Goal: Transaction & Acquisition: Purchase product/service

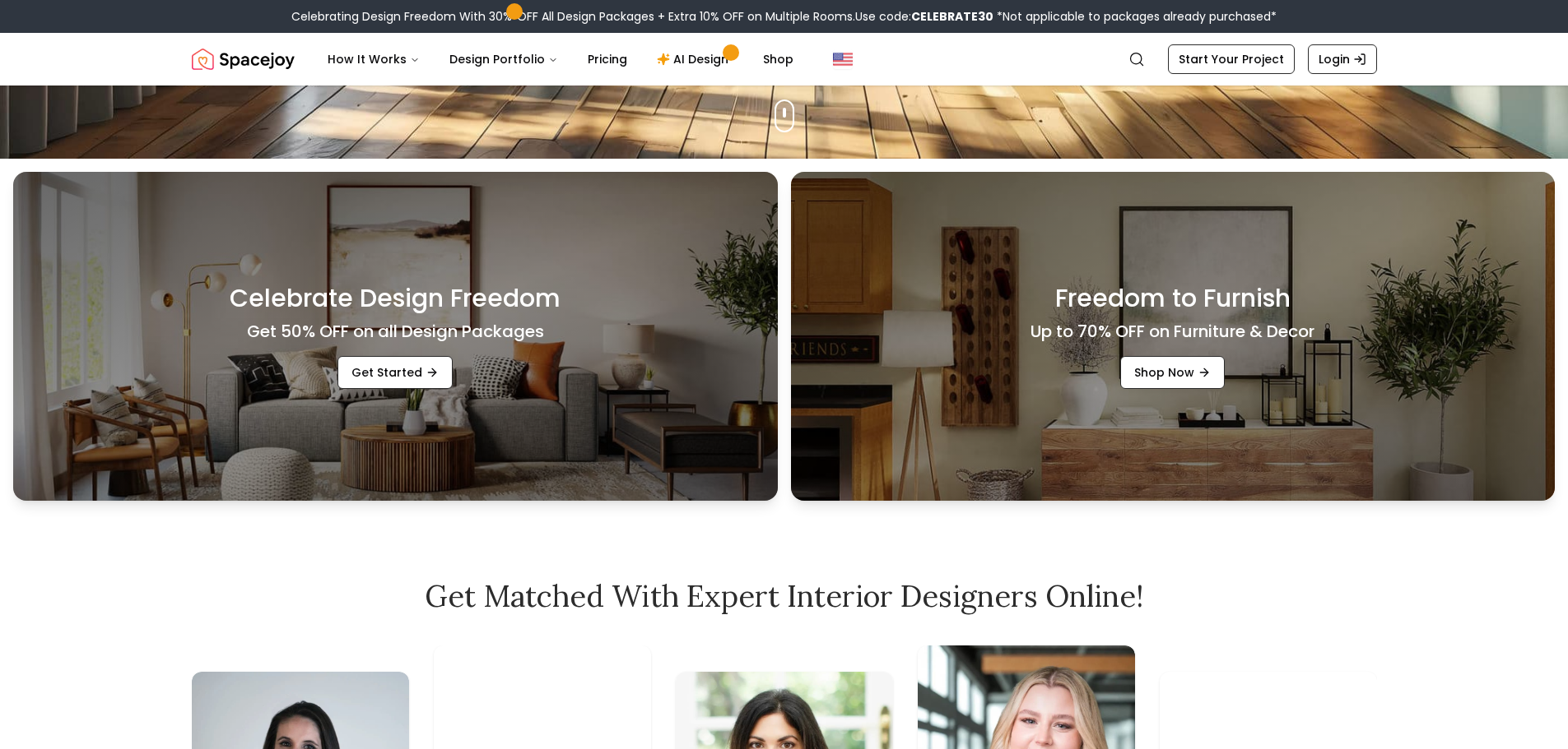
scroll to position [576, 0]
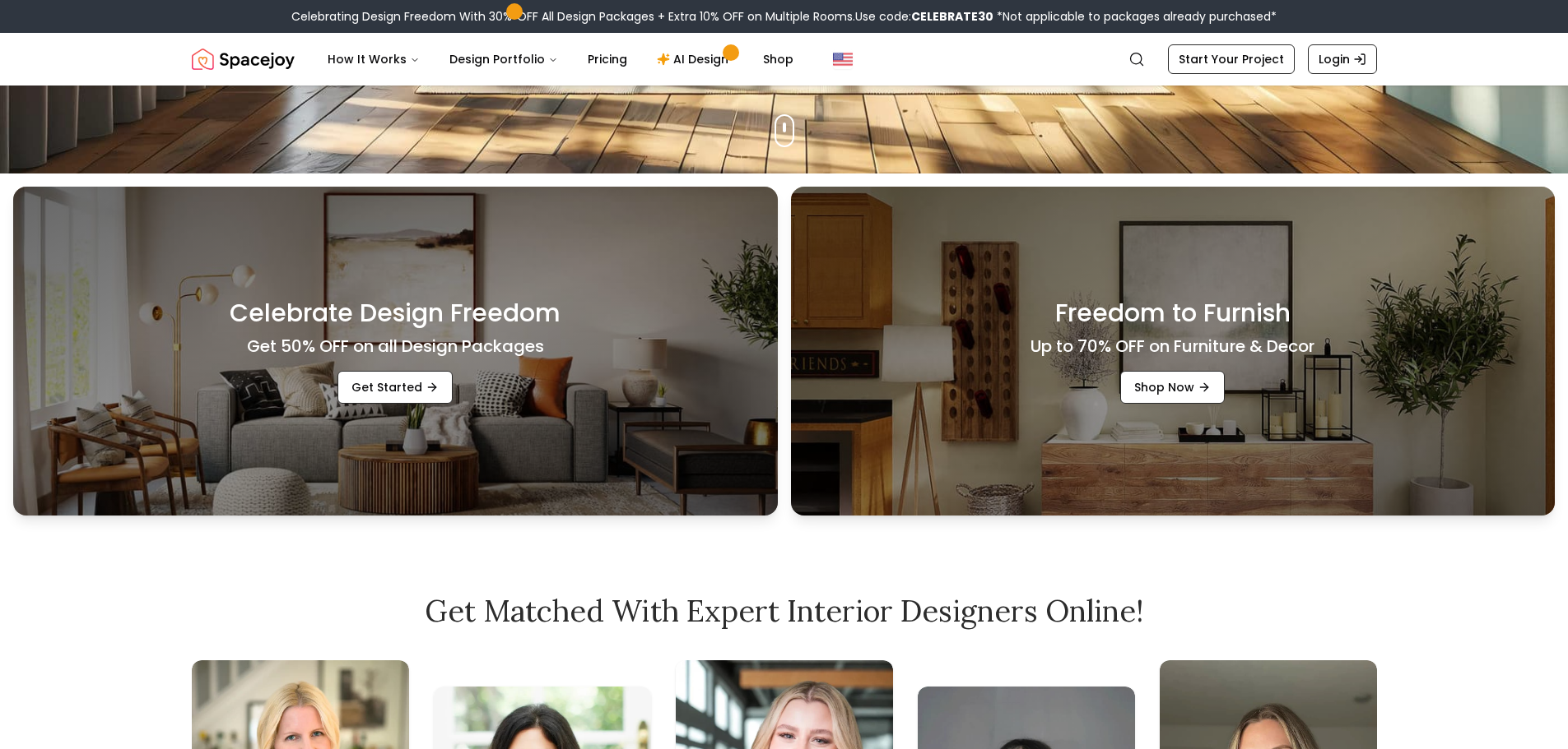
click at [573, 391] on div "Celebrate Design Freedom Get 50% OFF on all Design Packages Get Started" at bounding box center [395, 352] width 765 height 329
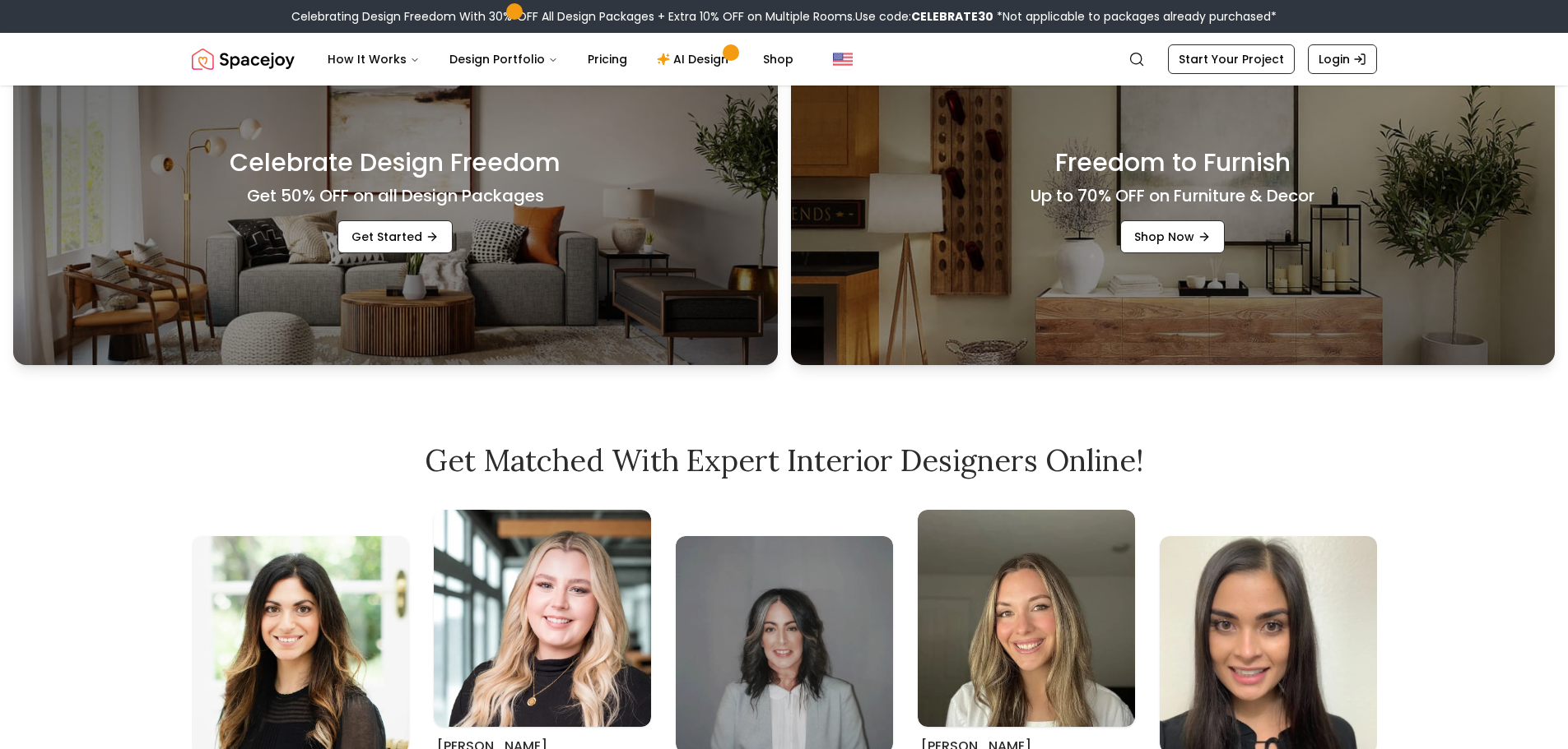
scroll to position [740, 0]
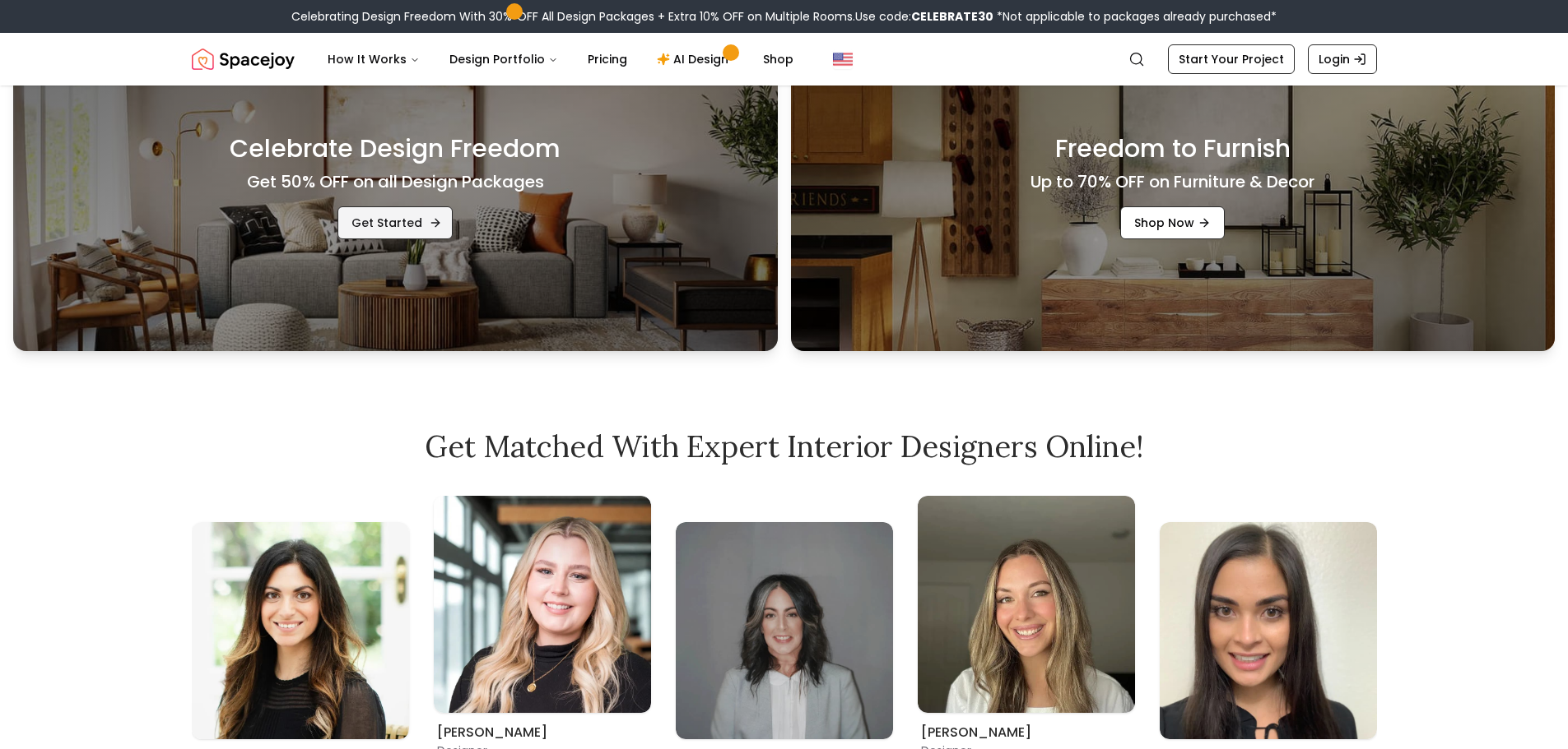
click at [351, 206] on link "Get Started" at bounding box center [395, 223] width 115 height 33
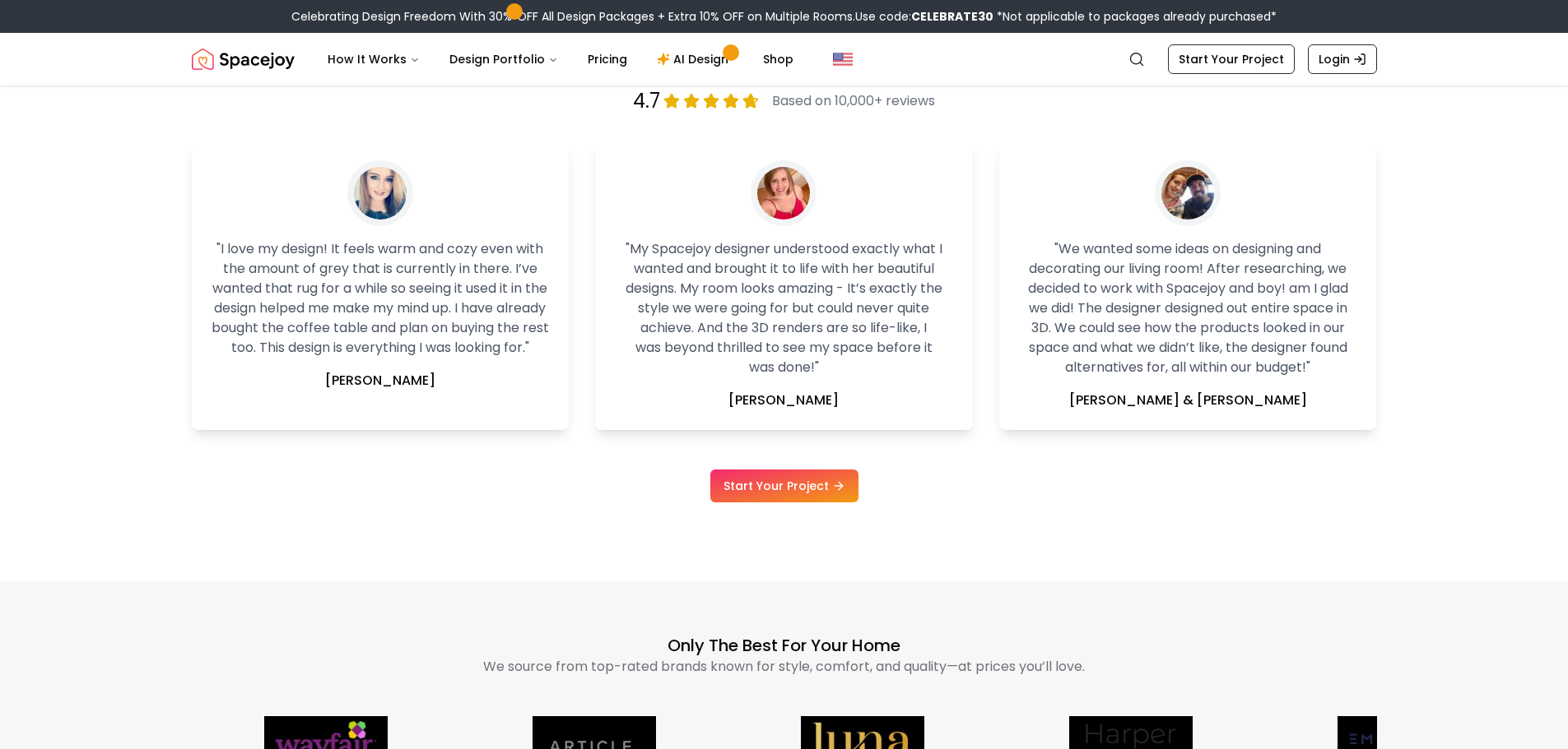
scroll to position [0, 0]
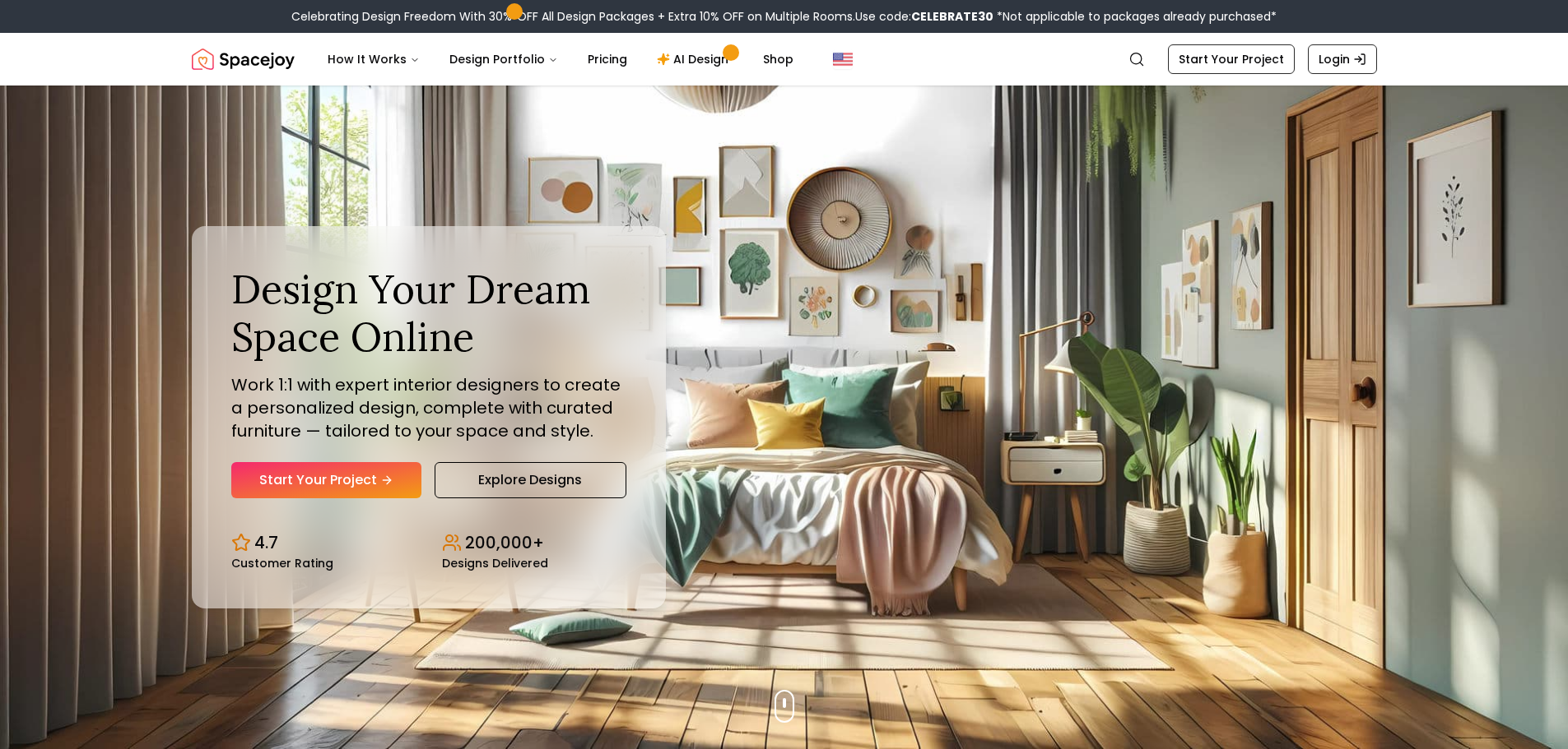
drag, startPoint x: 665, startPoint y: 740, endPoint x: 396, endPoint y: 0, distance: 787.4
click at [512, 481] on link "Explore Designs" at bounding box center [530, 481] width 191 height 36
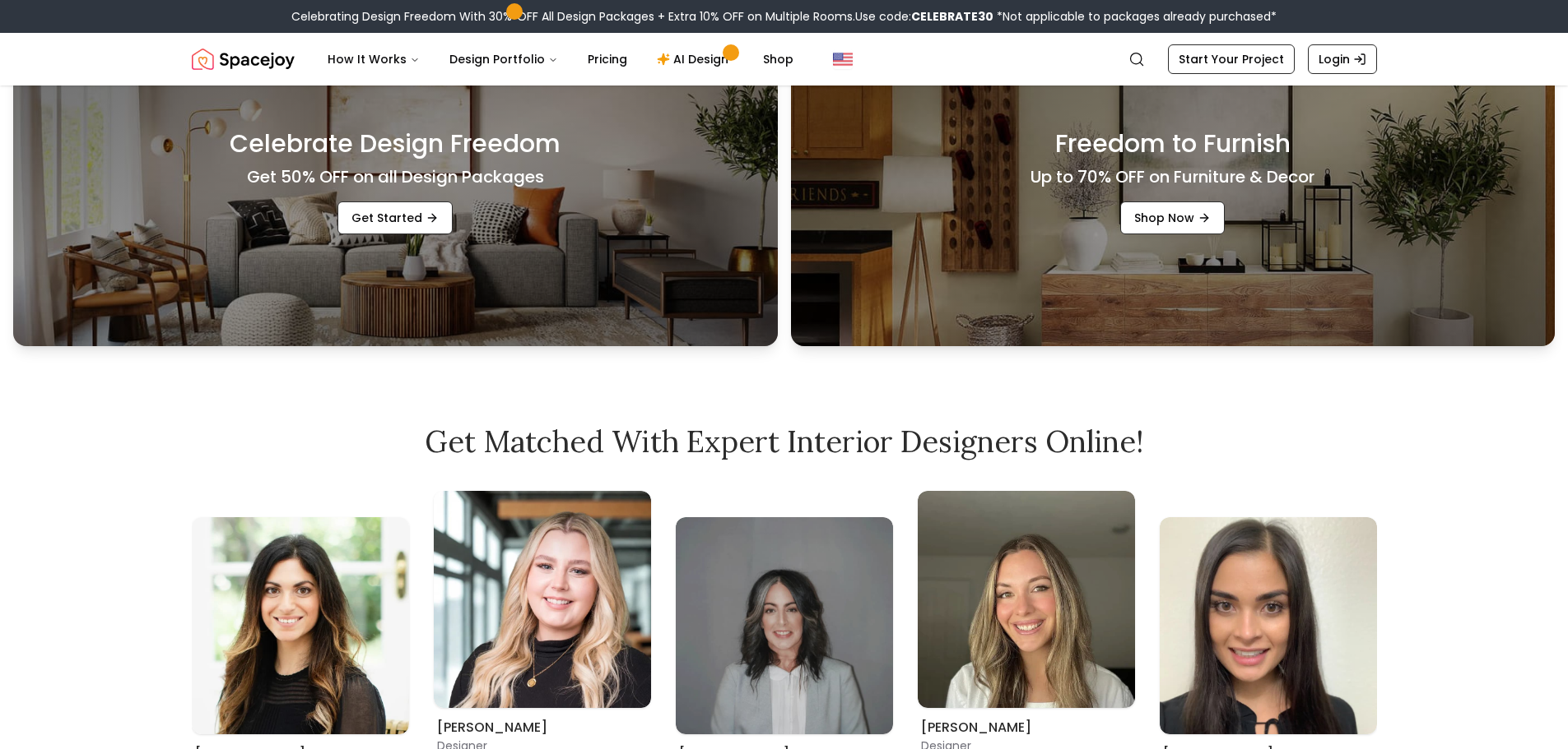
scroll to position [740, 0]
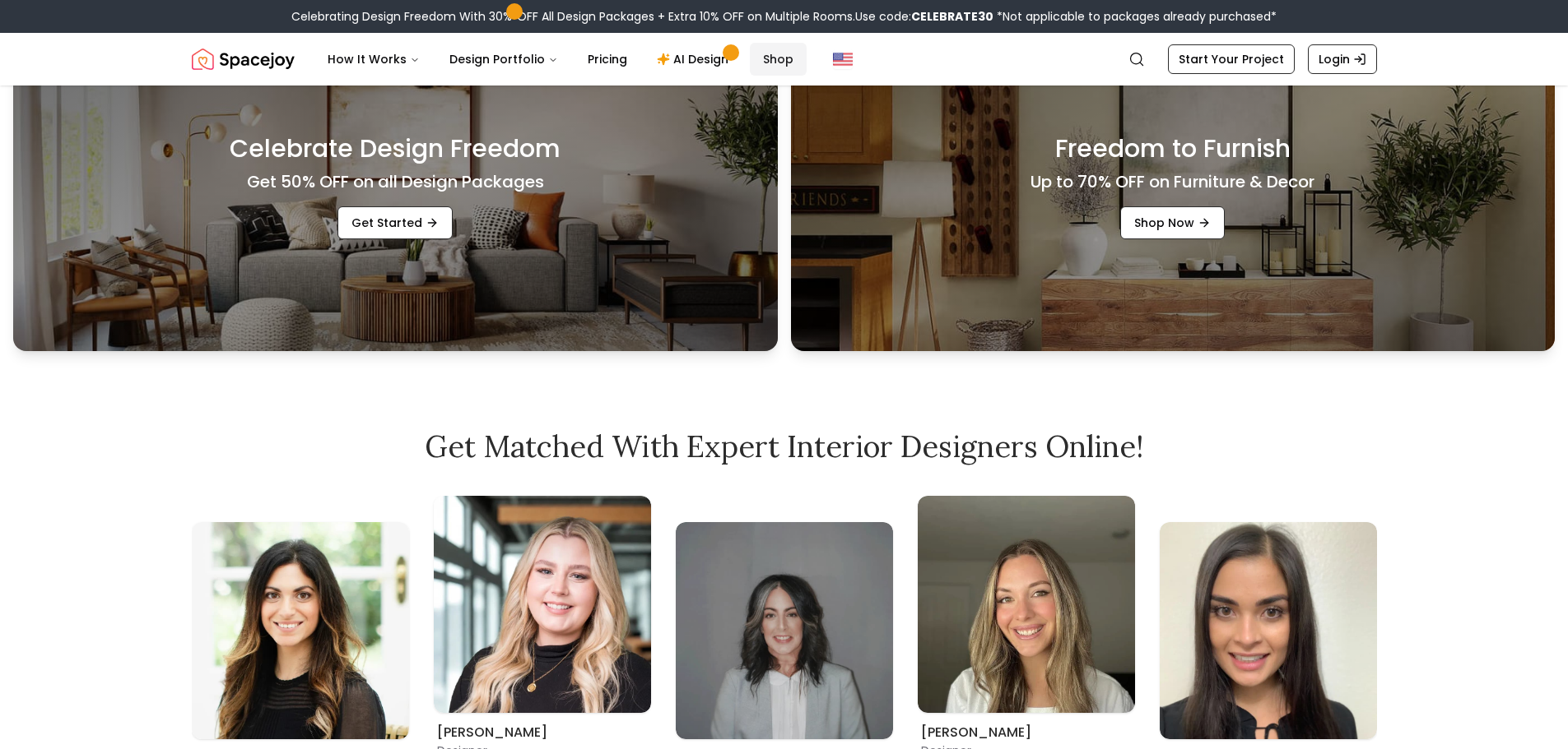
click at [763, 61] on link "Shop" at bounding box center [778, 59] width 57 height 33
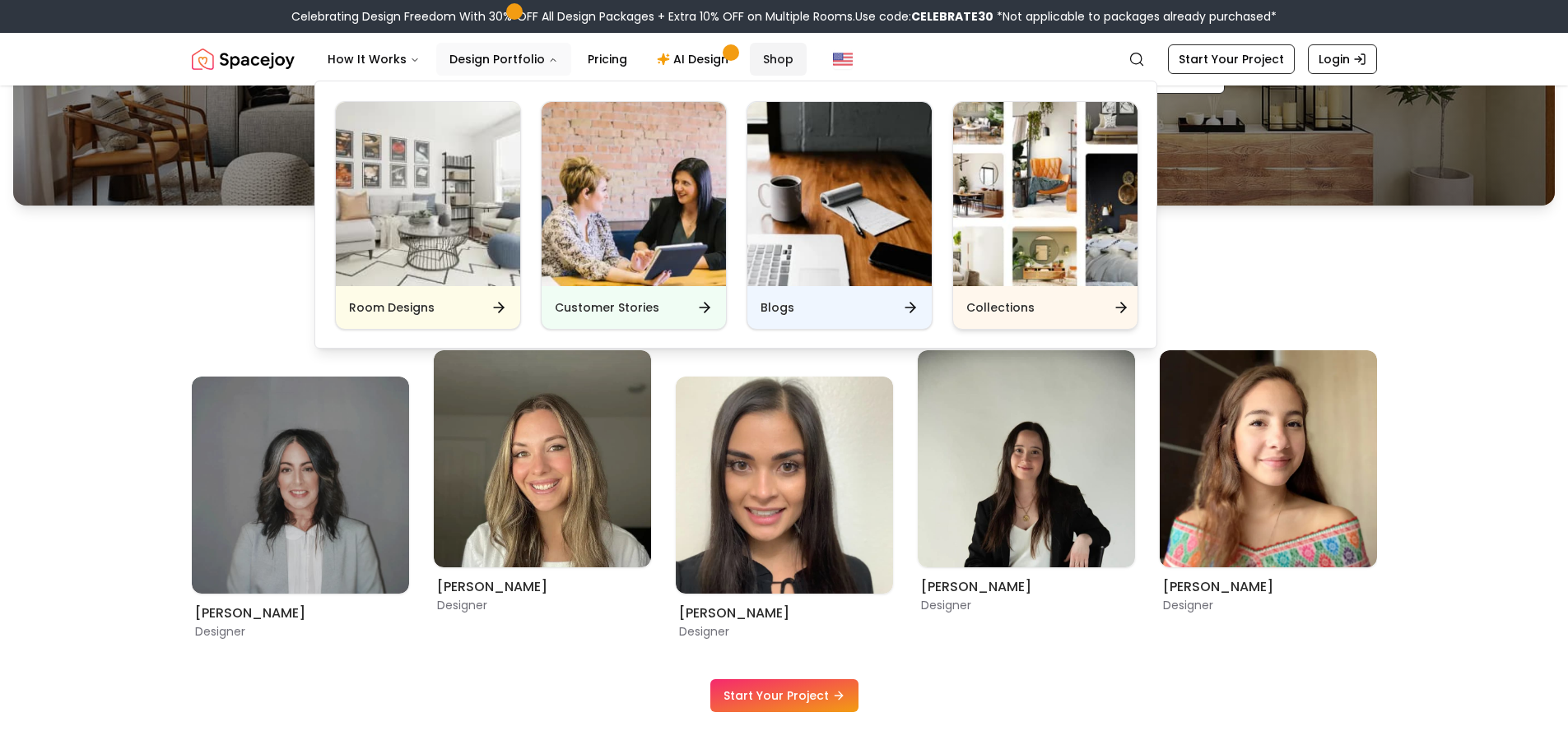
scroll to position [1069, 0]
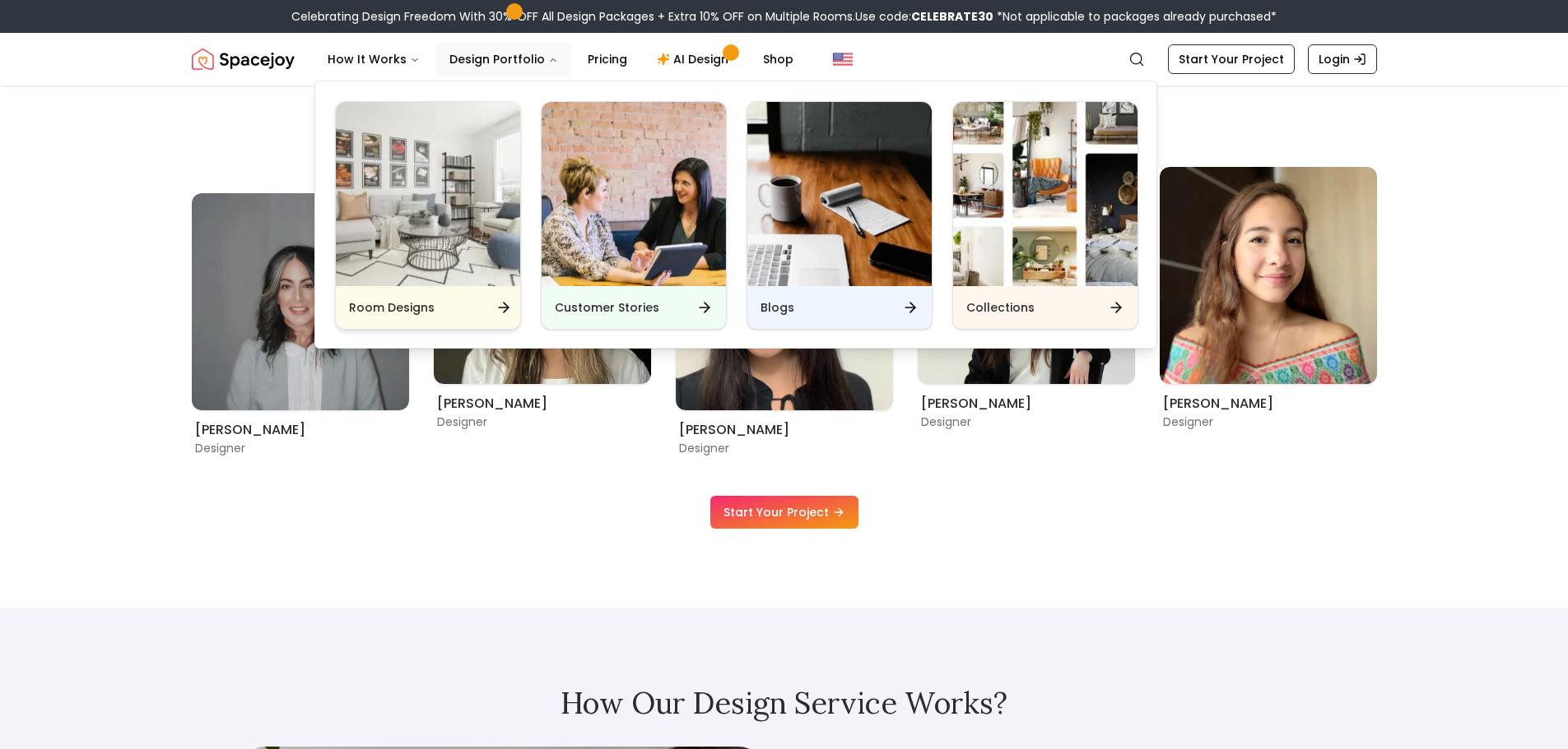
click at [411, 191] on img "Main" at bounding box center [428, 194] width 185 height 184
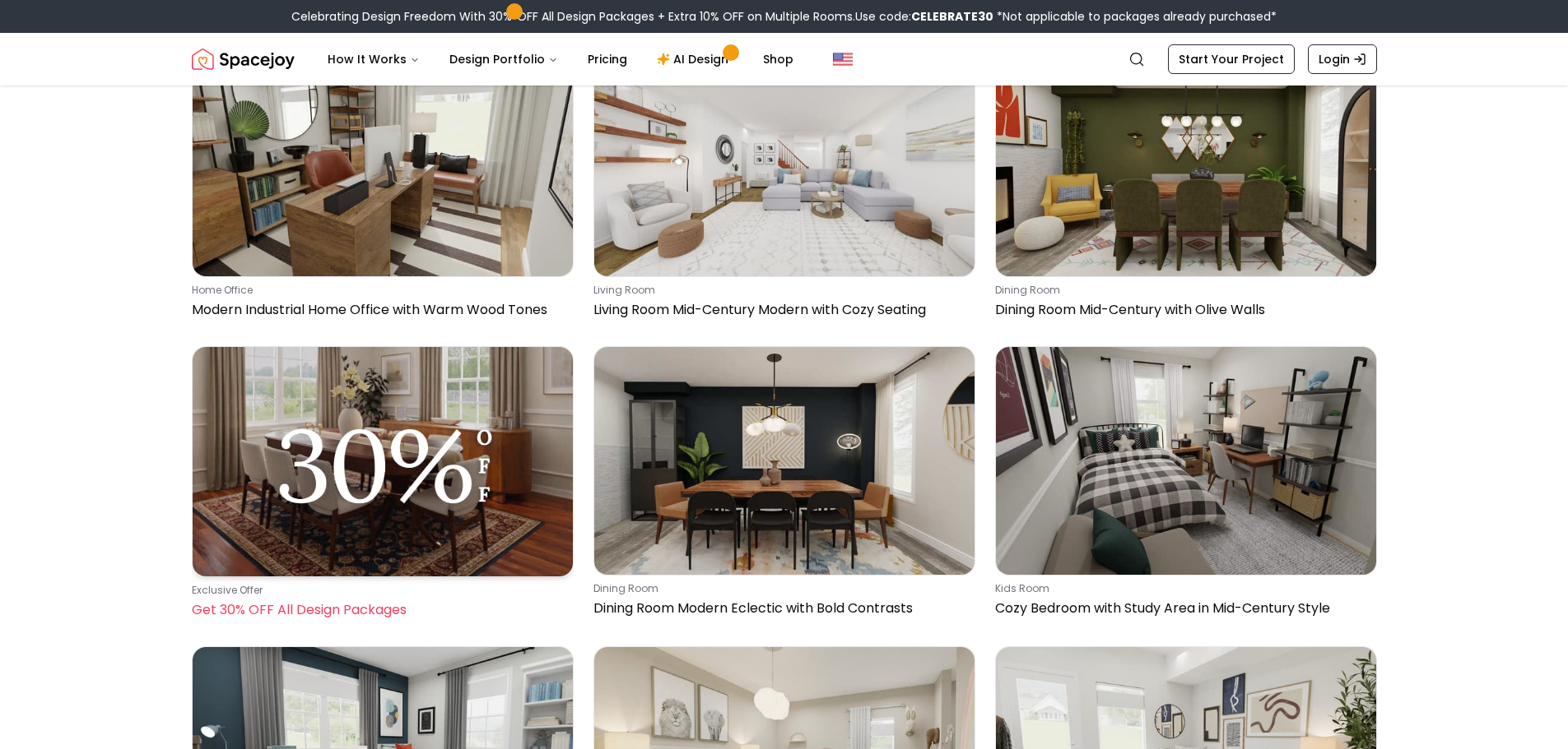
scroll to position [494, 0]
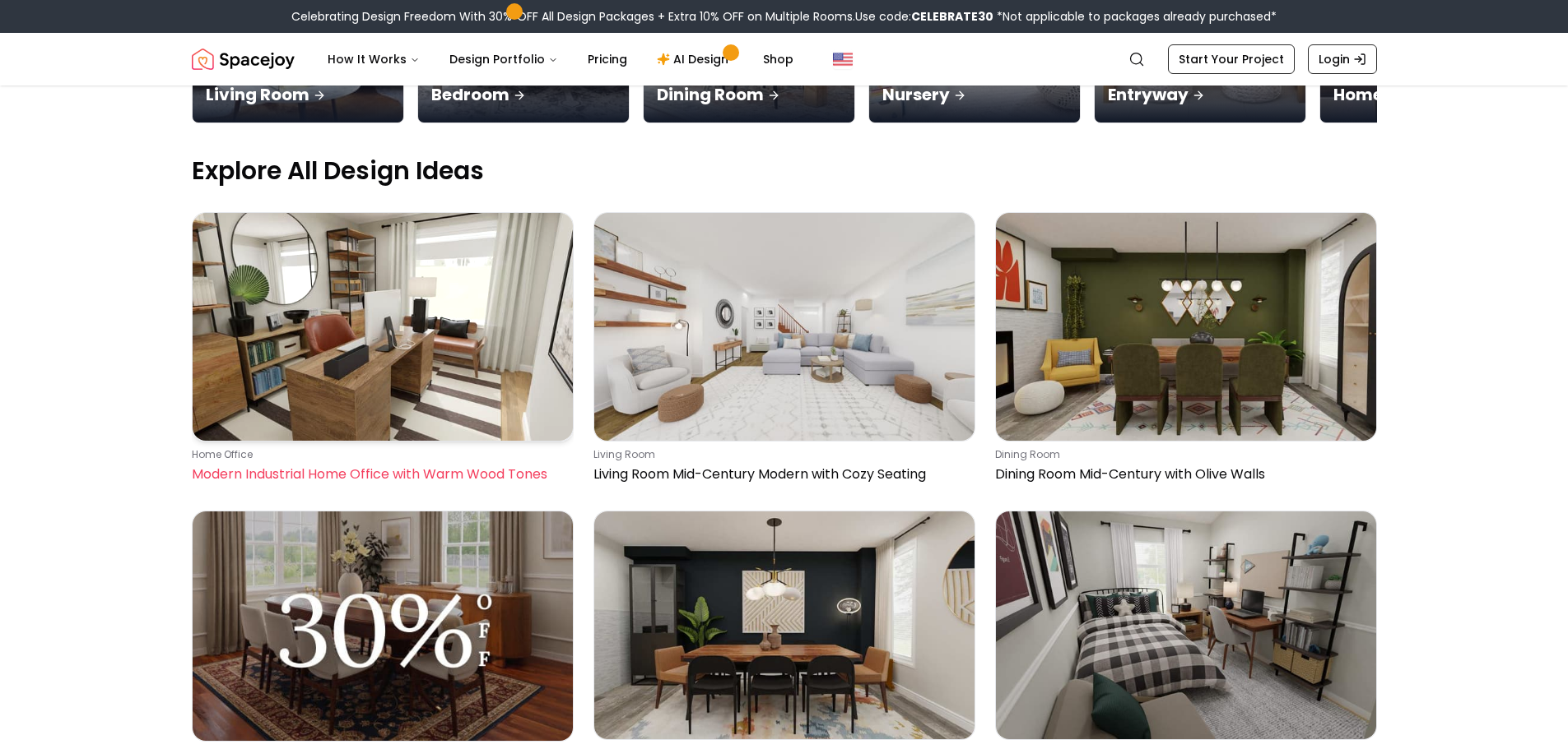
click at [449, 371] on img at bounding box center [382, 326] width 380 height 228
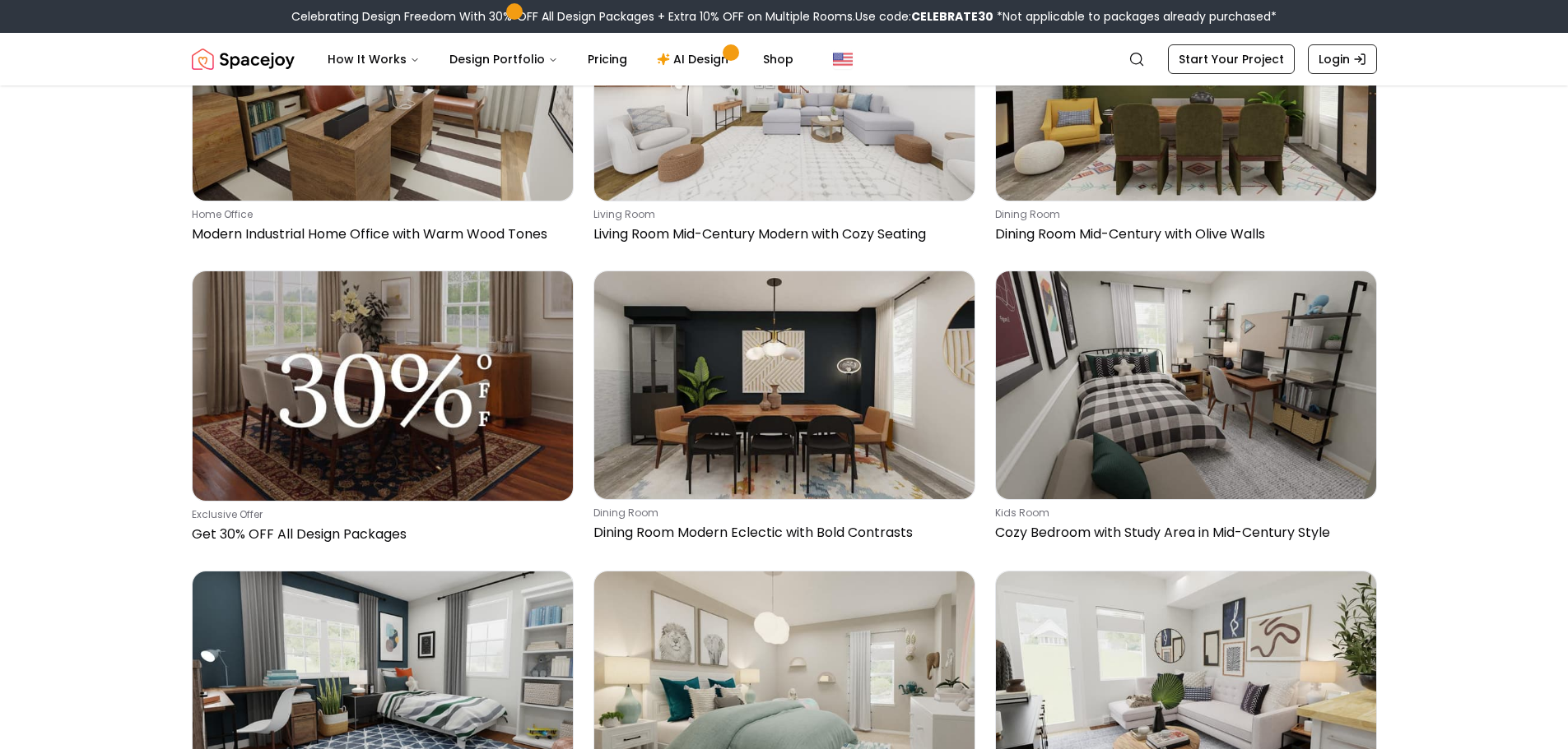
scroll to position [740, 0]
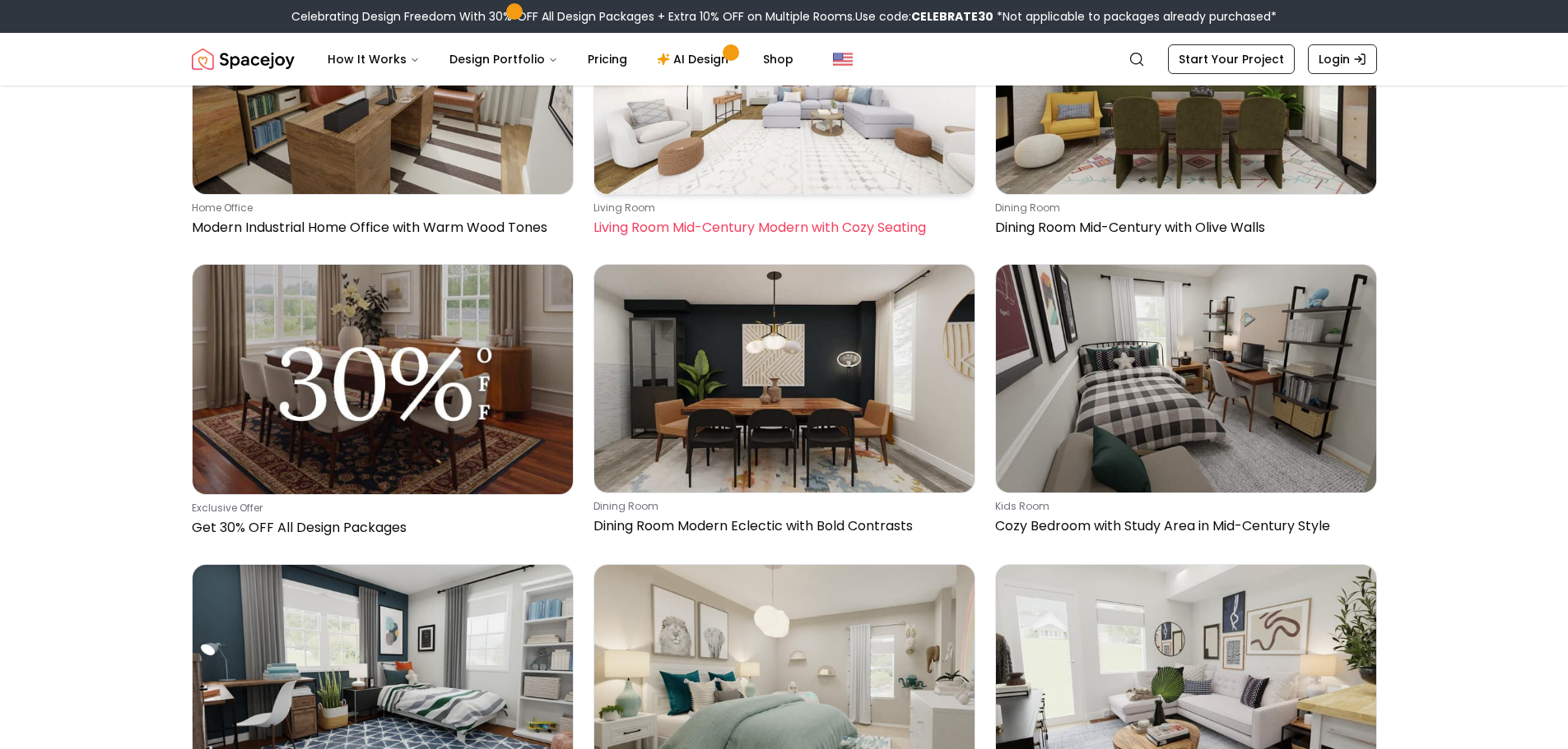
click at [780, 126] on img at bounding box center [784, 80] width 380 height 228
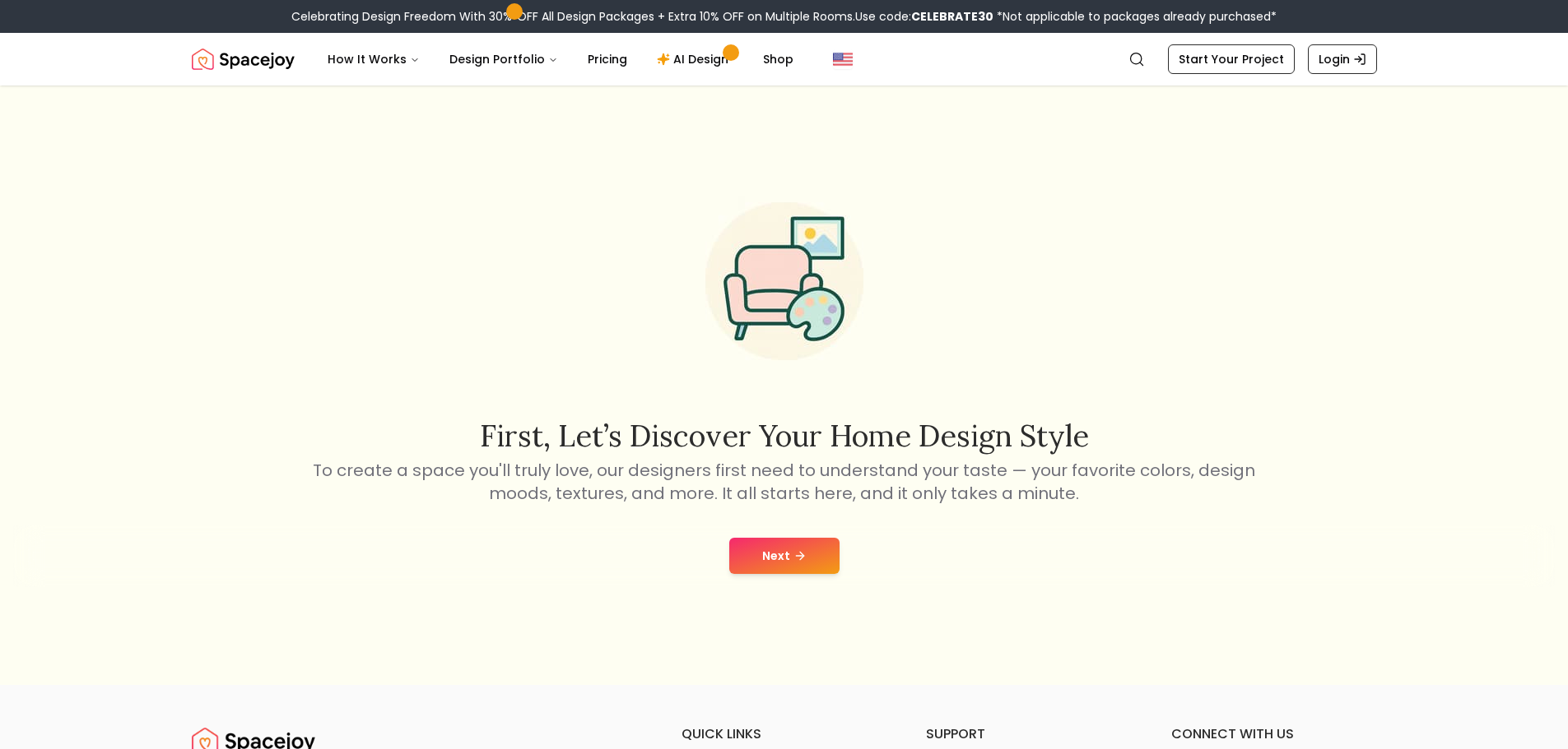
click at [791, 549] on button "Next" at bounding box center [784, 556] width 110 height 36
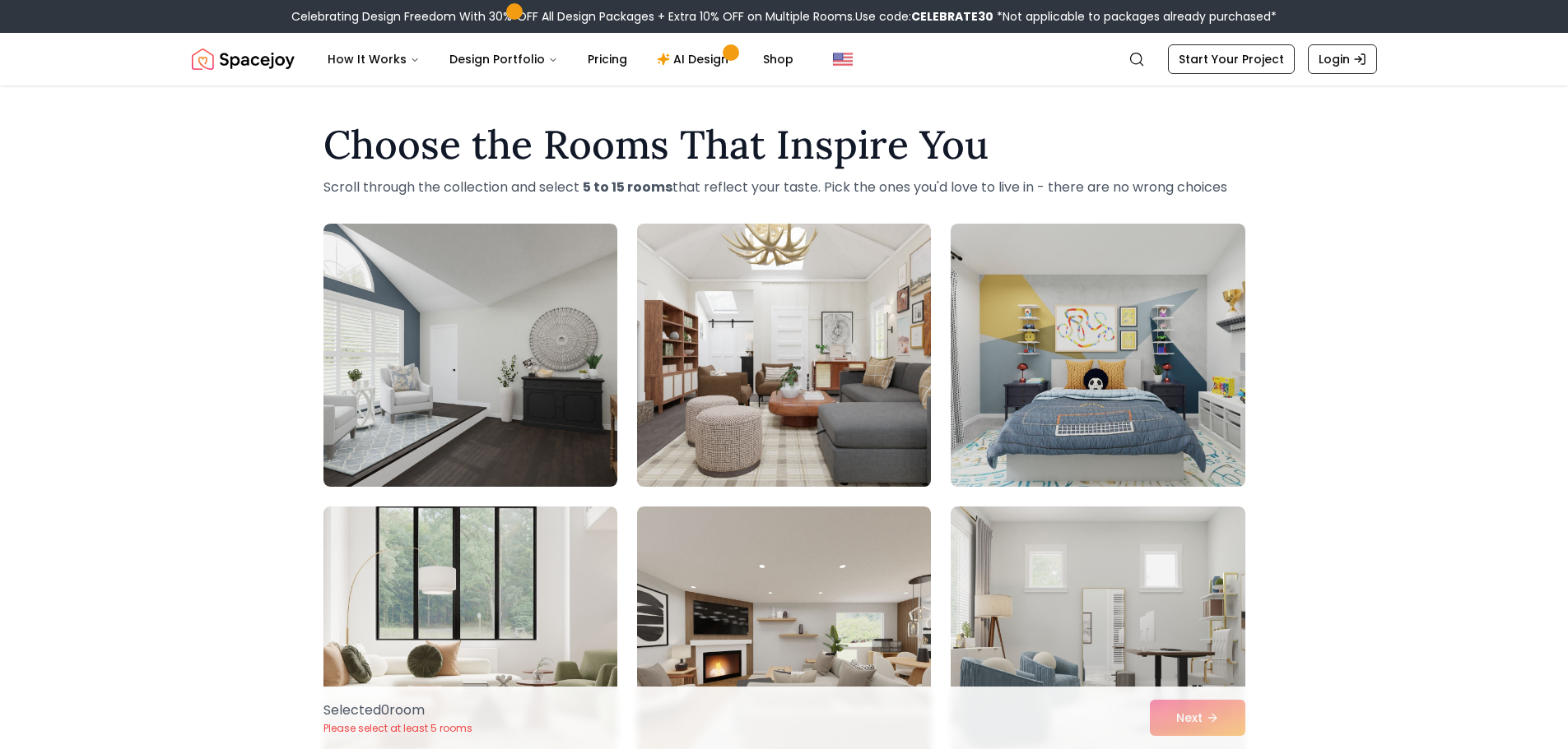
click at [807, 370] on img at bounding box center [784, 355] width 308 height 276
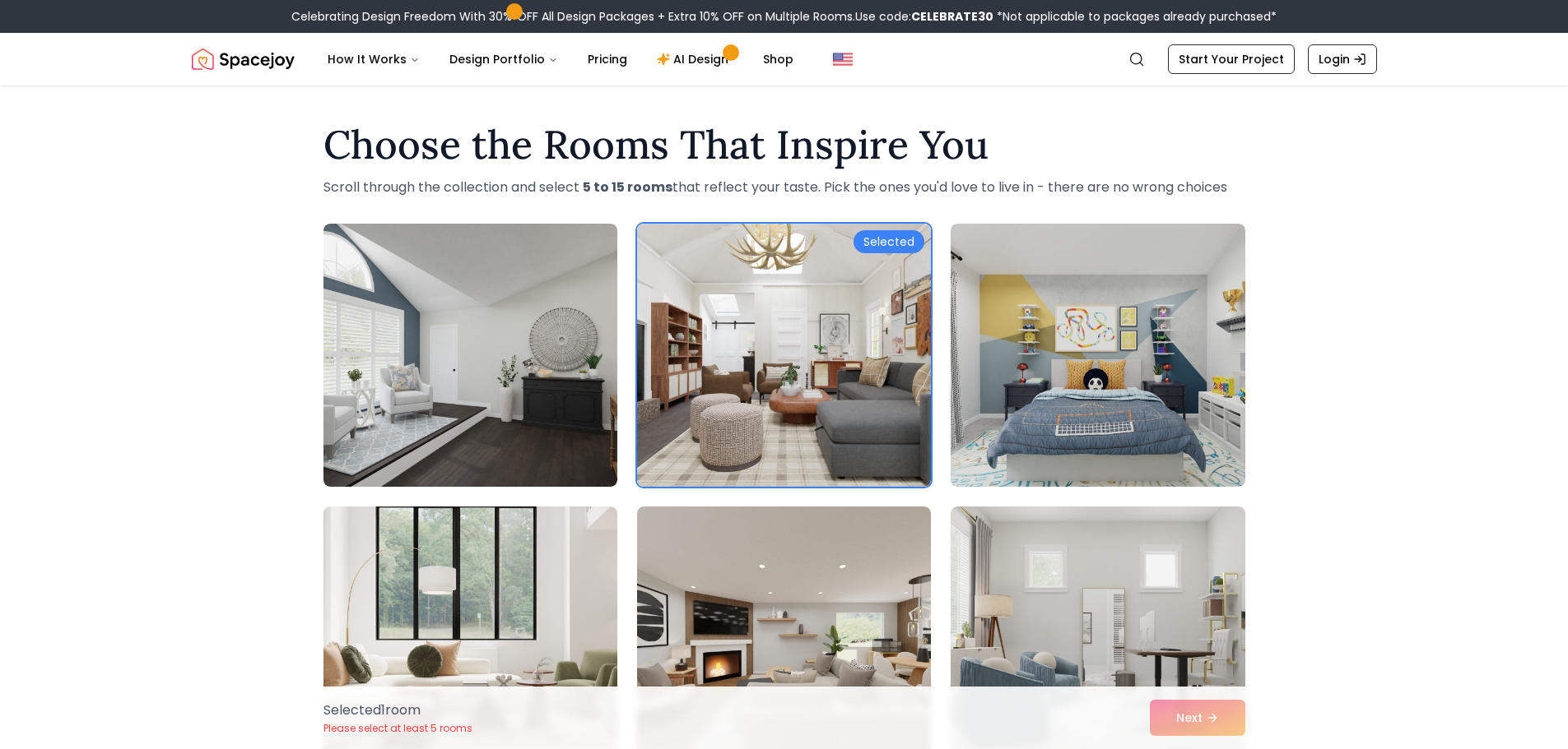
click at [1207, 720] on div "Selected 1 room Please select at least 5 rooms Next" at bounding box center [784, 718] width 948 height 62
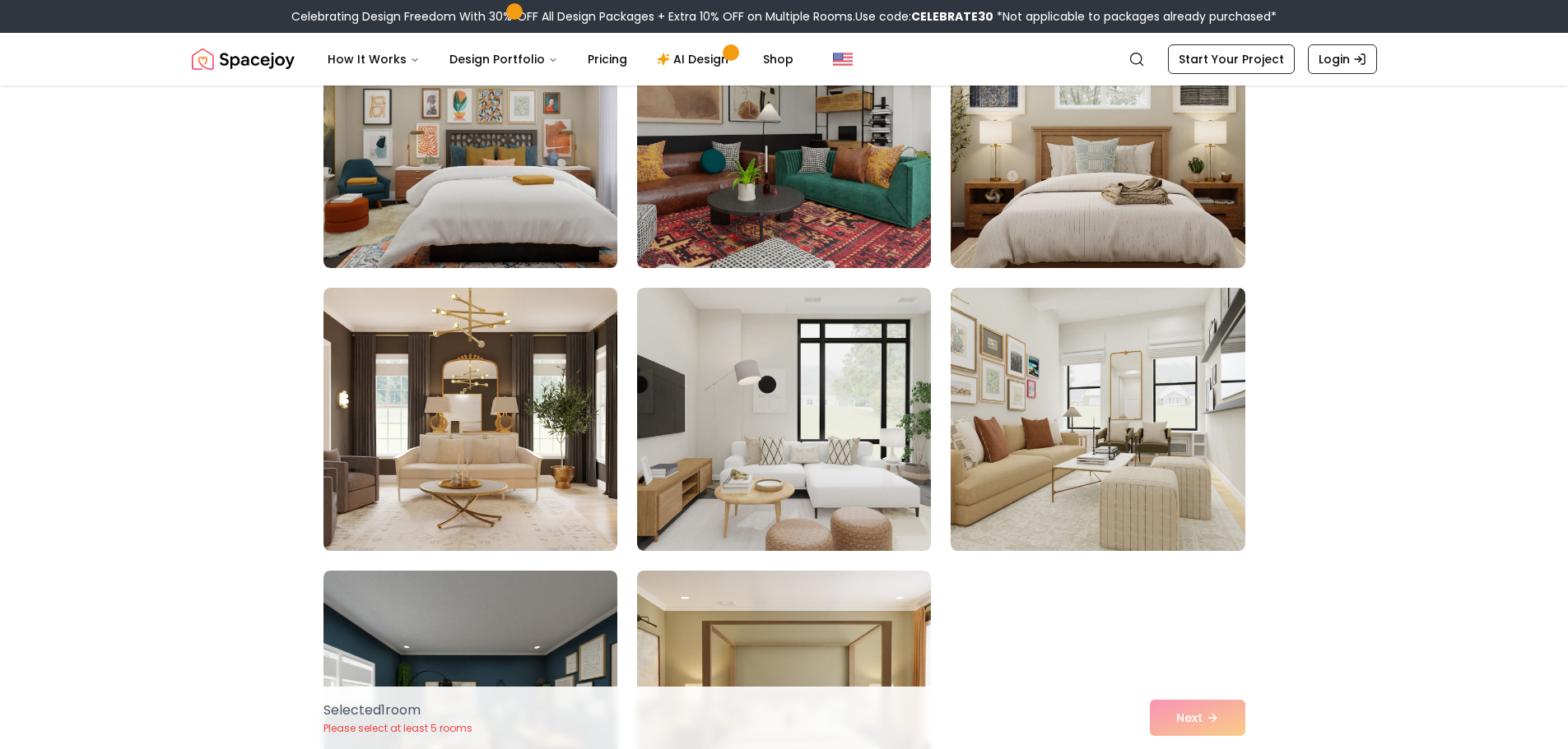
scroll to position [1481, 0]
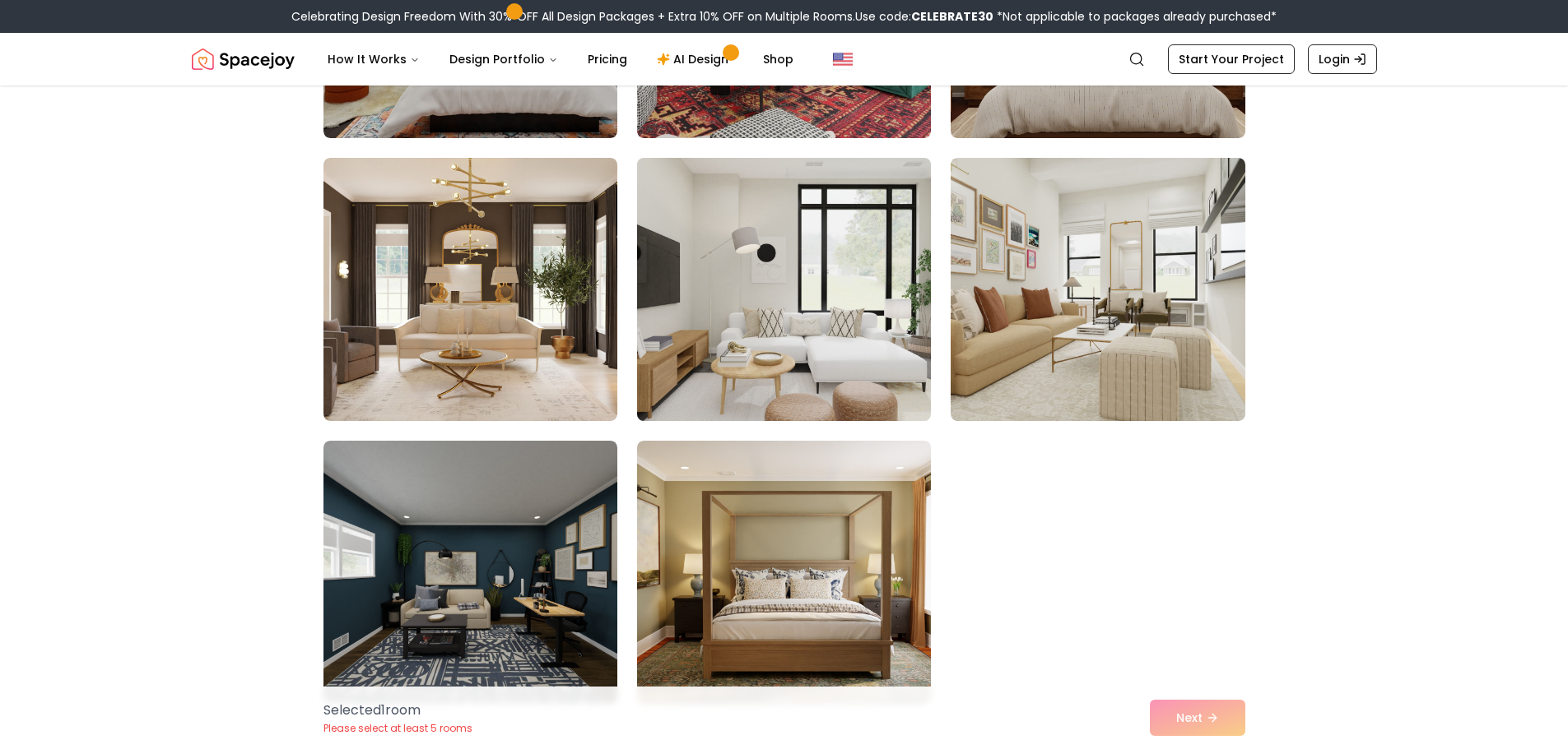
click at [671, 398] on img at bounding box center [784, 289] width 308 height 276
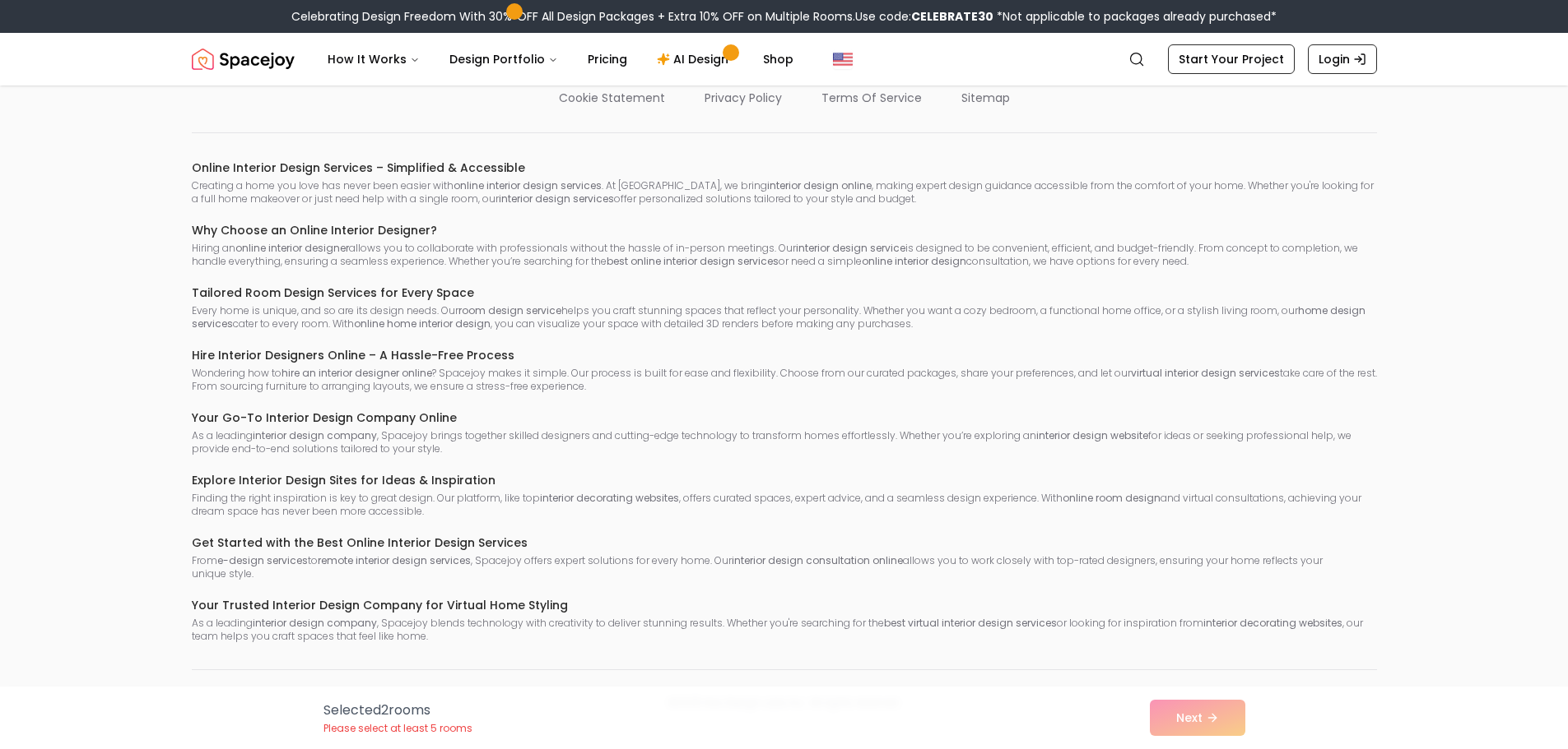
drag, startPoint x: 1461, startPoint y: 231, endPoint x: 1364, endPoint y: 523, distance: 307.7
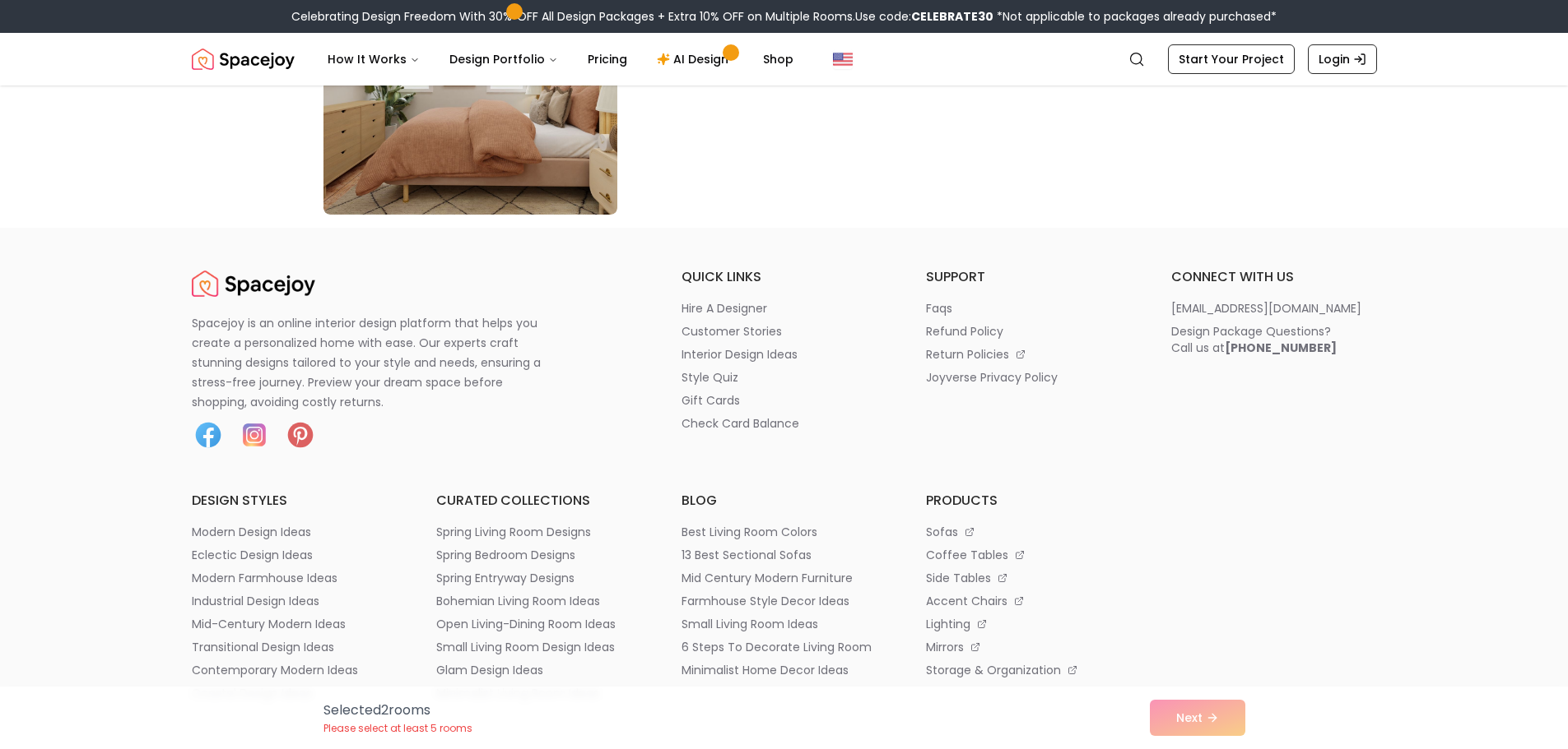
scroll to position [9199, 0]
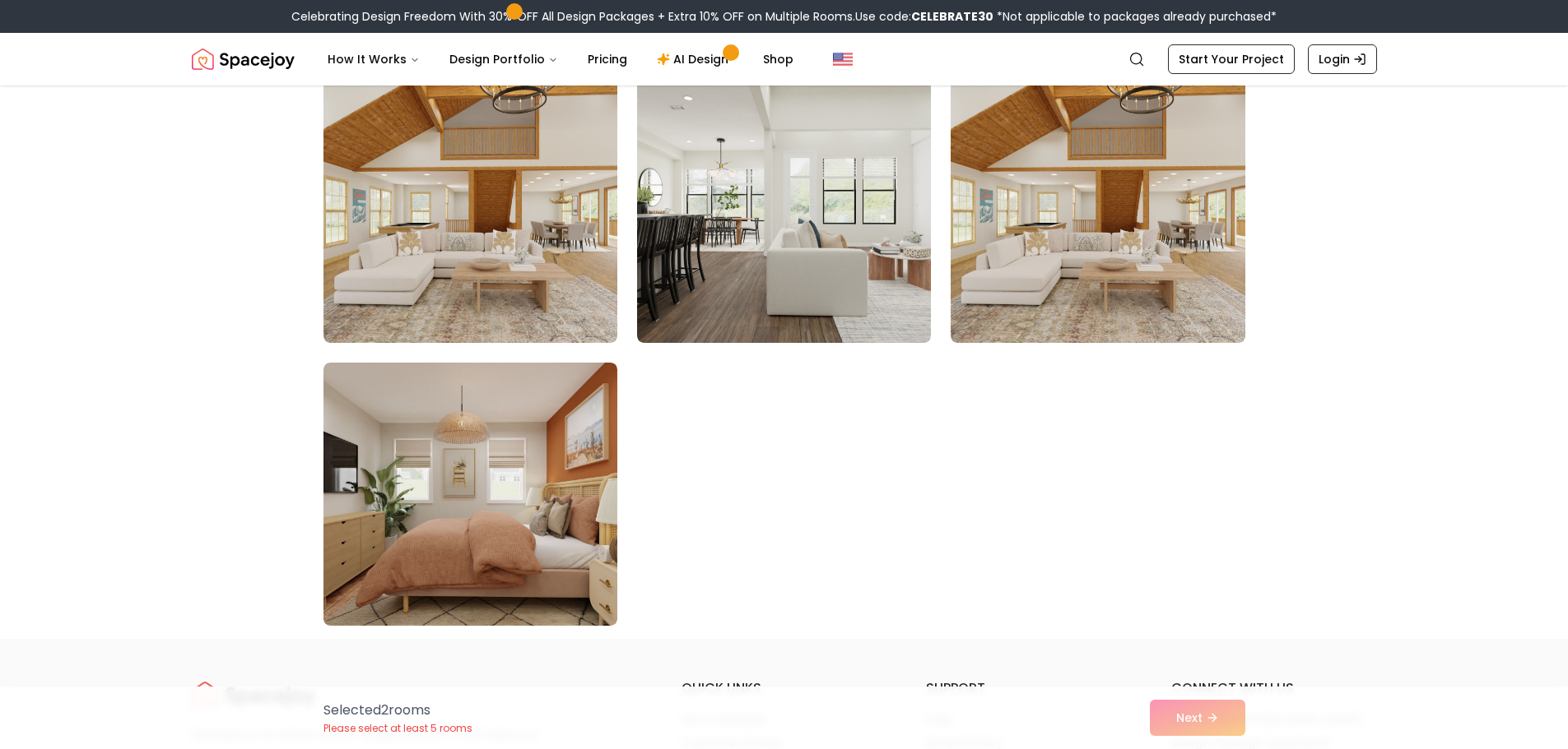
click at [1189, 738] on div "Selected 2 room s Please select at least 5 rooms Next" at bounding box center [784, 718] width 948 height 62
click at [1189, 726] on div "Selected 2 room s Please select at least 5 rooms Next" at bounding box center [784, 718] width 948 height 62
drag, startPoint x: 1189, startPoint y: 726, endPoint x: 313, endPoint y: 546, distance: 894.3
click at [1189, 724] on div "Selected 2 room s Please select at least 5 rooms Next" at bounding box center [784, 718] width 948 height 62
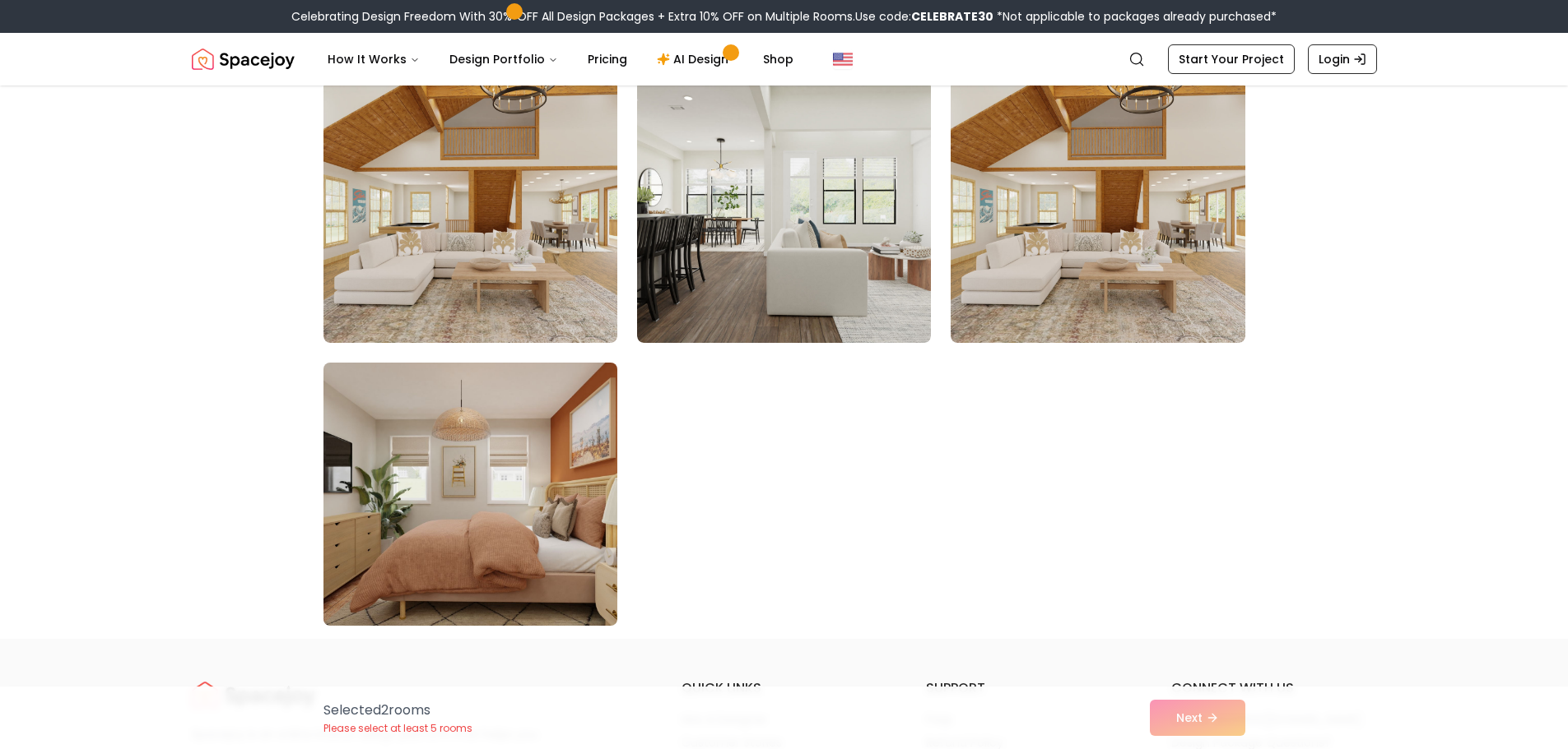
drag, startPoint x: 288, startPoint y: 539, endPoint x: 375, endPoint y: 536, distance: 87.1
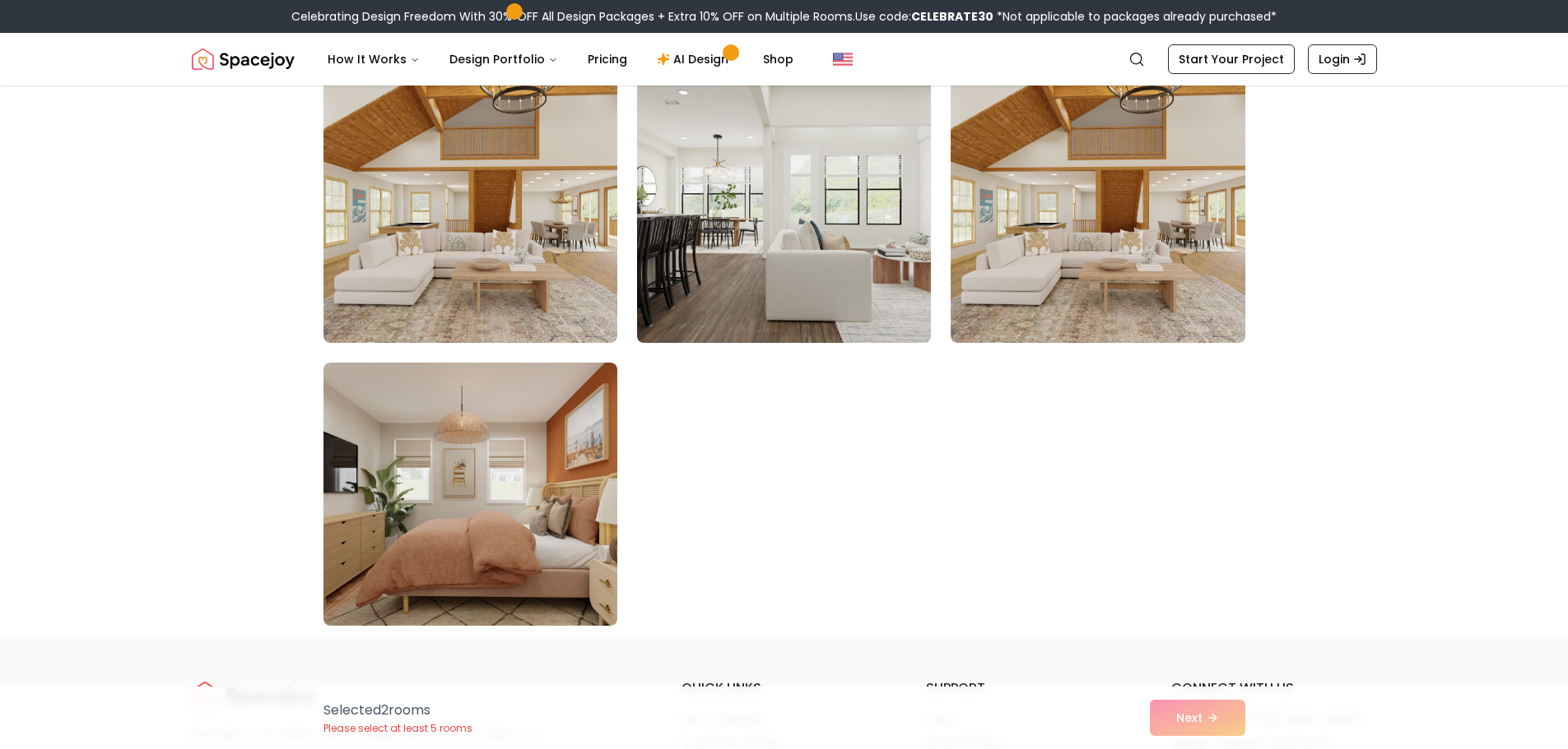
click at [839, 258] on img at bounding box center [784, 211] width 308 height 276
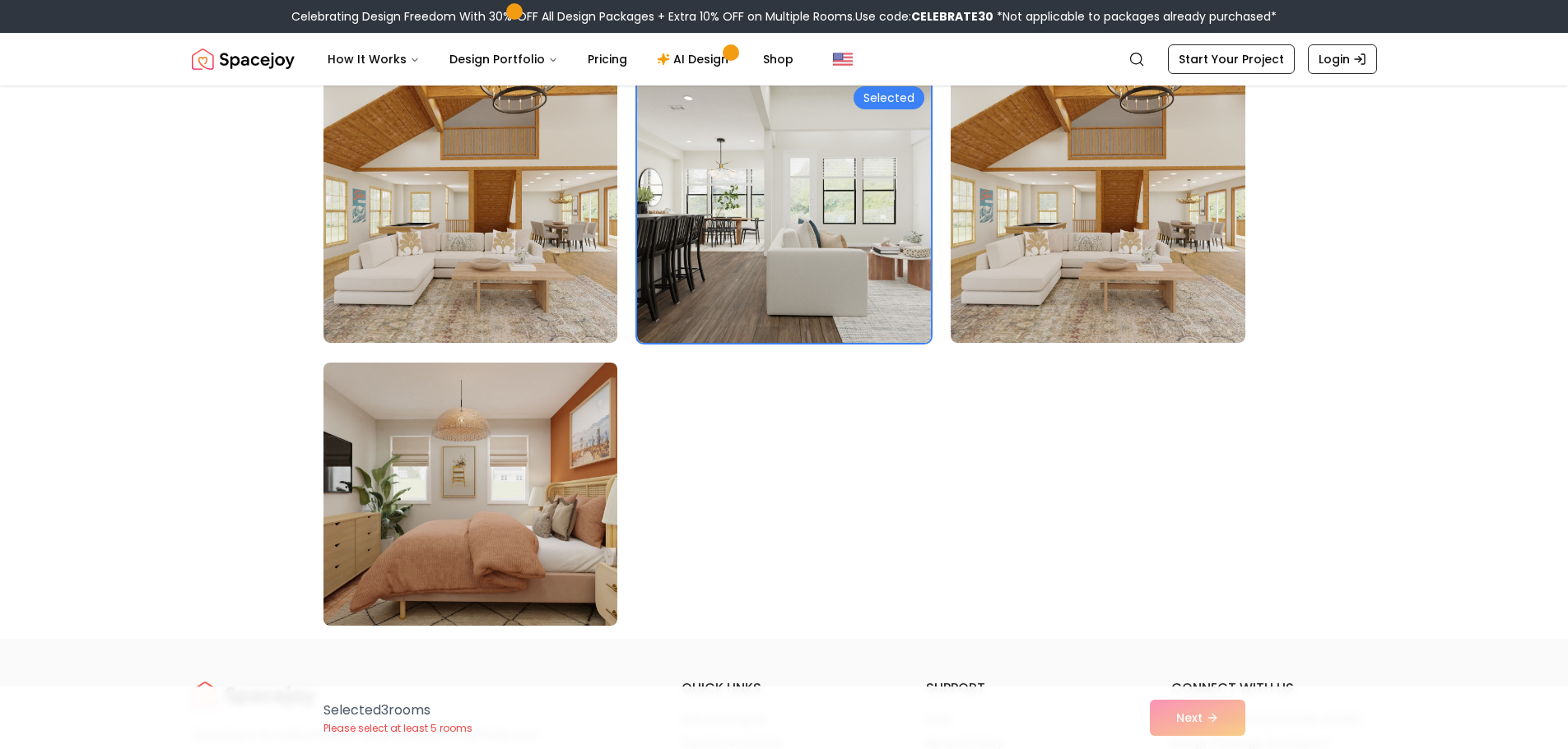
click at [513, 428] on img at bounding box center [470, 494] width 308 height 276
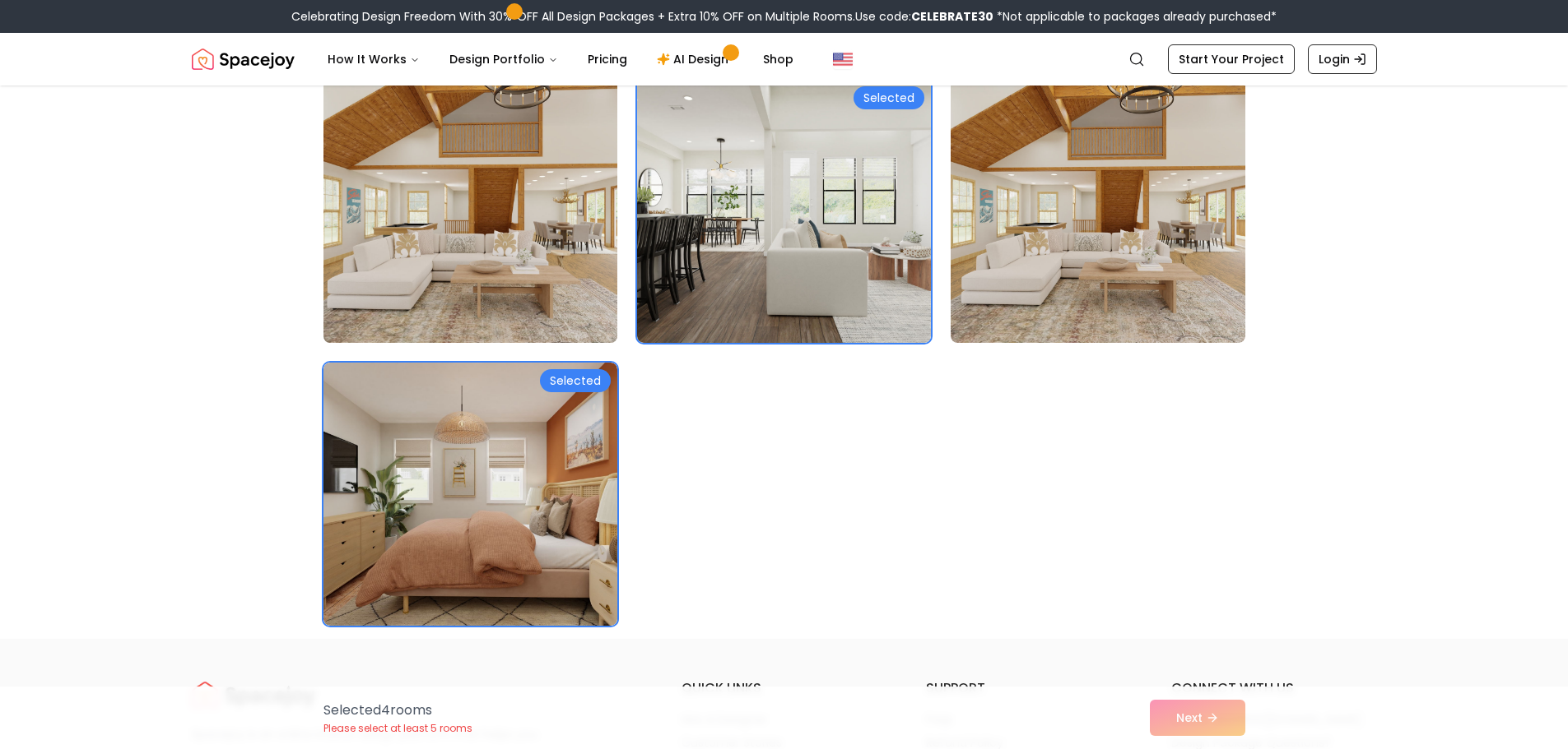
click at [532, 269] on img at bounding box center [470, 211] width 308 height 276
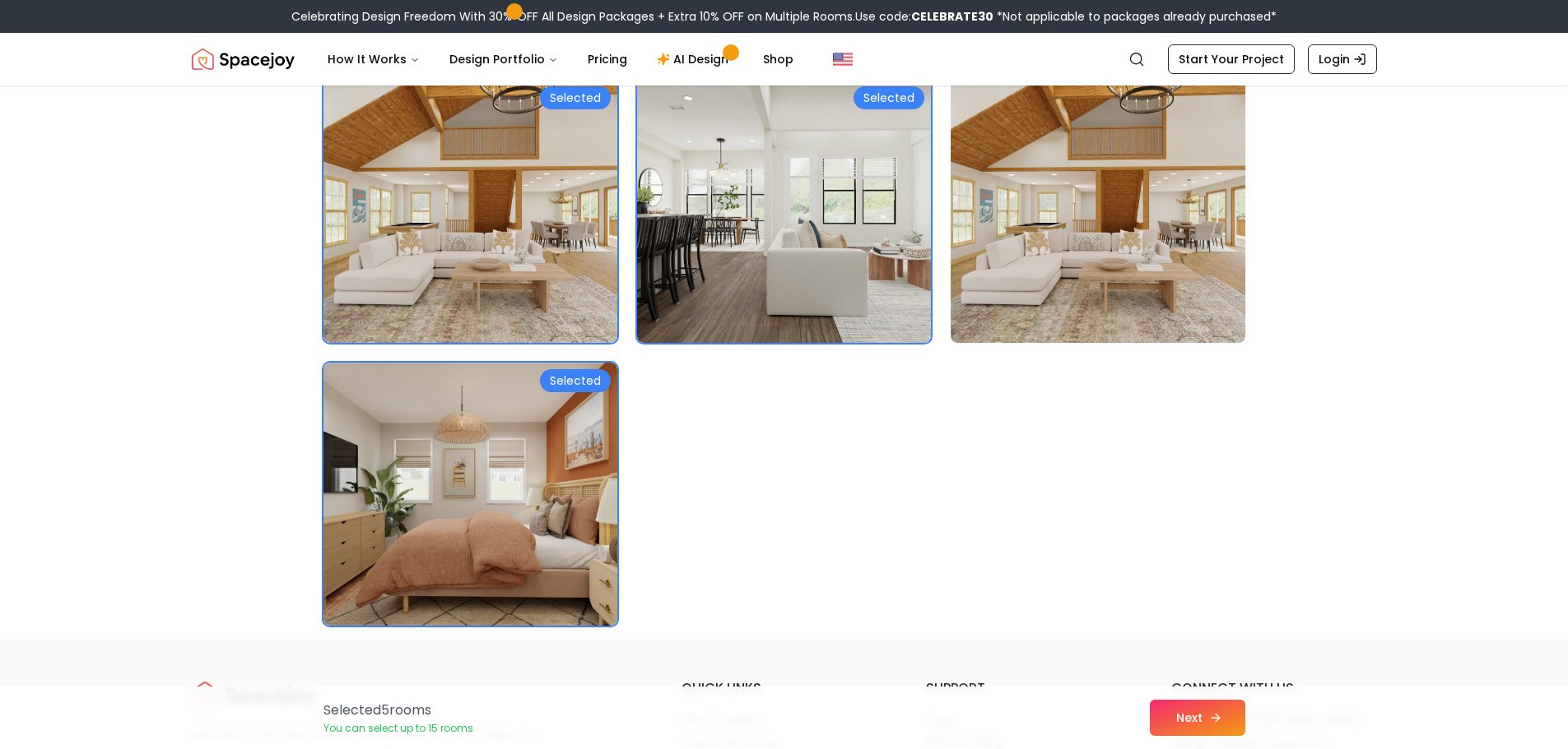
drag, startPoint x: 1185, startPoint y: 713, endPoint x: 1177, endPoint y: 716, distance: 8.5
click at [1177, 716] on button "Next" at bounding box center [1197, 718] width 95 height 36
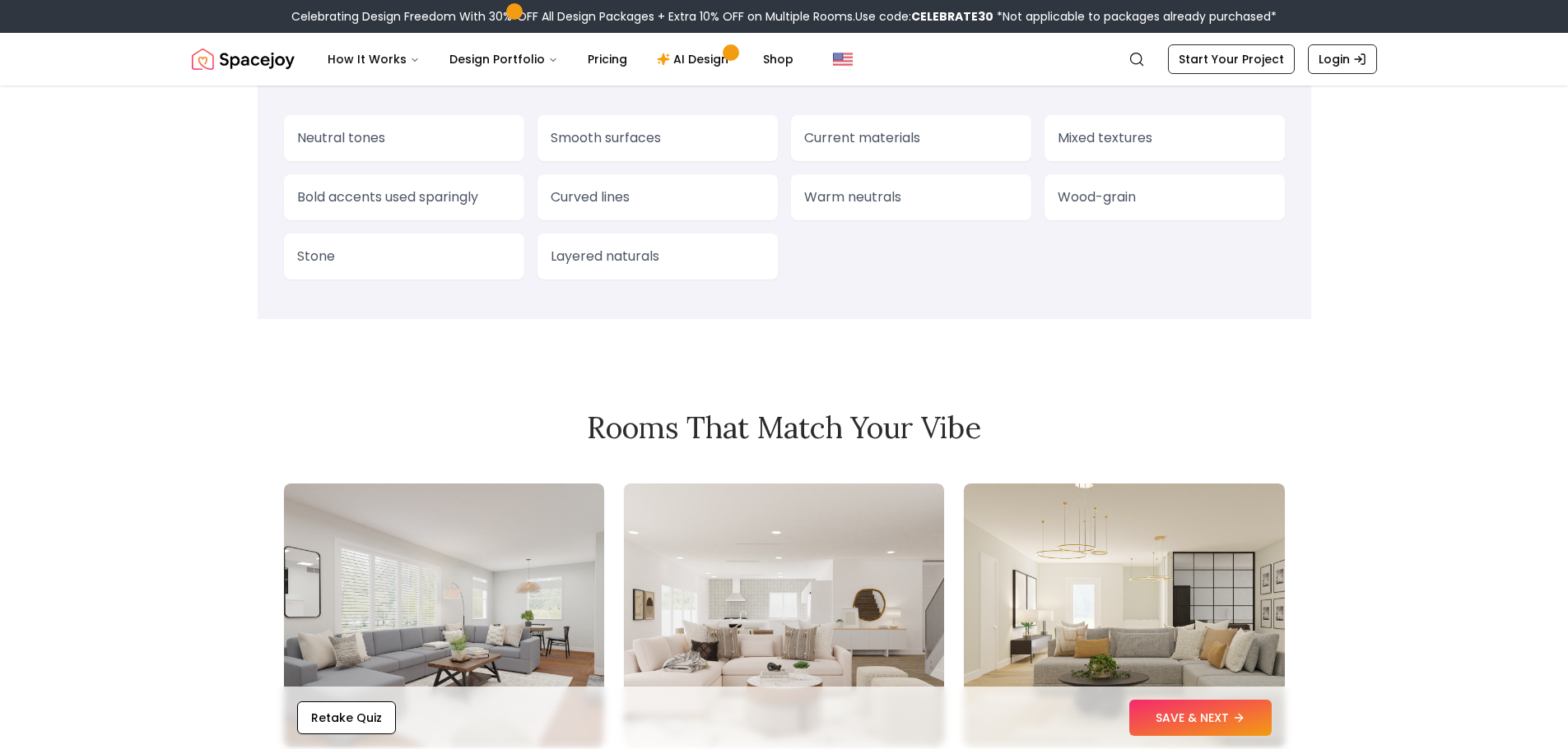
scroll to position [1645, 0]
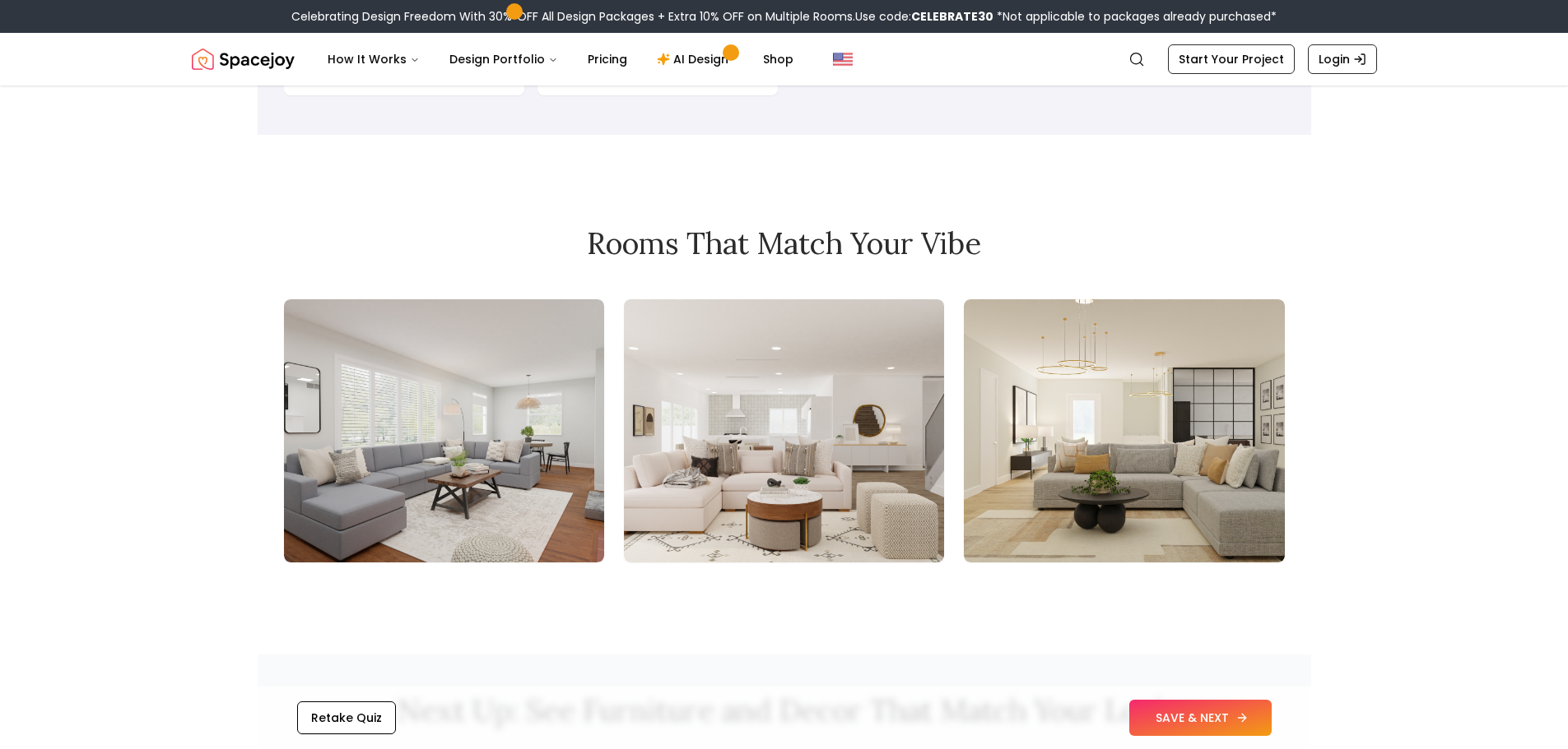
click at [1199, 728] on button "SAVE & NEXT" at bounding box center [1200, 718] width 142 height 36
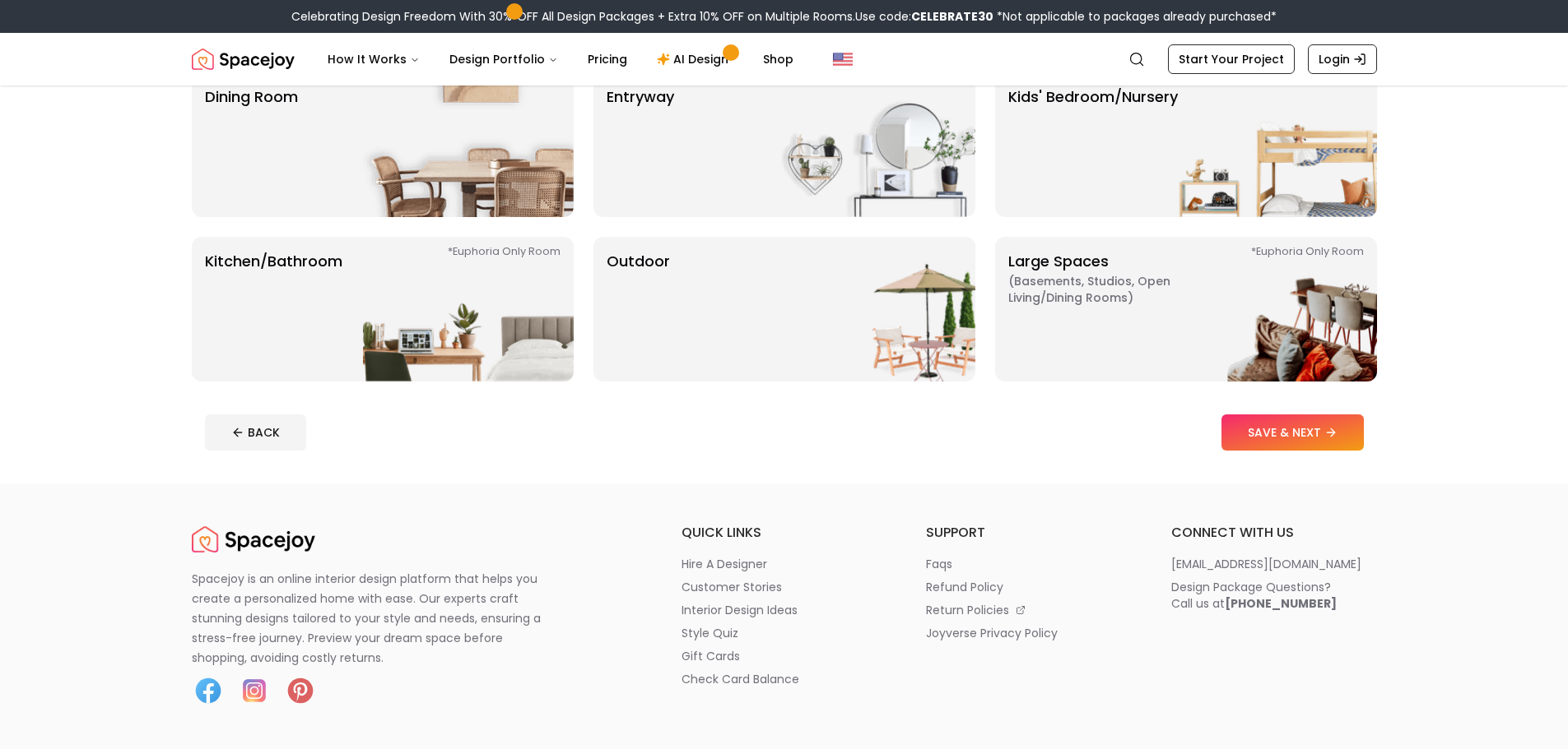
scroll to position [329, 0]
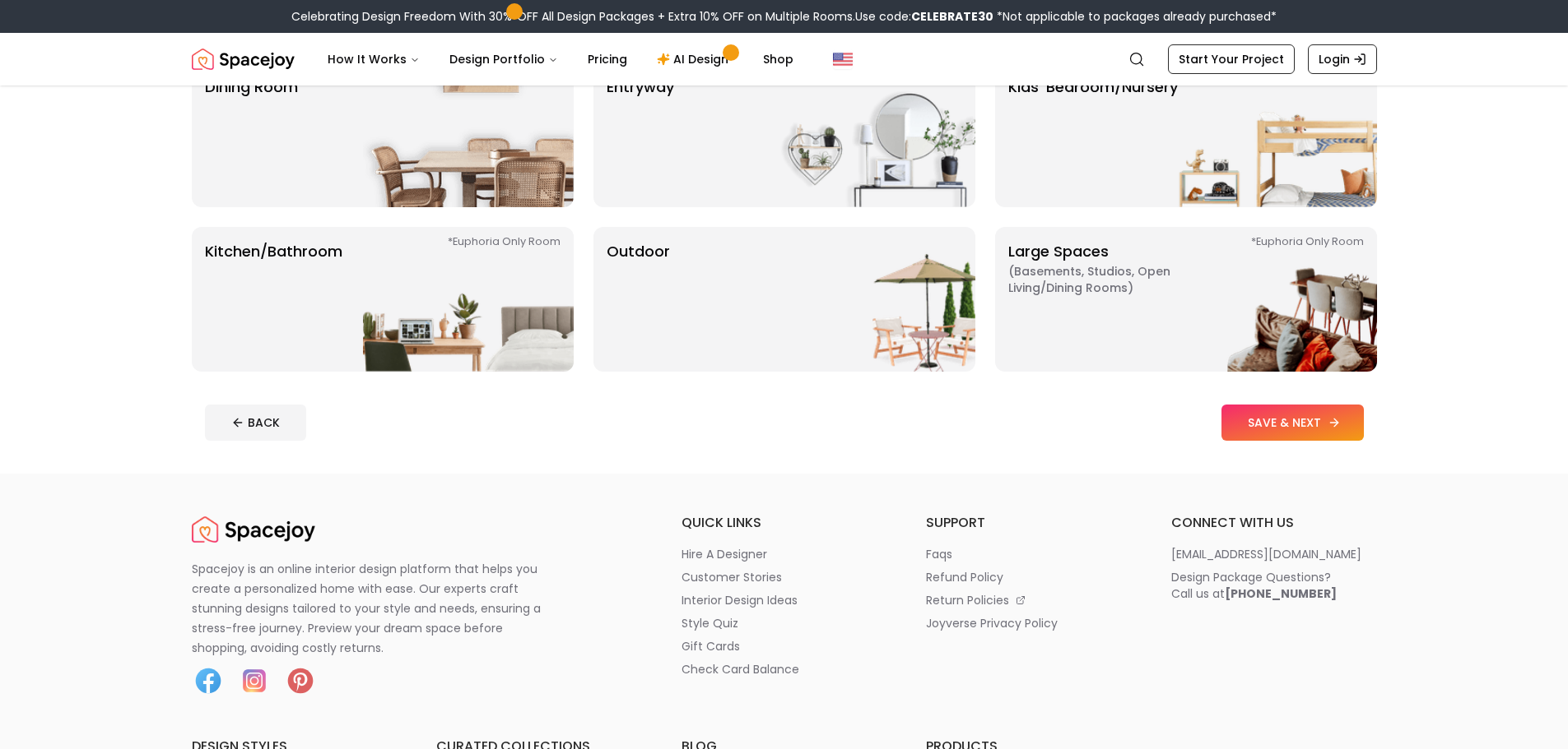
click at [1276, 438] on button "SAVE & NEXT" at bounding box center [1293, 423] width 142 height 36
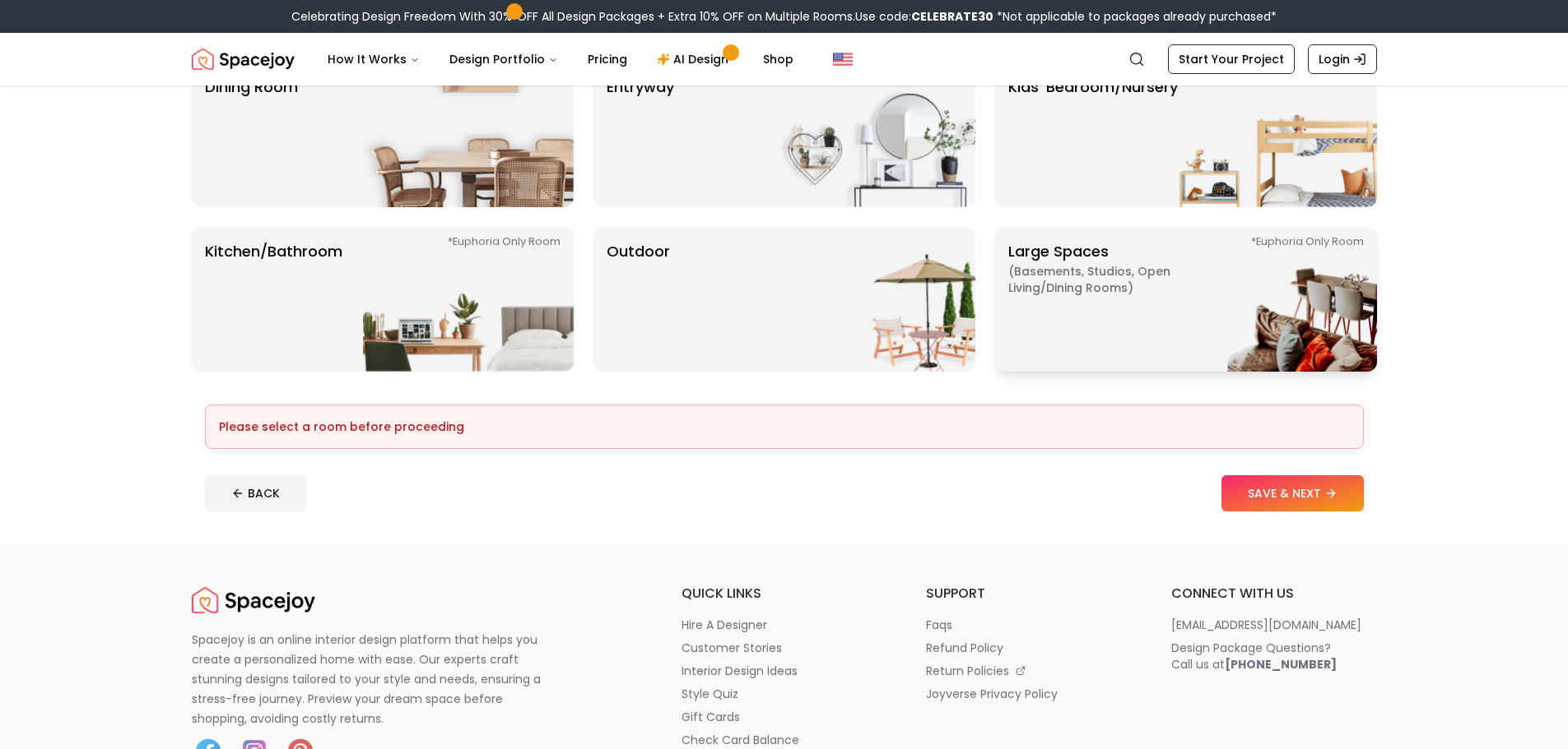
click at [1134, 314] on p "Large Spaces ( Basements, Studios, Open living/dining rooms ) *Euphoria Only Ro…" at bounding box center [1111, 299] width 206 height 119
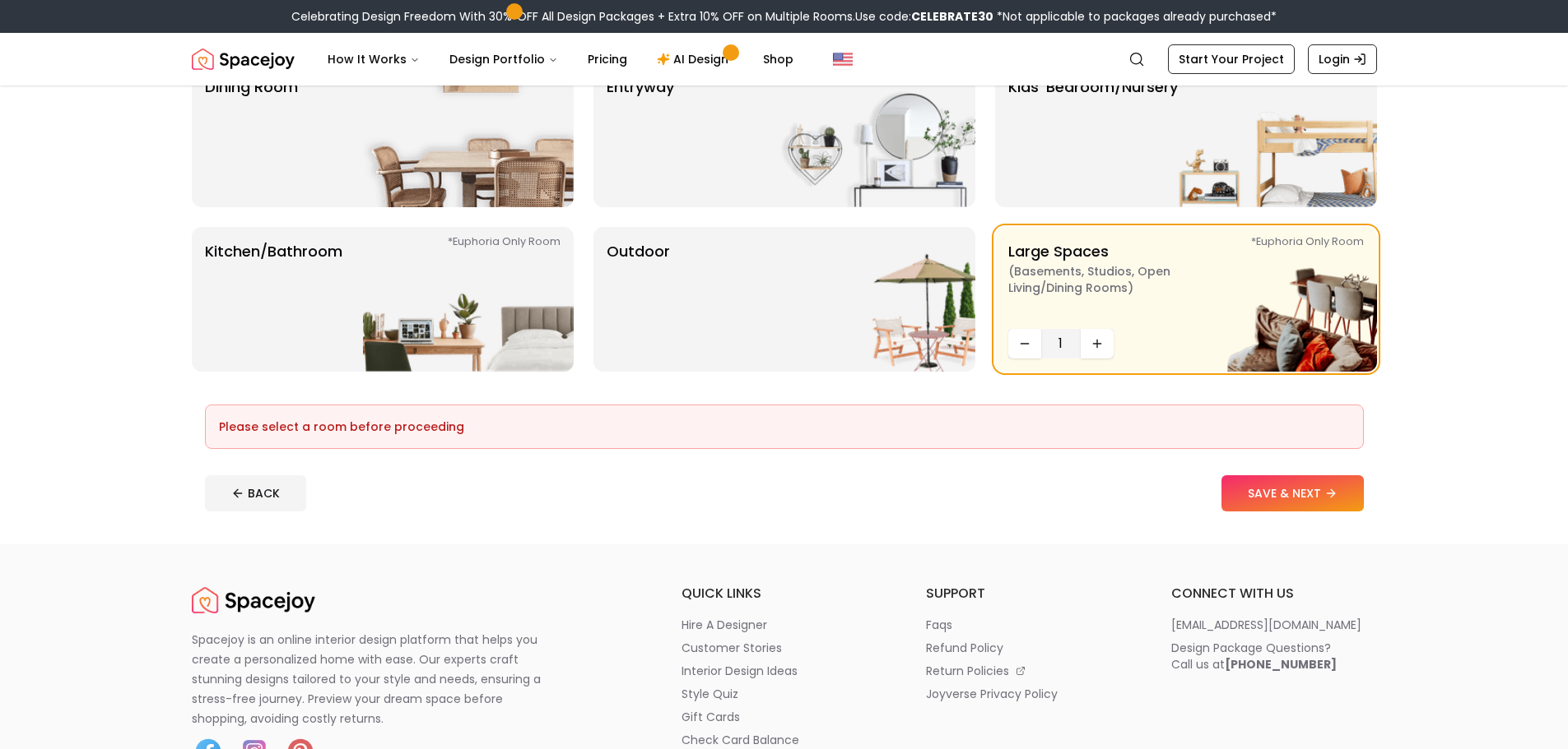
click at [1293, 501] on button "SAVE & NEXT" at bounding box center [1293, 494] width 142 height 36
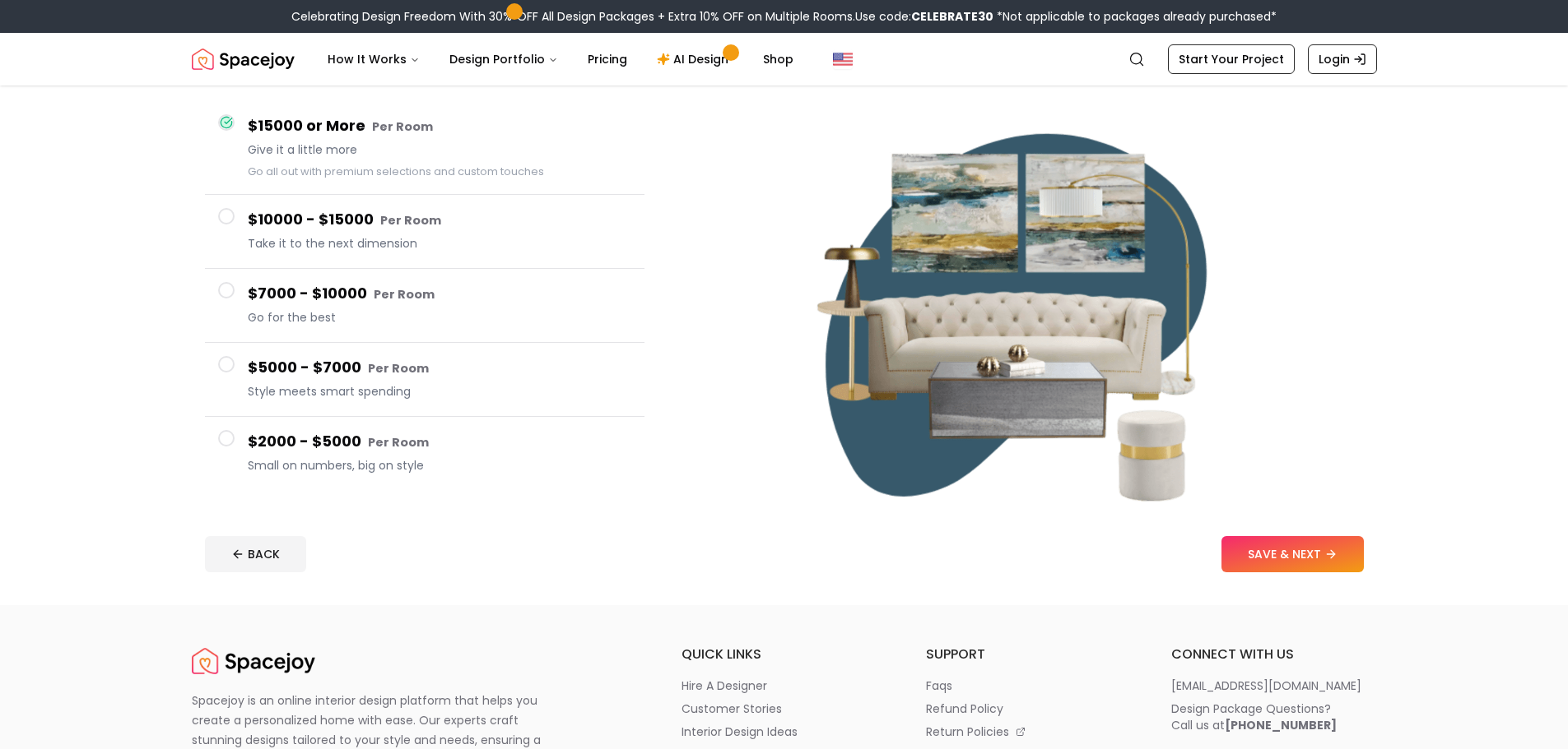
scroll to position [329, 0]
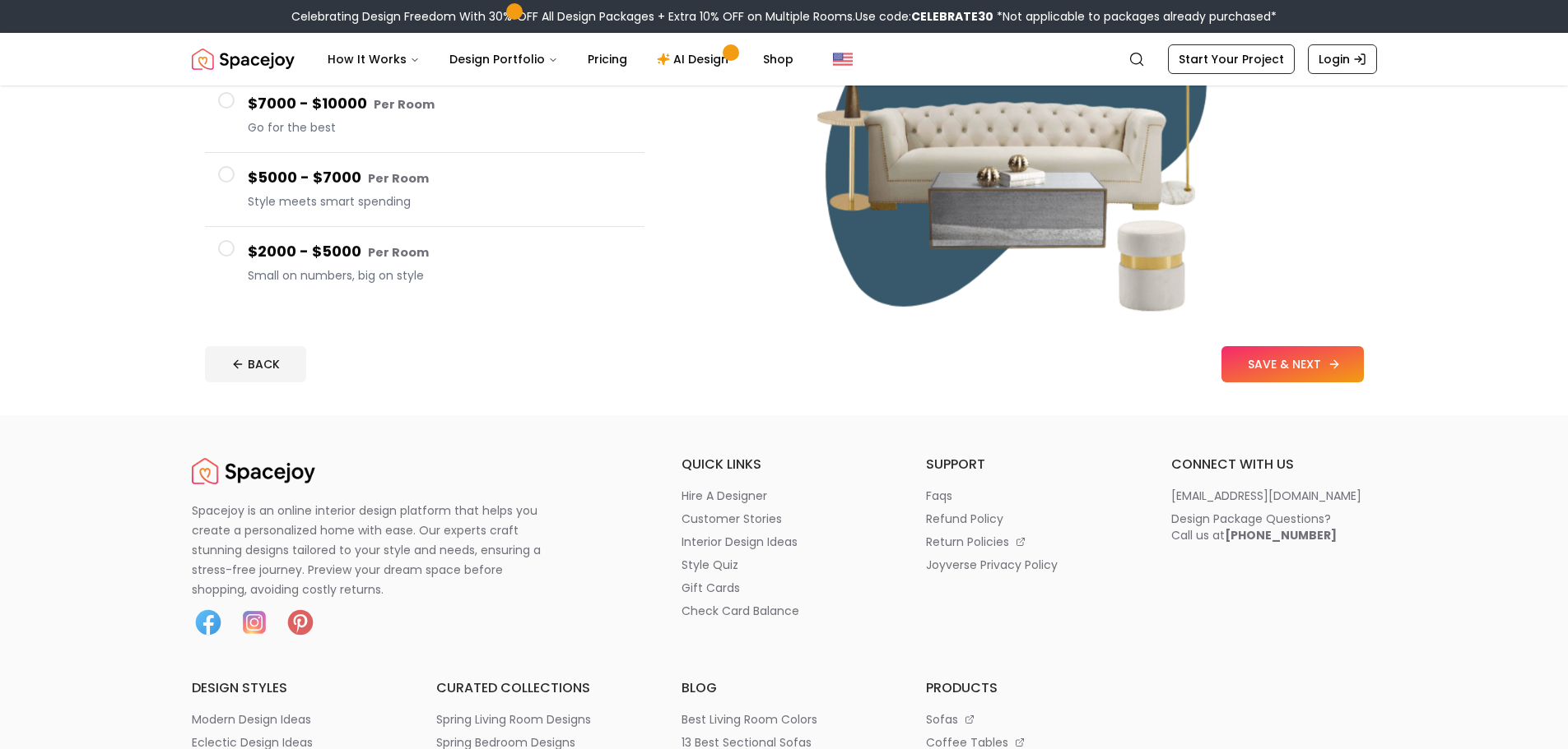
click at [1259, 365] on button "SAVE & NEXT" at bounding box center [1293, 365] width 142 height 36
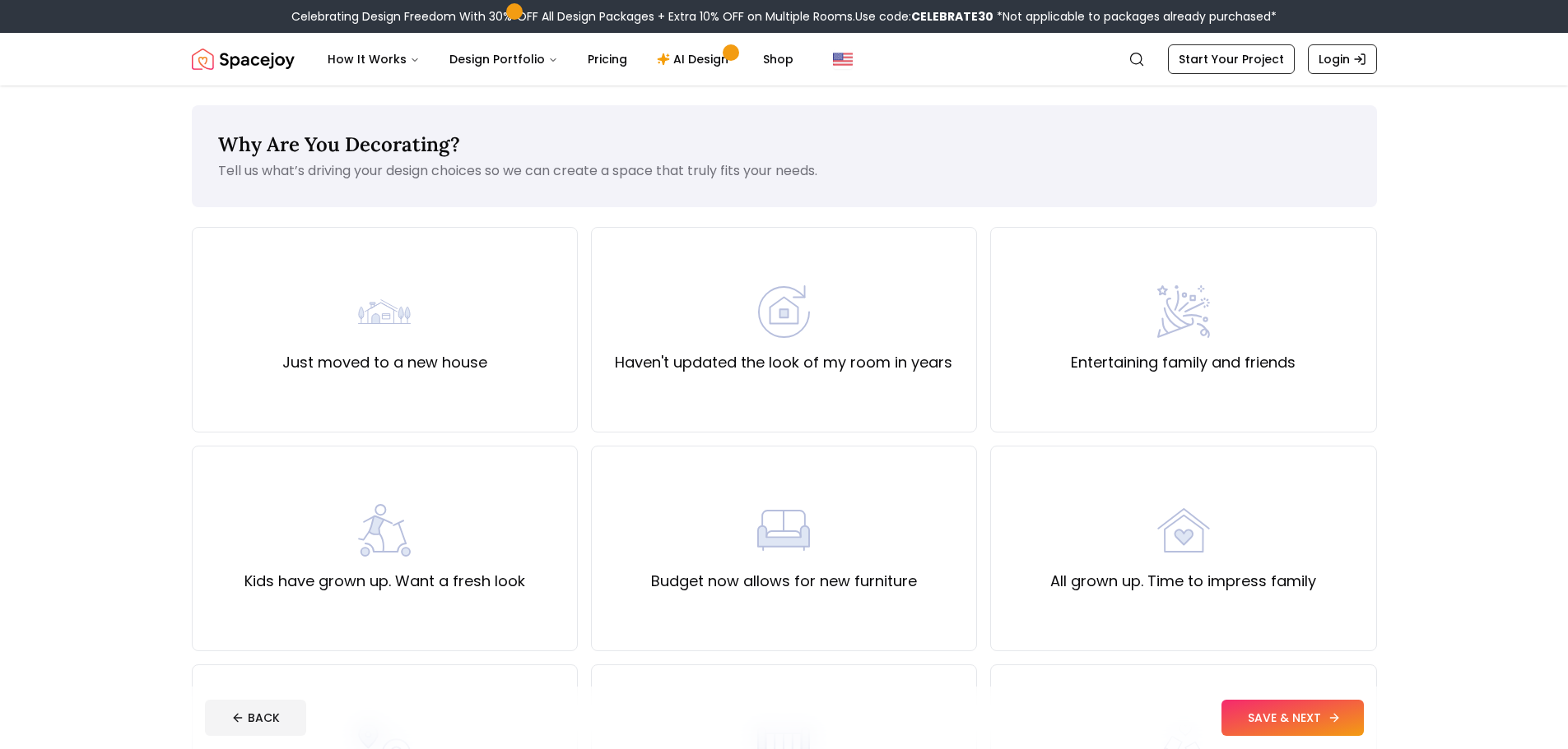
click at [1304, 716] on button "SAVE & NEXT" at bounding box center [1293, 718] width 142 height 36
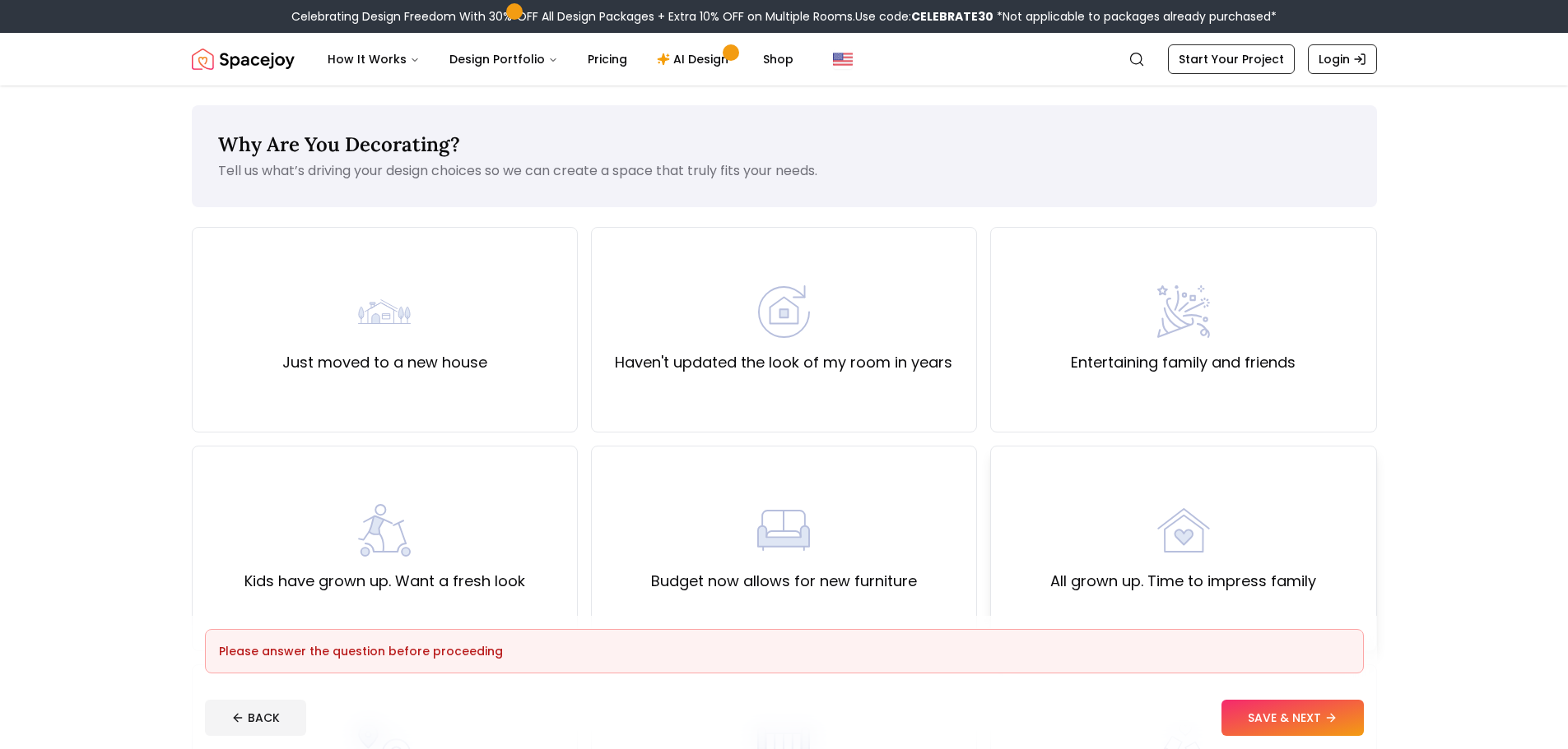
click at [1105, 512] on div "All grown up. Time to impress family" at bounding box center [1182, 548] width 266 height 89
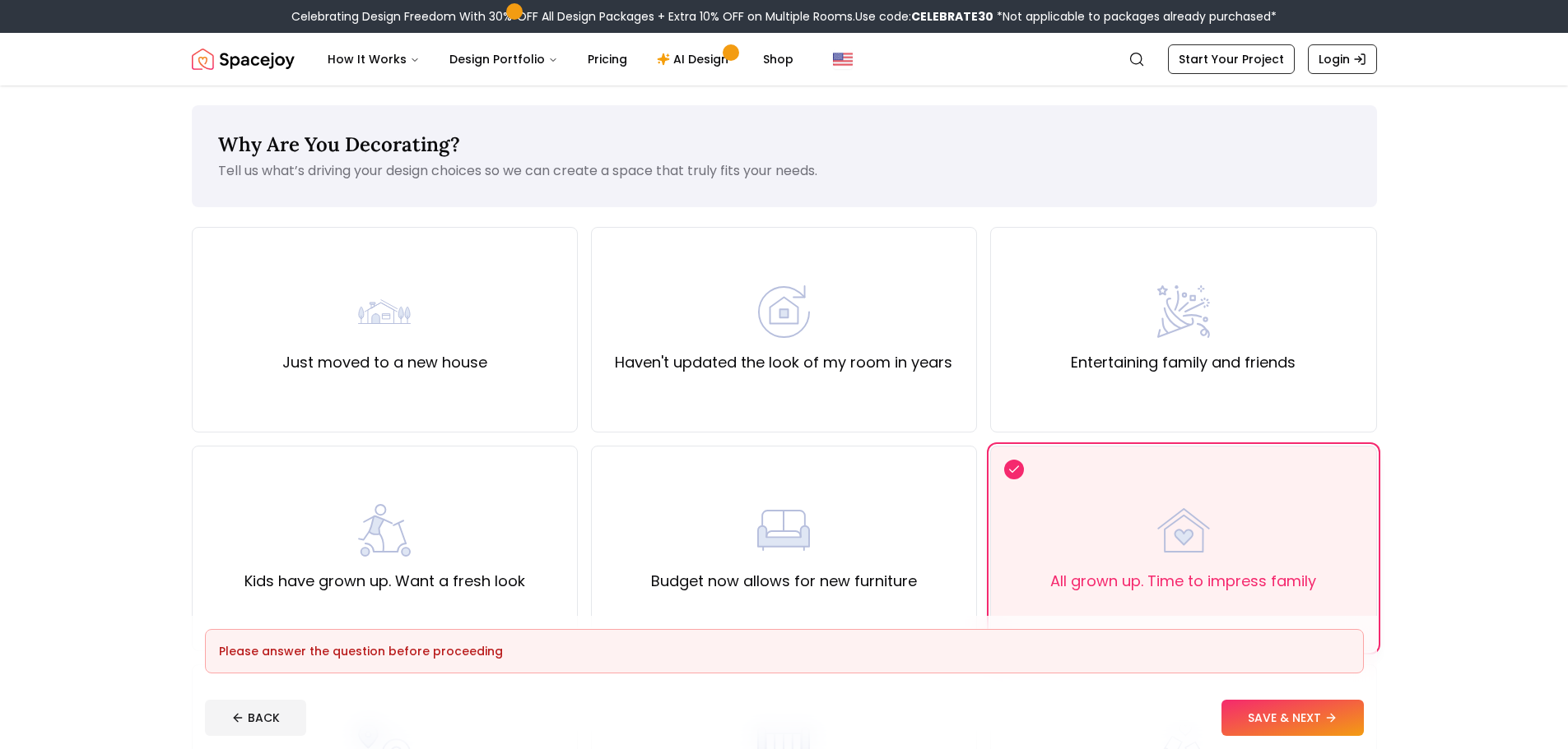
click at [1199, 557] on div "All grown up. Time to impress family" at bounding box center [1182, 548] width 266 height 89
click at [423, 389] on div "Just moved to a new house" at bounding box center [385, 330] width 386 height 206
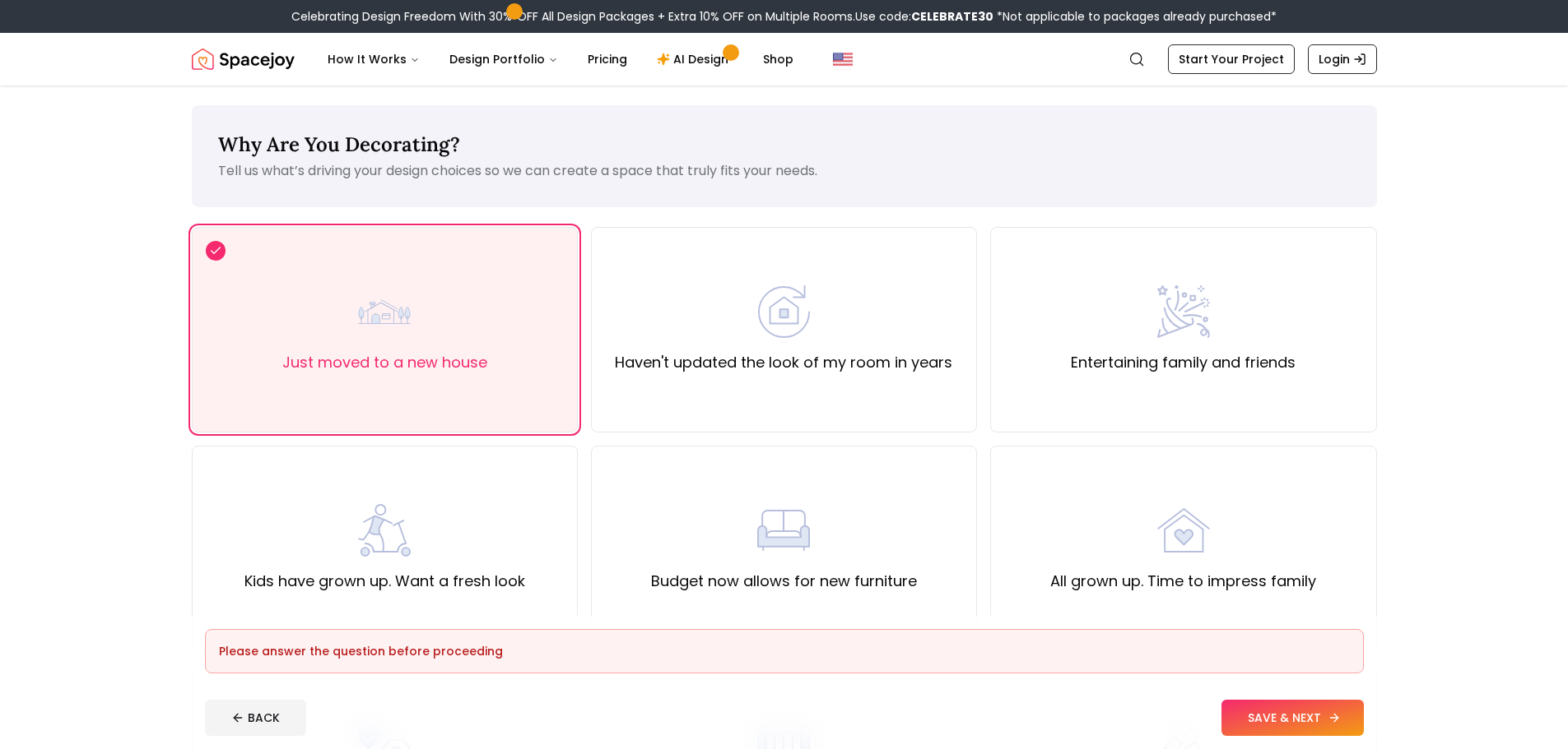
click at [1221, 705] on button "SAVE & NEXT" at bounding box center [1293, 718] width 142 height 36
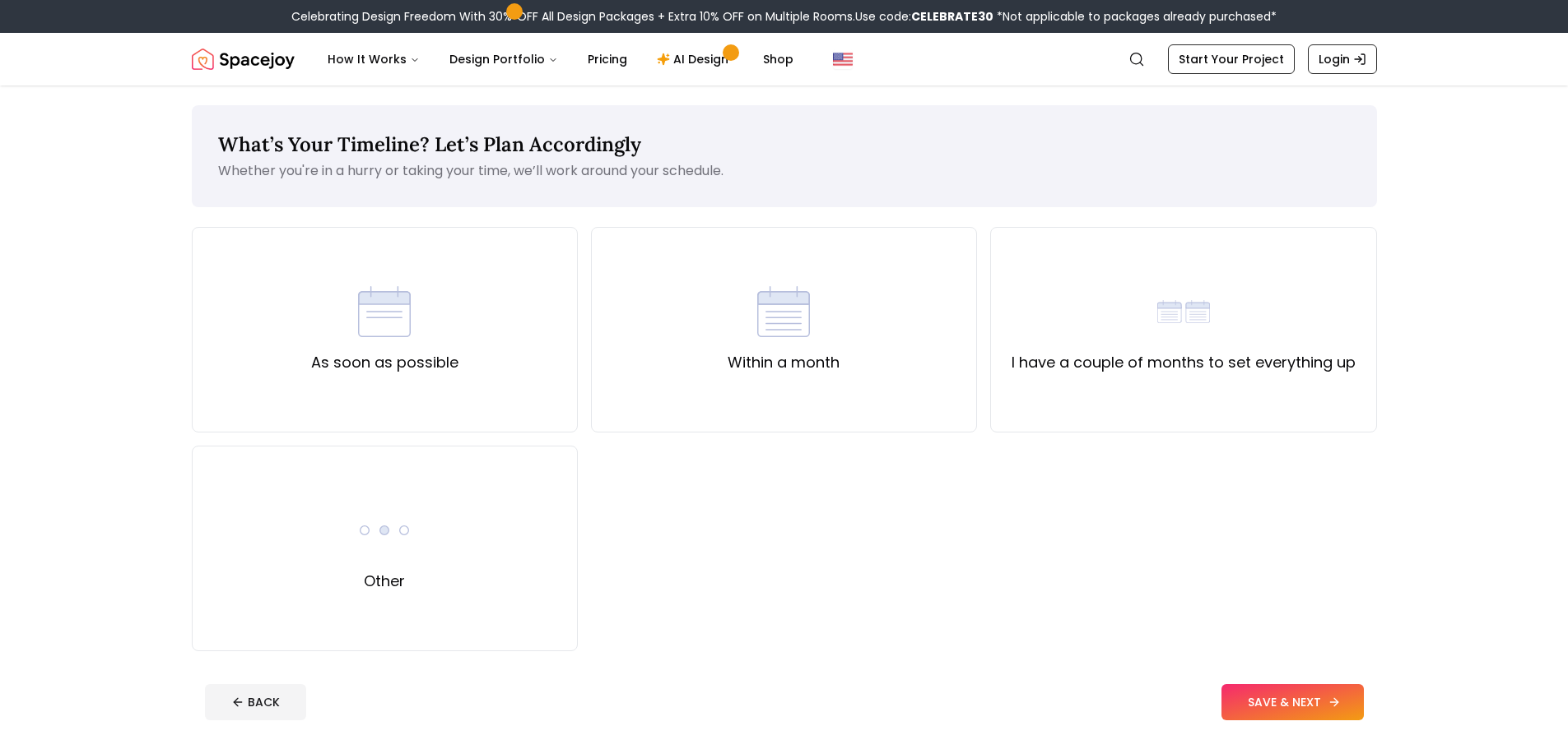
click at [1250, 709] on button "SAVE & NEXT" at bounding box center [1293, 702] width 142 height 36
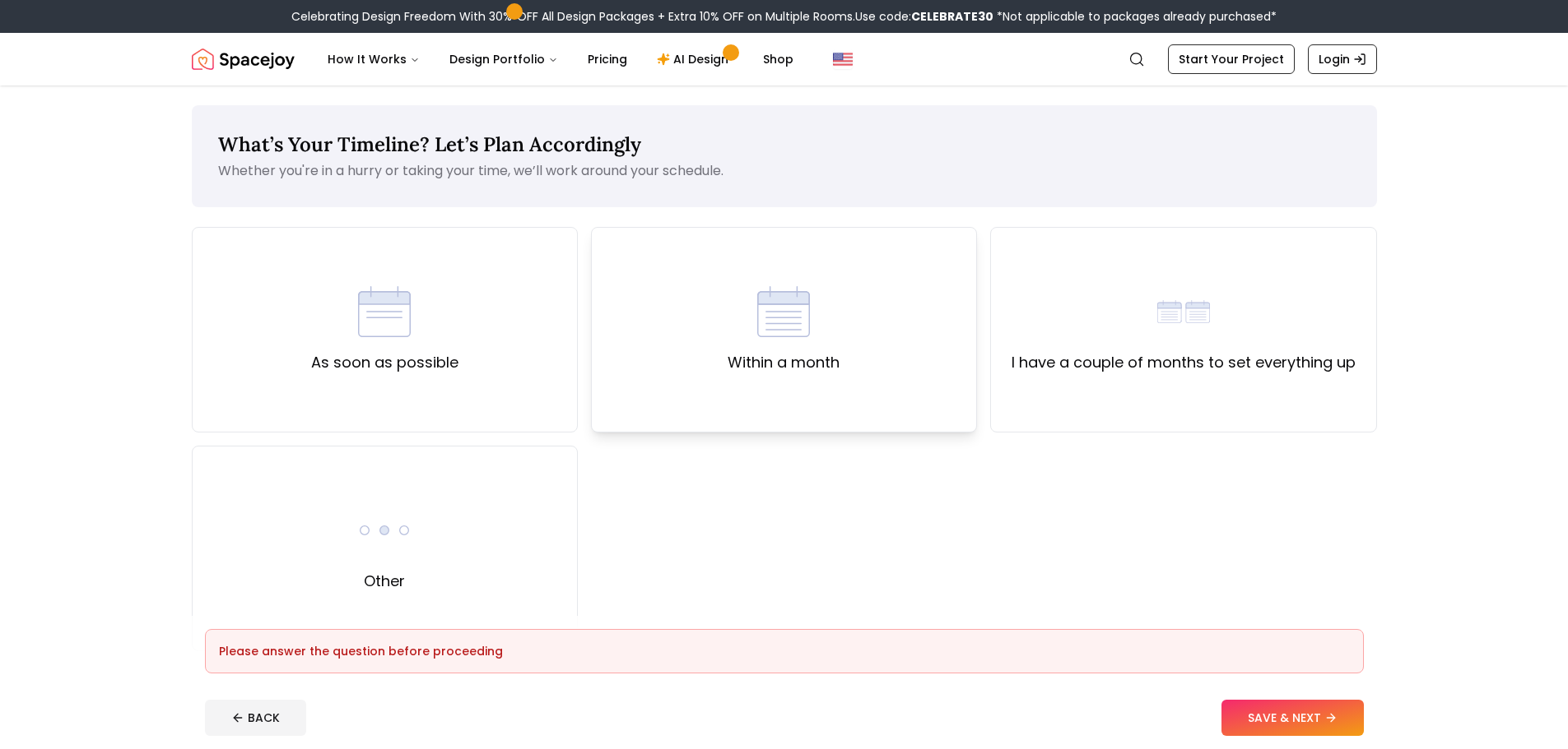
click at [697, 353] on div "Within a month" at bounding box center [784, 330] width 386 height 206
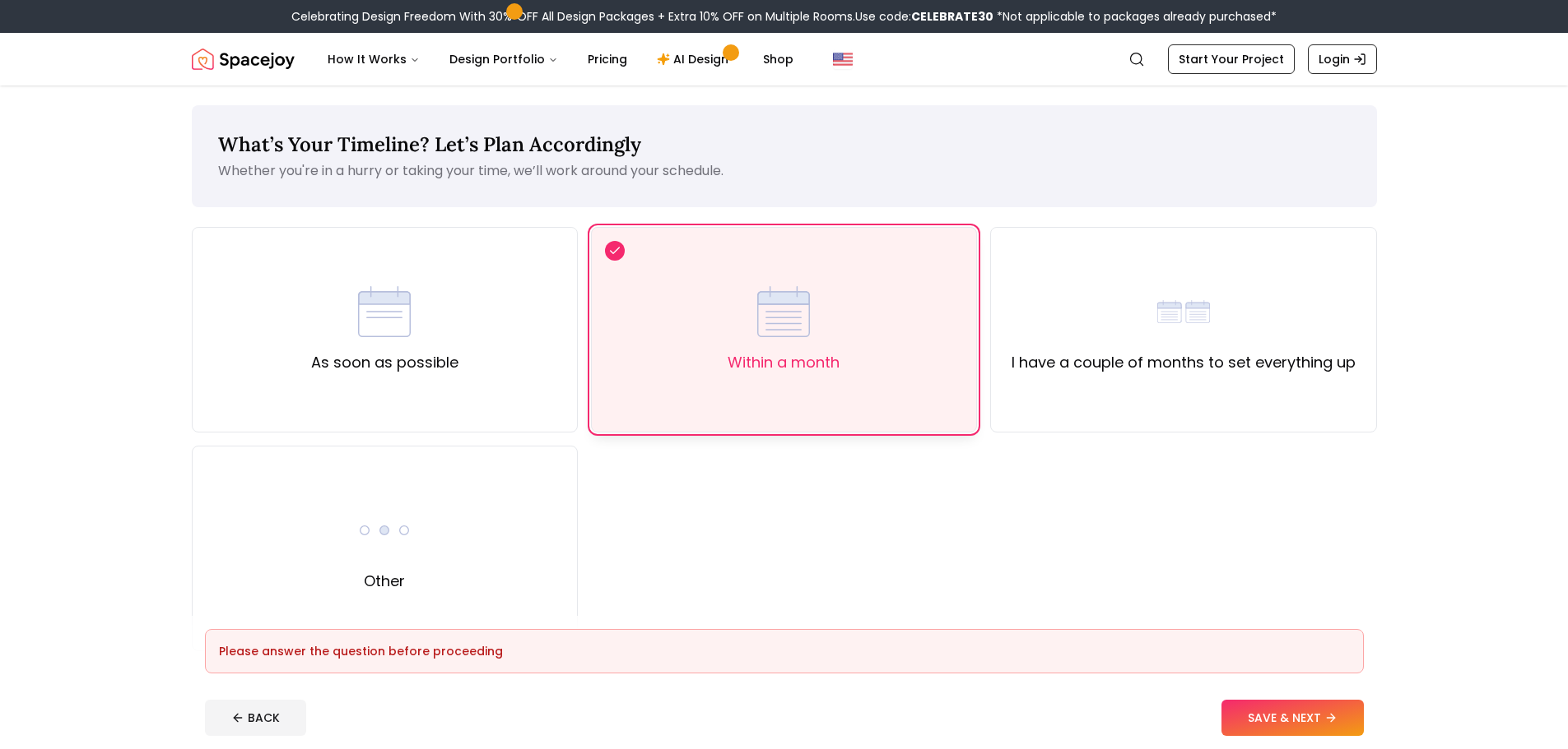
drag, startPoint x: 863, startPoint y: 381, endPoint x: 871, endPoint y: 381, distance: 8.0
click at [866, 381] on div "Within a month" at bounding box center [784, 330] width 386 height 206
click at [1157, 379] on div "I have a couple of months to set everything up" at bounding box center [1183, 330] width 386 height 206
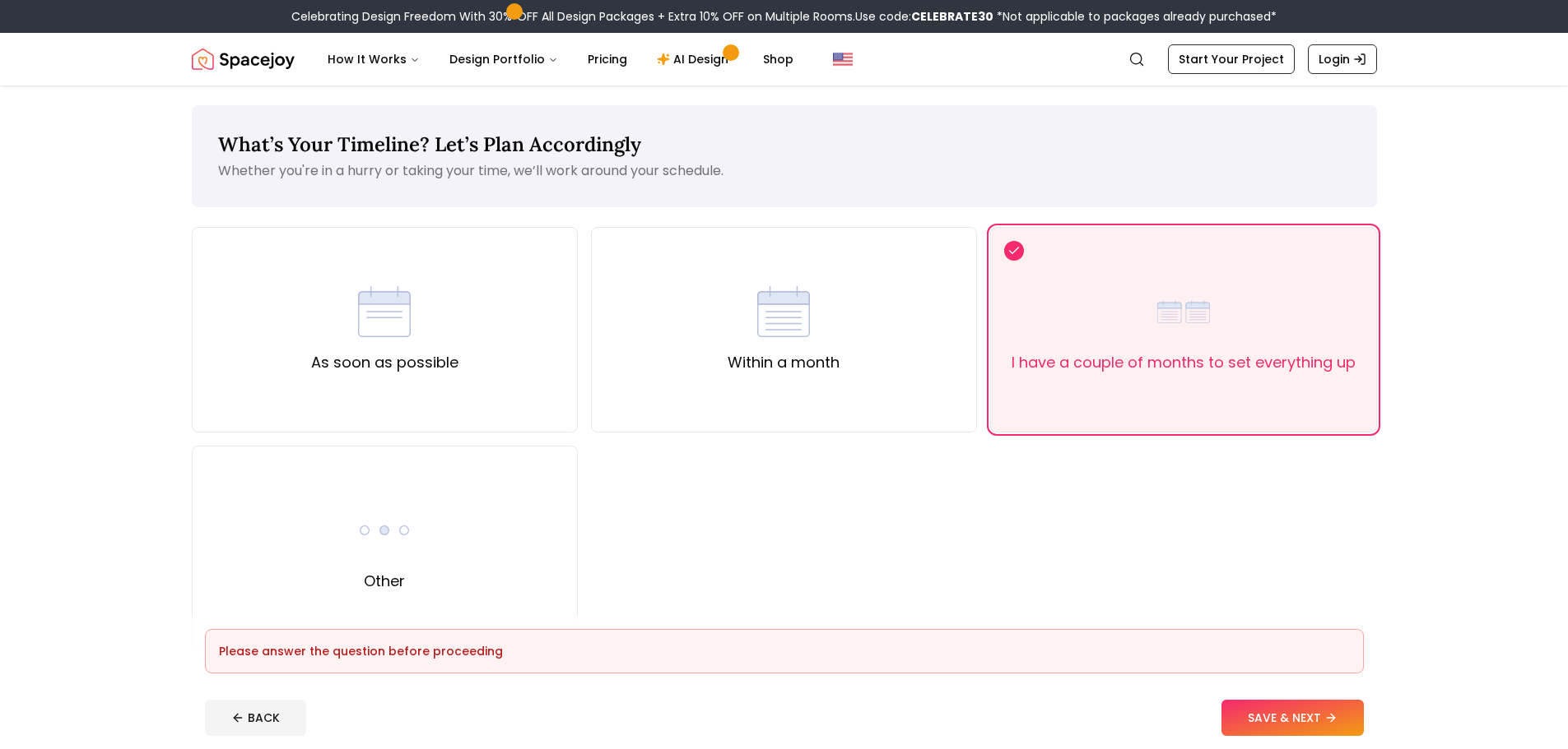
click at [1292, 712] on button "SAVE & NEXT" at bounding box center [1293, 718] width 142 height 36
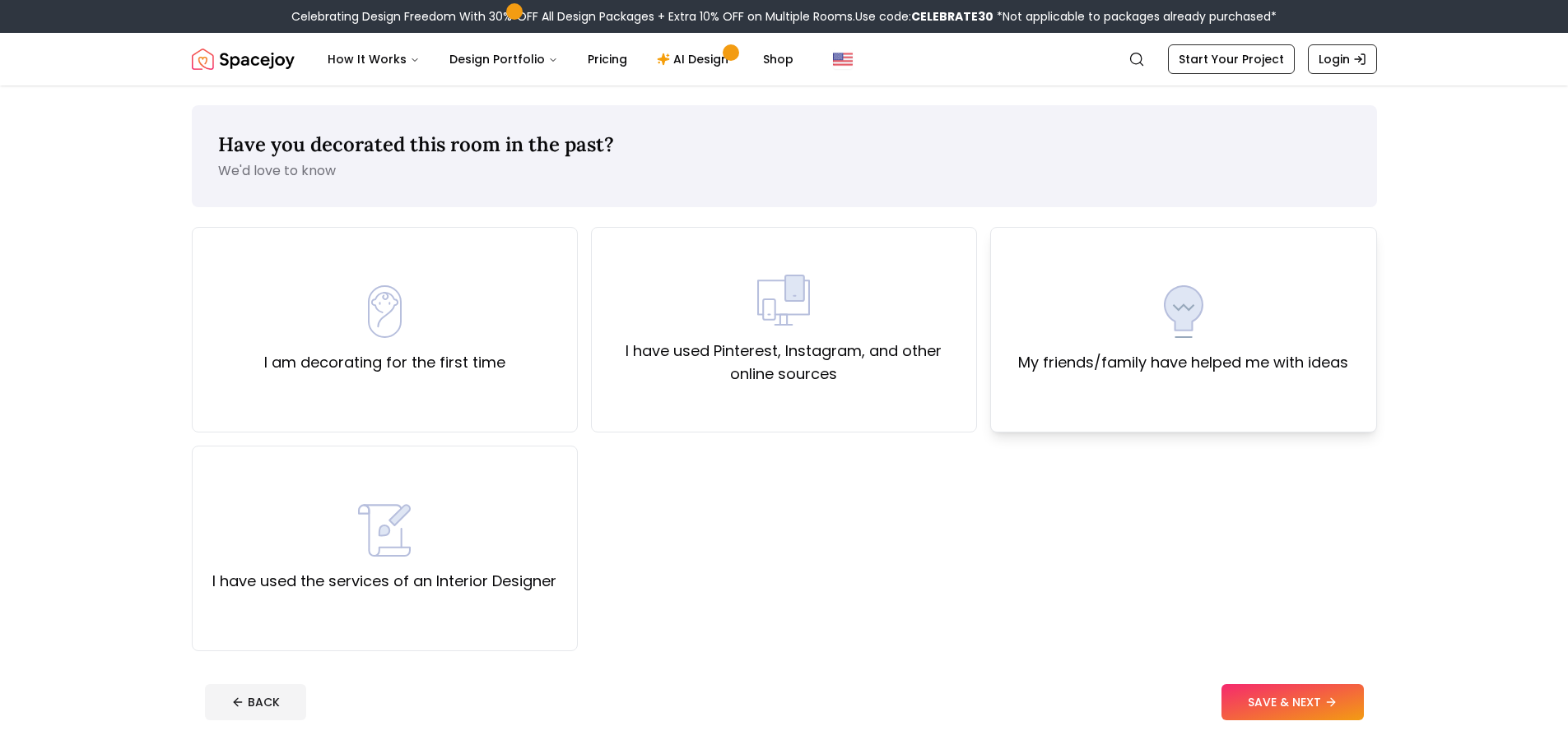
click at [1146, 378] on div "My friends/family have helped me with ideas" at bounding box center [1183, 330] width 386 height 206
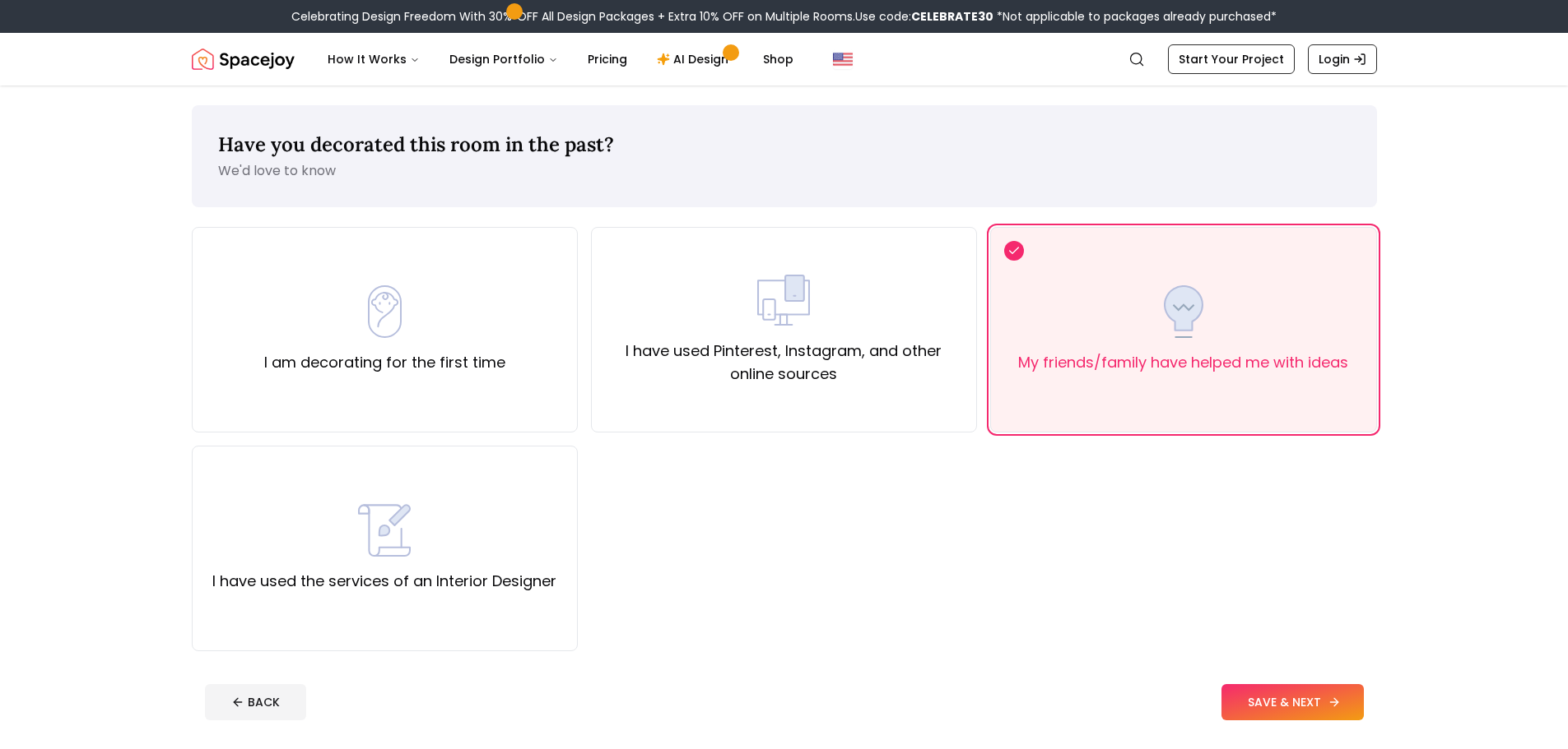
click at [1308, 702] on button "SAVE & NEXT" at bounding box center [1293, 702] width 142 height 36
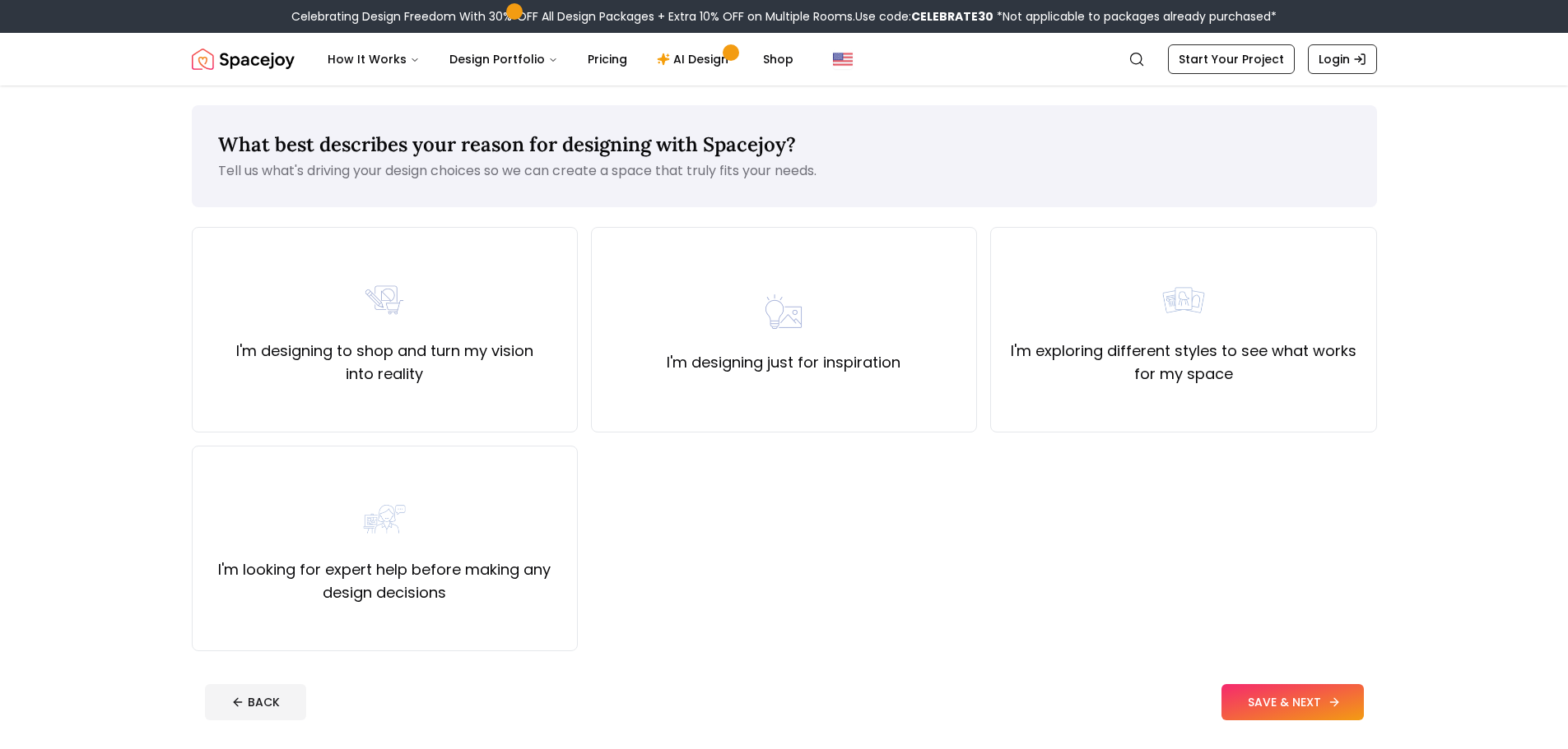
click at [1303, 701] on button "SAVE & NEXT" at bounding box center [1293, 702] width 142 height 36
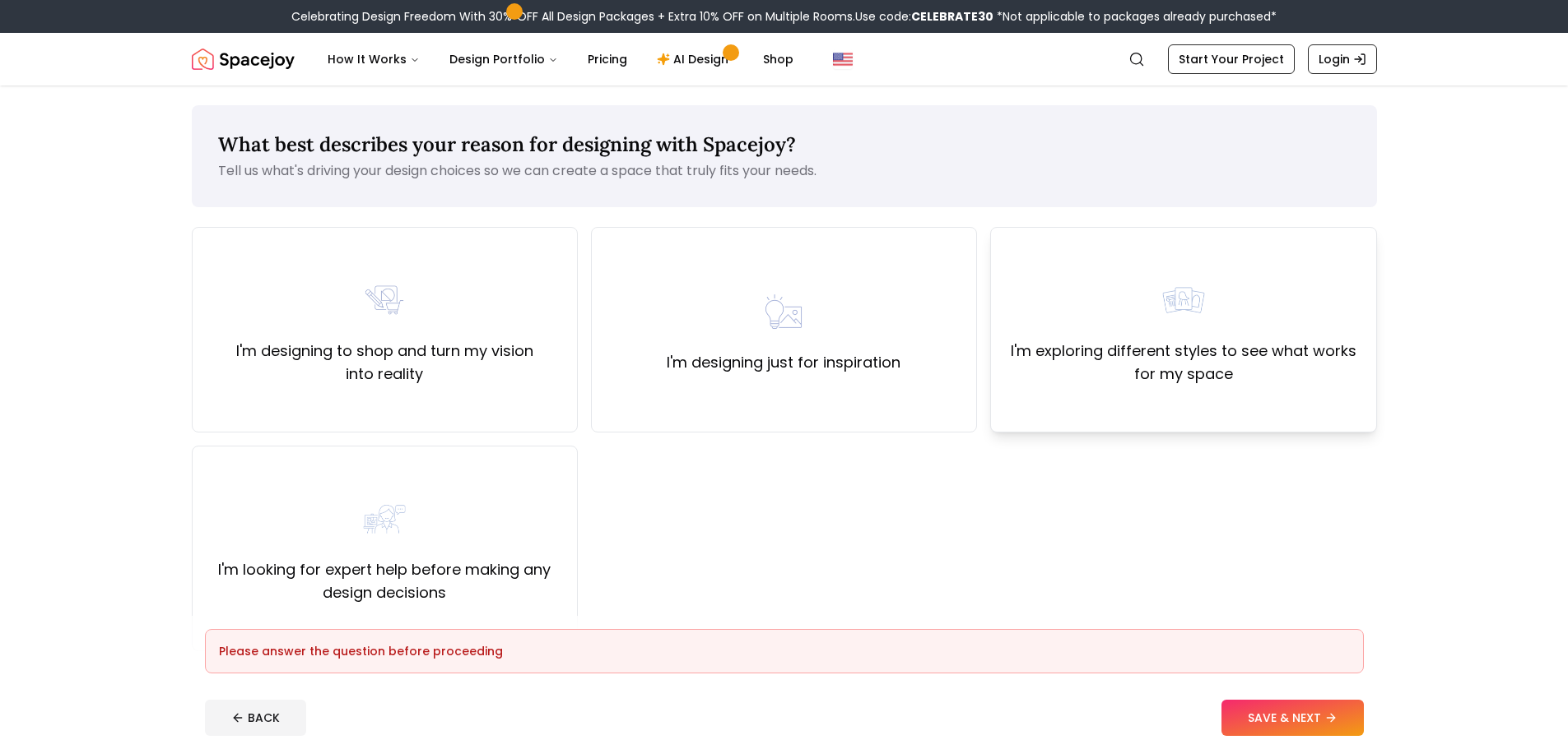
click at [1233, 376] on label "I'm exploring different styles to see what works for my space" at bounding box center [1182, 362] width 358 height 46
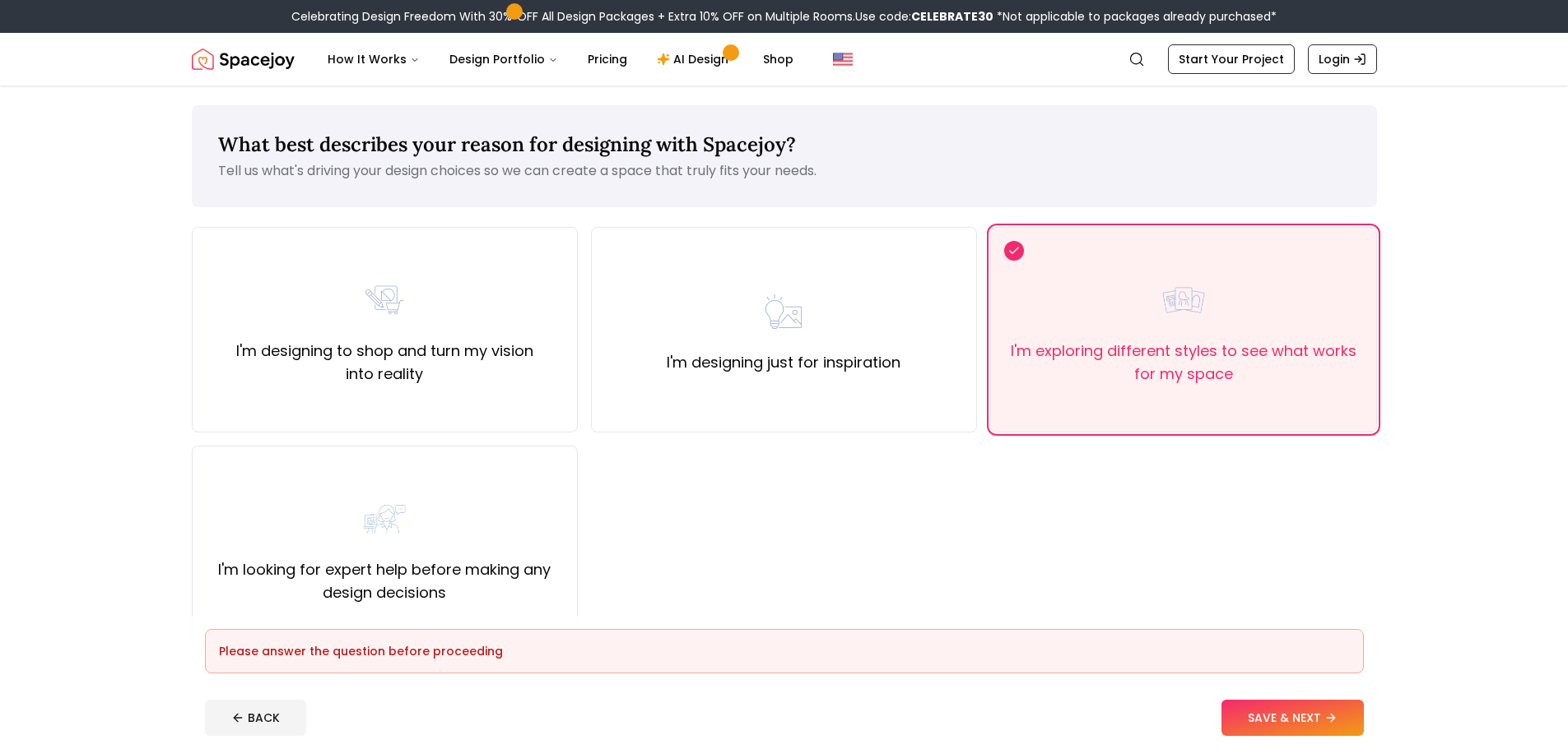
click at [1295, 687] on footer "Please answer the question before proceeding BACK SAVE & NEXT" at bounding box center [784, 683] width 1185 height 133
drag, startPoint x: 1289, startPoint y: 727, endPoint x: 1284, endPoint y: 713, distance: 14.9
click at [1287, 726] on button "SAVE & NEXT" at bounding box center [1293, 718] width 142 height 36
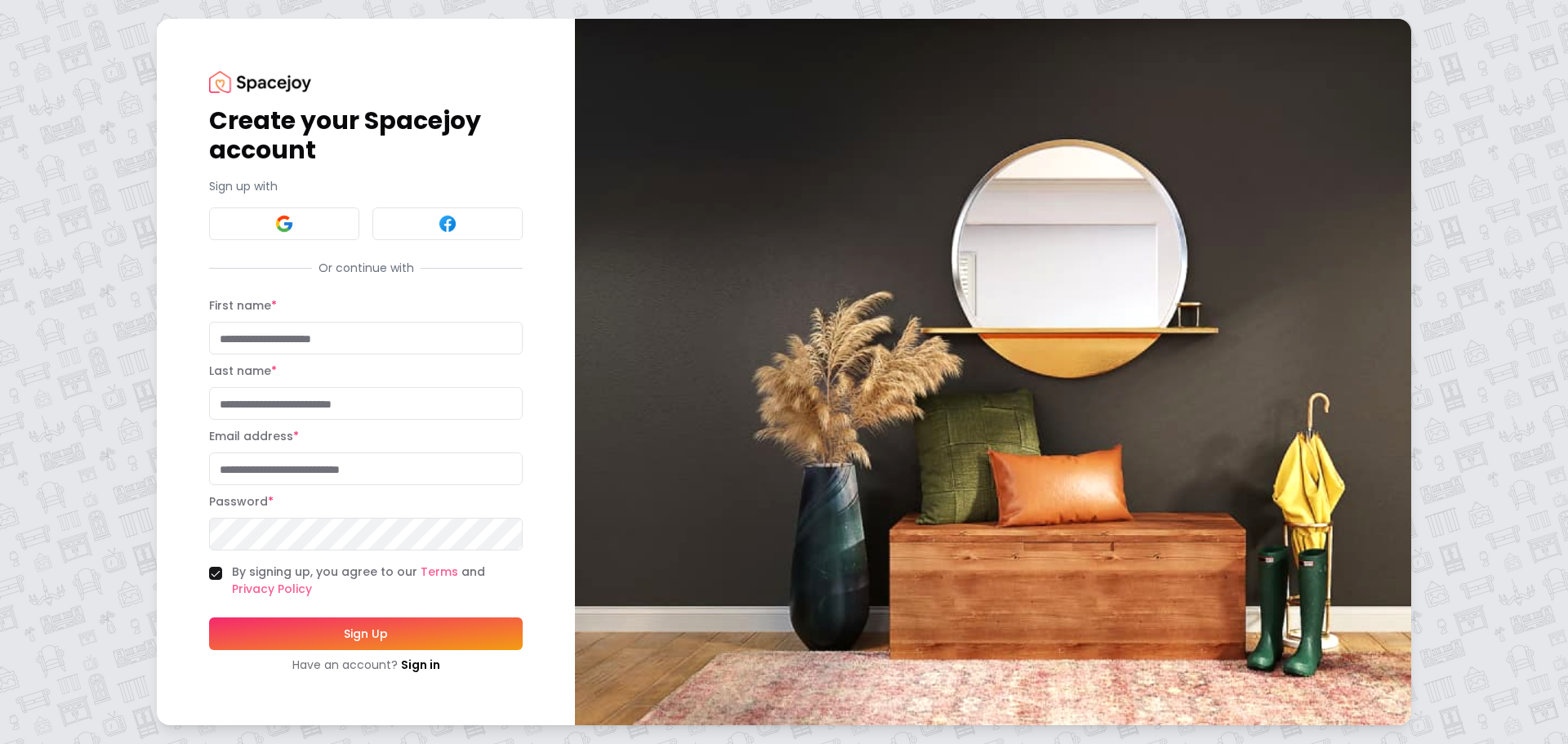
click at [10, 526] on div "Create your Spacejoy account Sign up with Or continue with First name * Last na…" at bounding box center [784, 372] width 1568 height 744
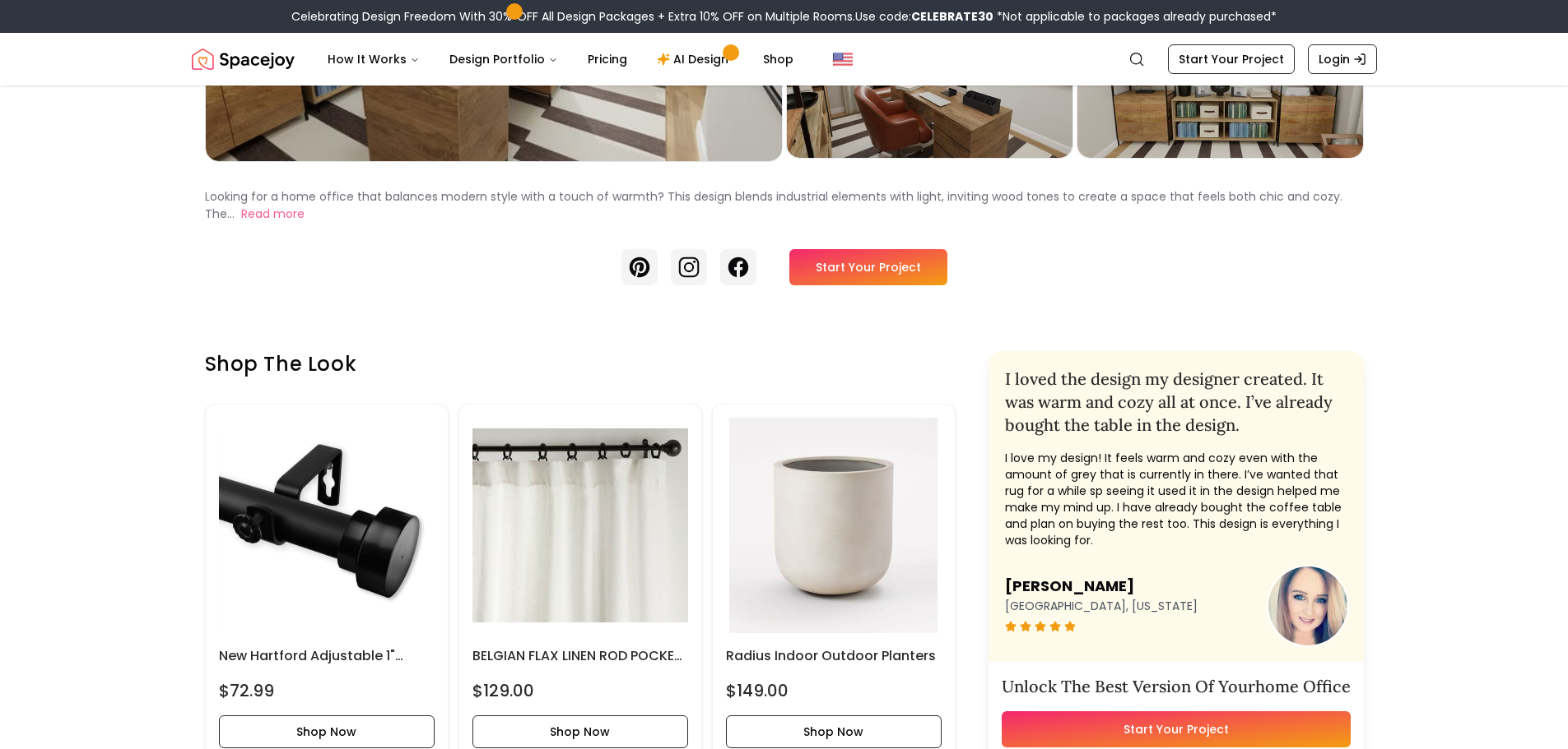
scroll to position [247, 0]
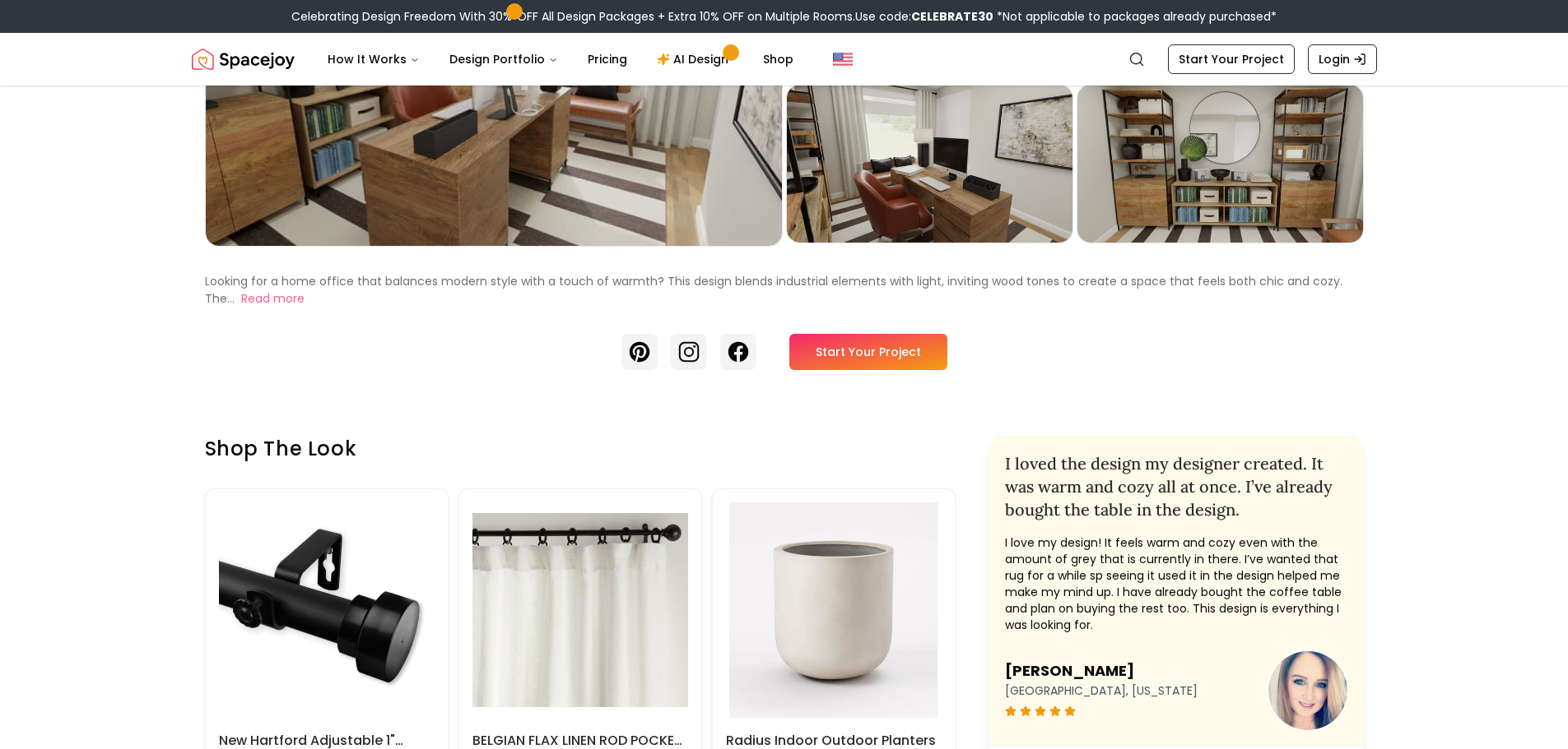
click at [845, 338] on link "Start Your Project" at bounding box center [868, 352] width 158 height 36
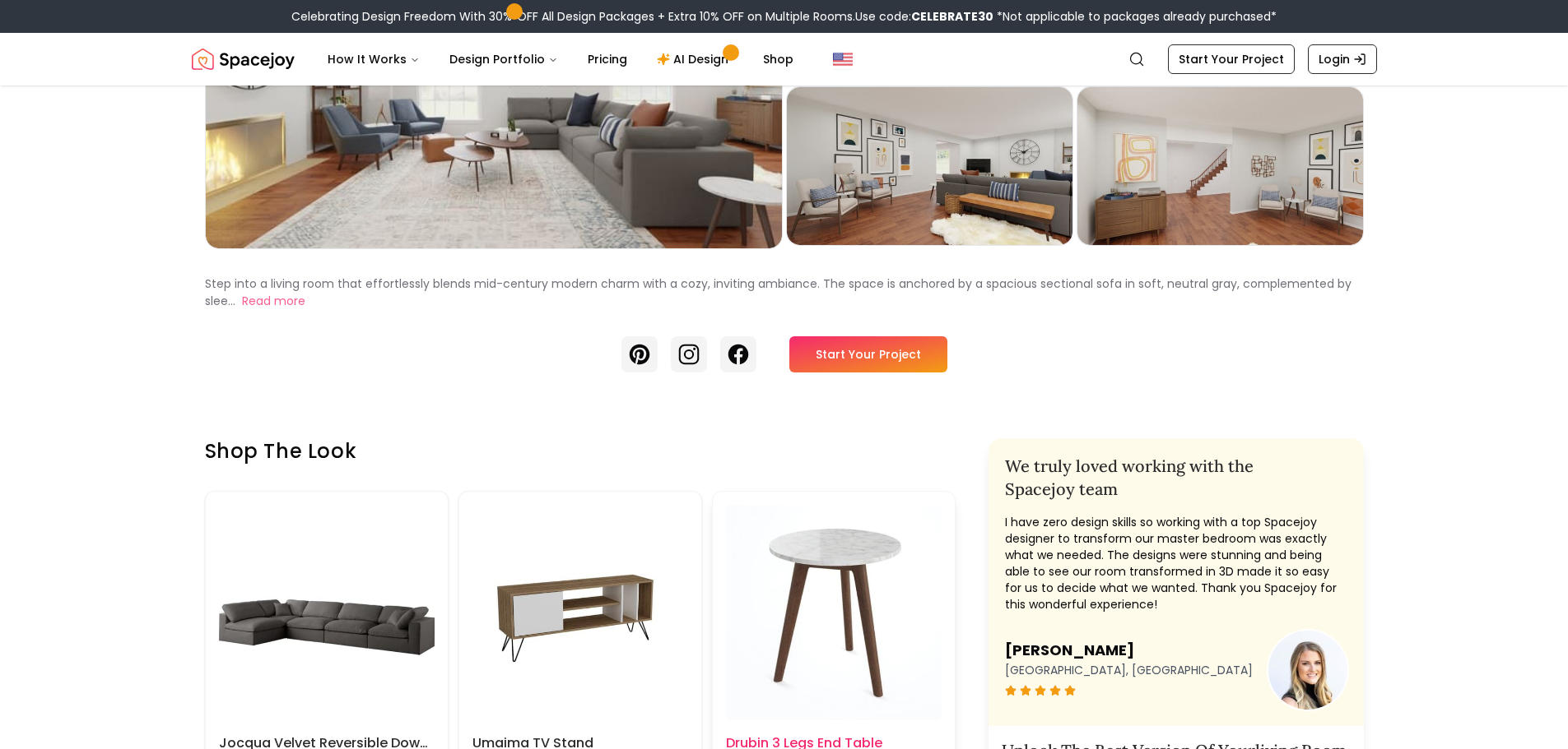
scroll to position [247, 0]
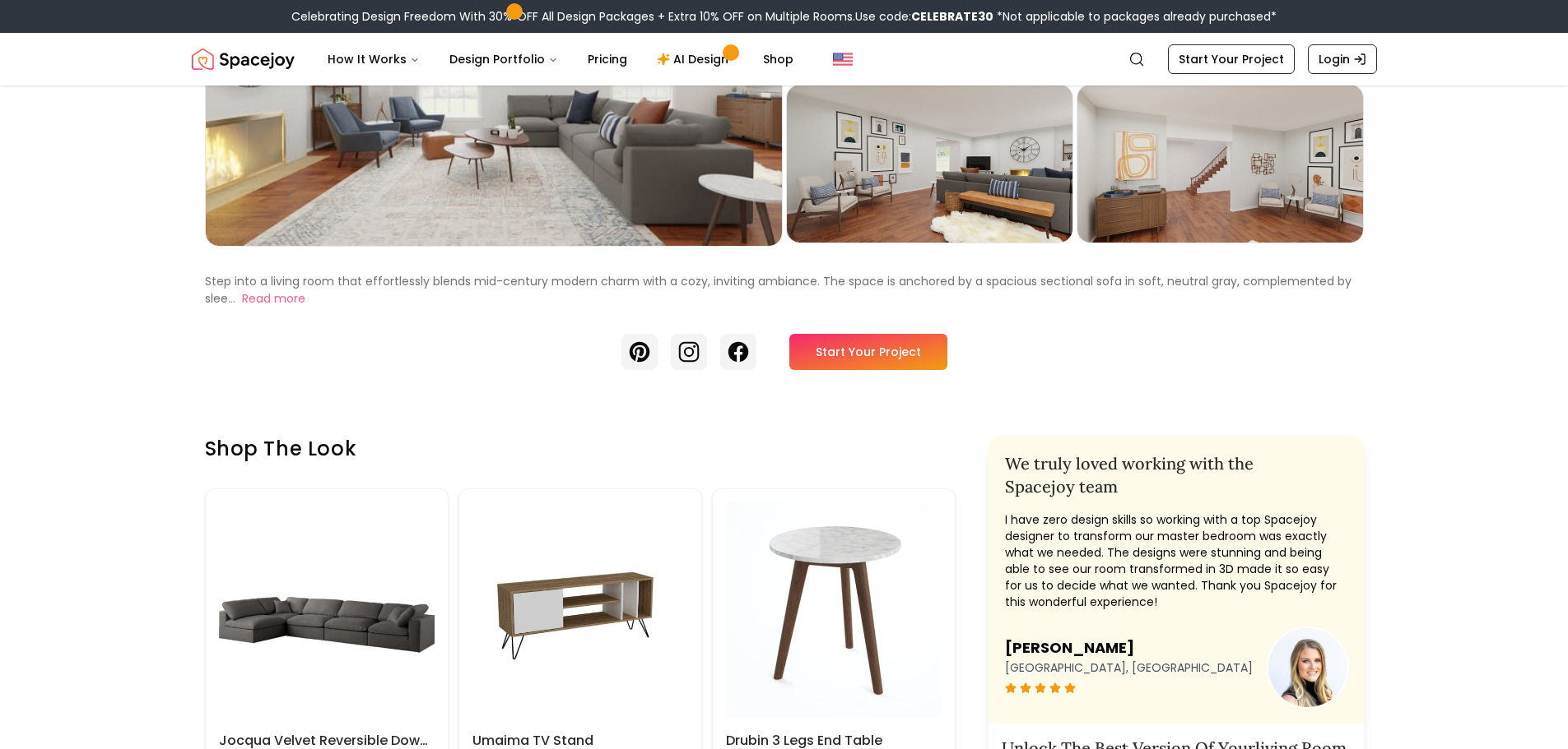
click at [875, 357] on link "Start Your Project" at bounding box center [868, 352] width 158 height 36
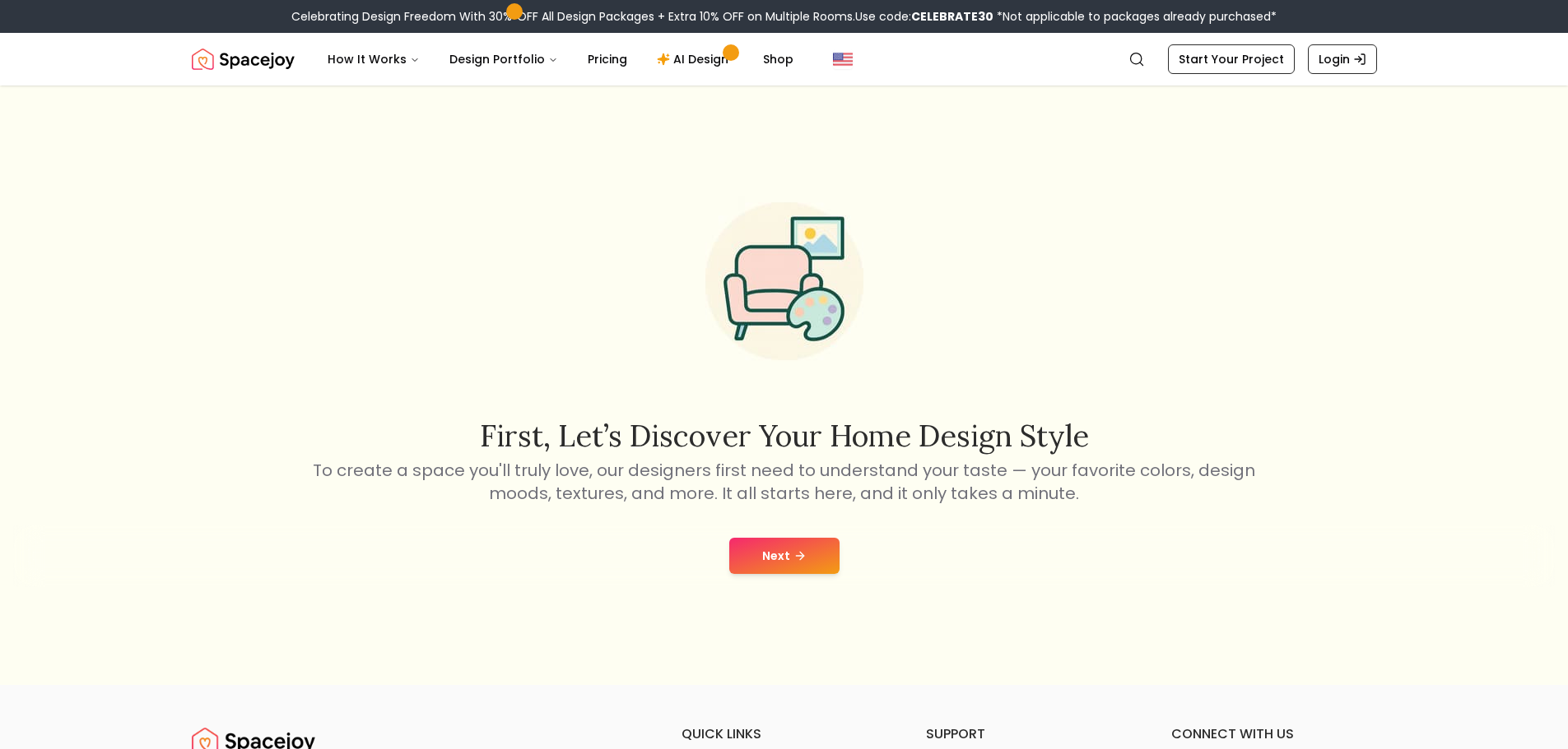
click at [784, 553] on button "Next" at bounding box center [784, 556] width 110 height 36
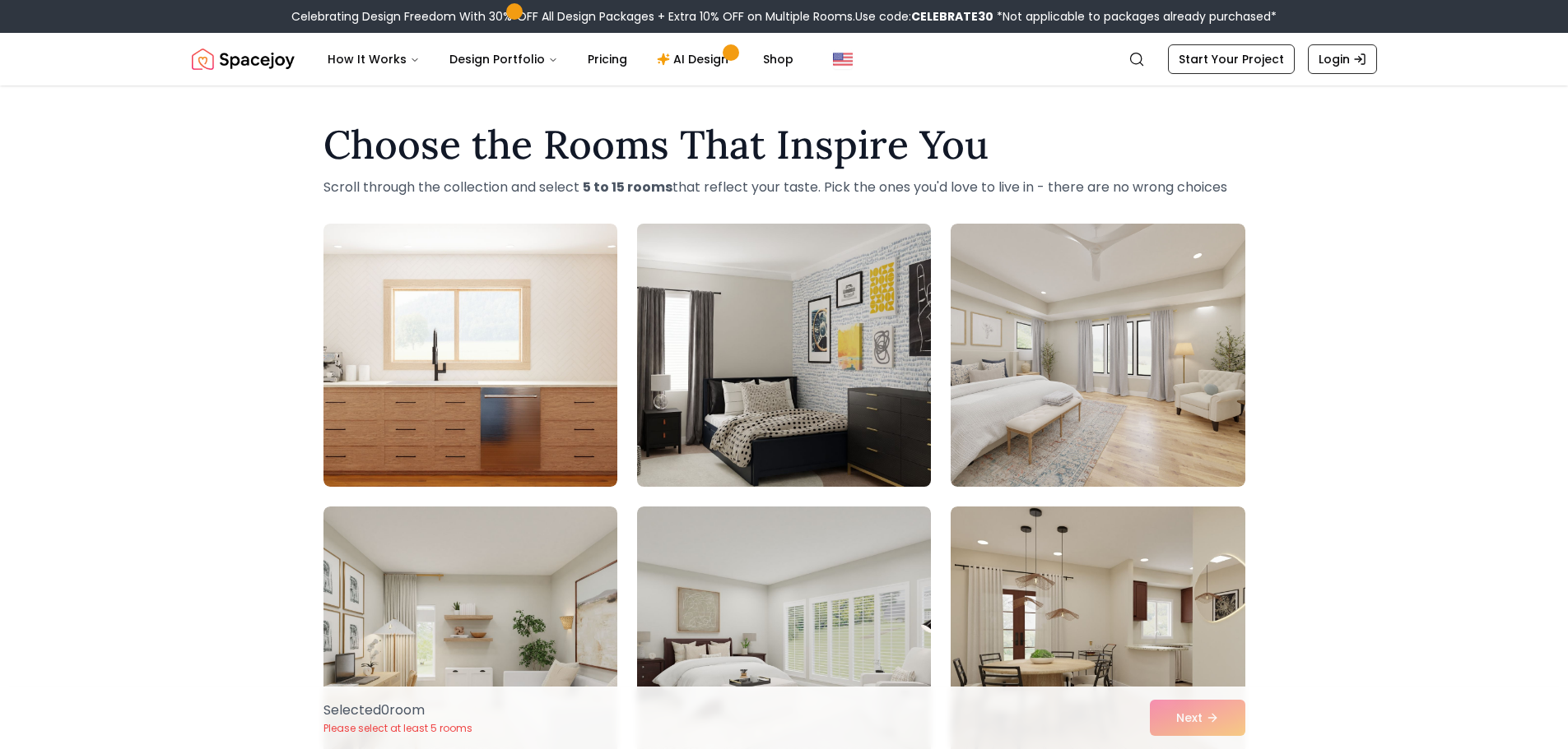
click at [857, 396] on img at bounding box center [784, 355] width 308 height 276
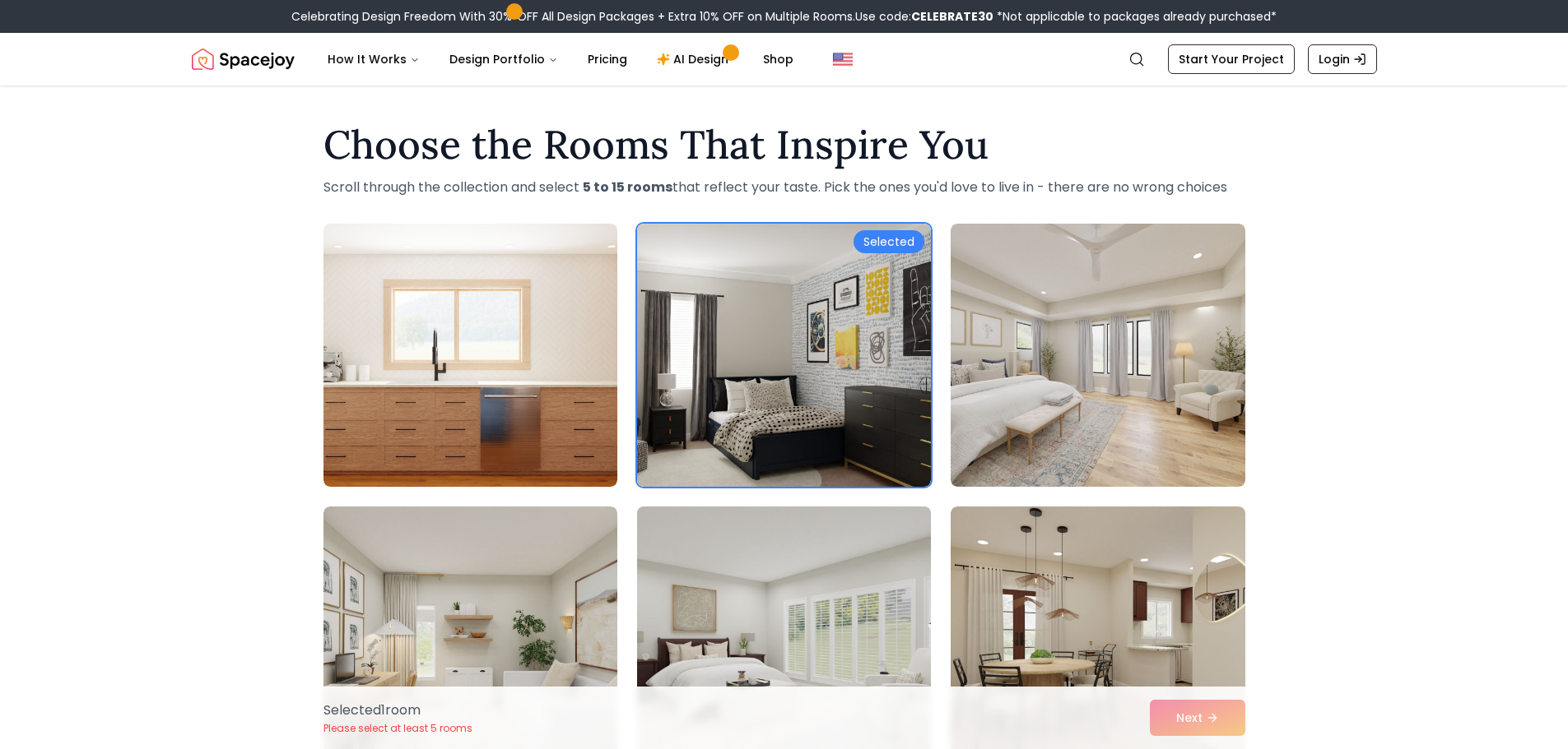
drag, startPoint x: 844, startPoint y: 595, endPoint x: 829, endPoint y: 586, distance: 17.5
click at [842, 594] on img at bounding box center [784, 638] width 308 height 276
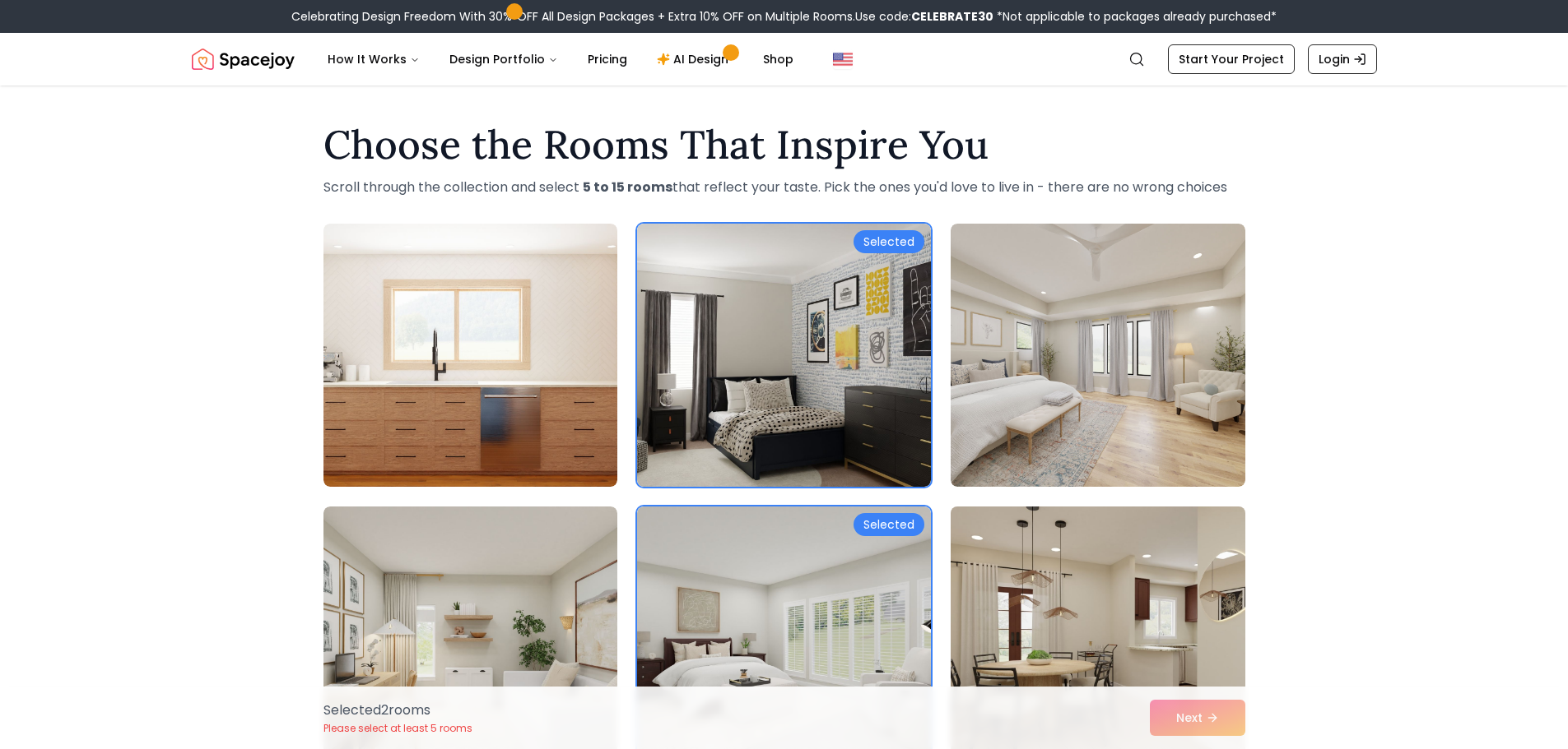
click at [1180, 609] on img at bounding box center [1098, 638] width 308 height 276
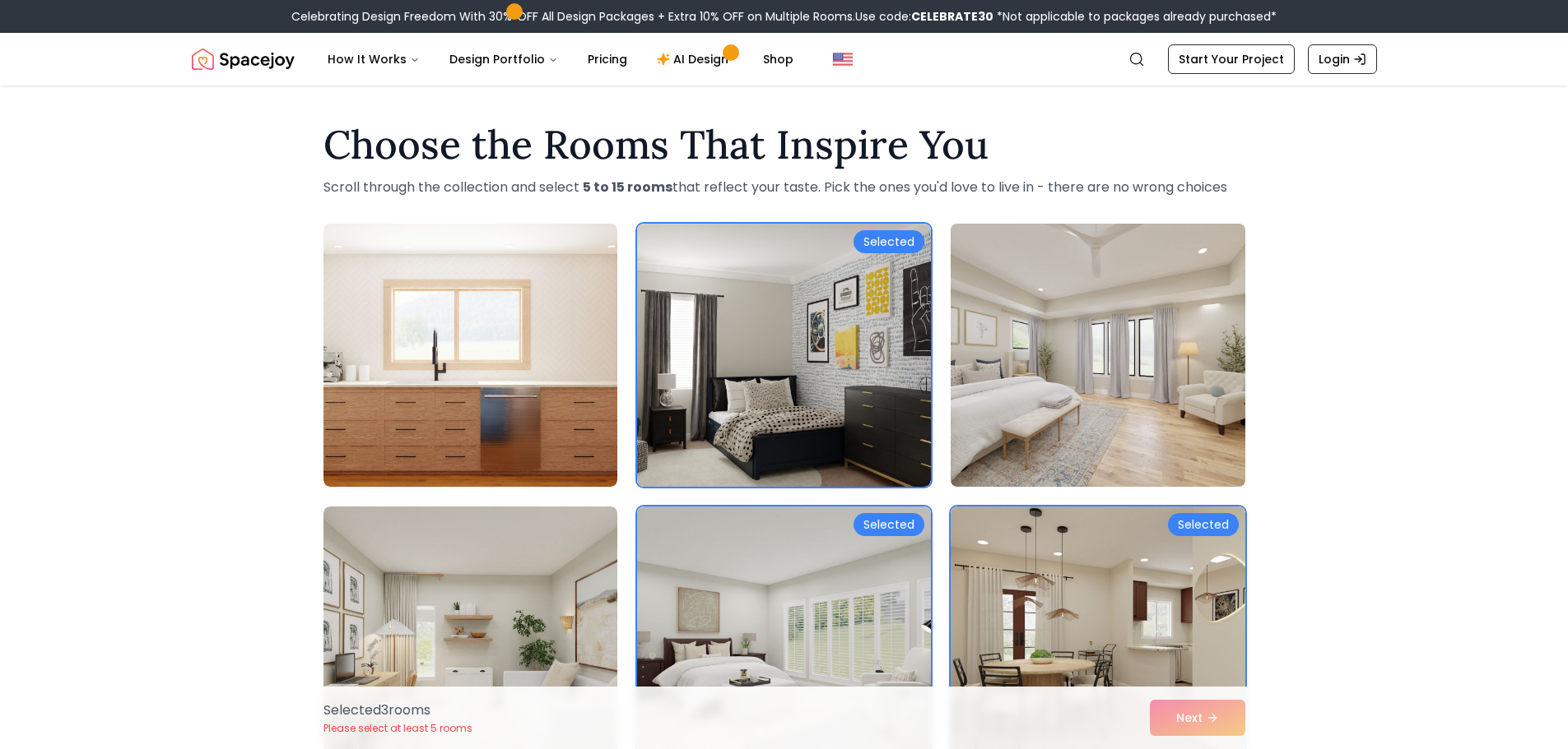
click at [1129, 374] on img at bounding box center [1098, 355] width 308 height 276
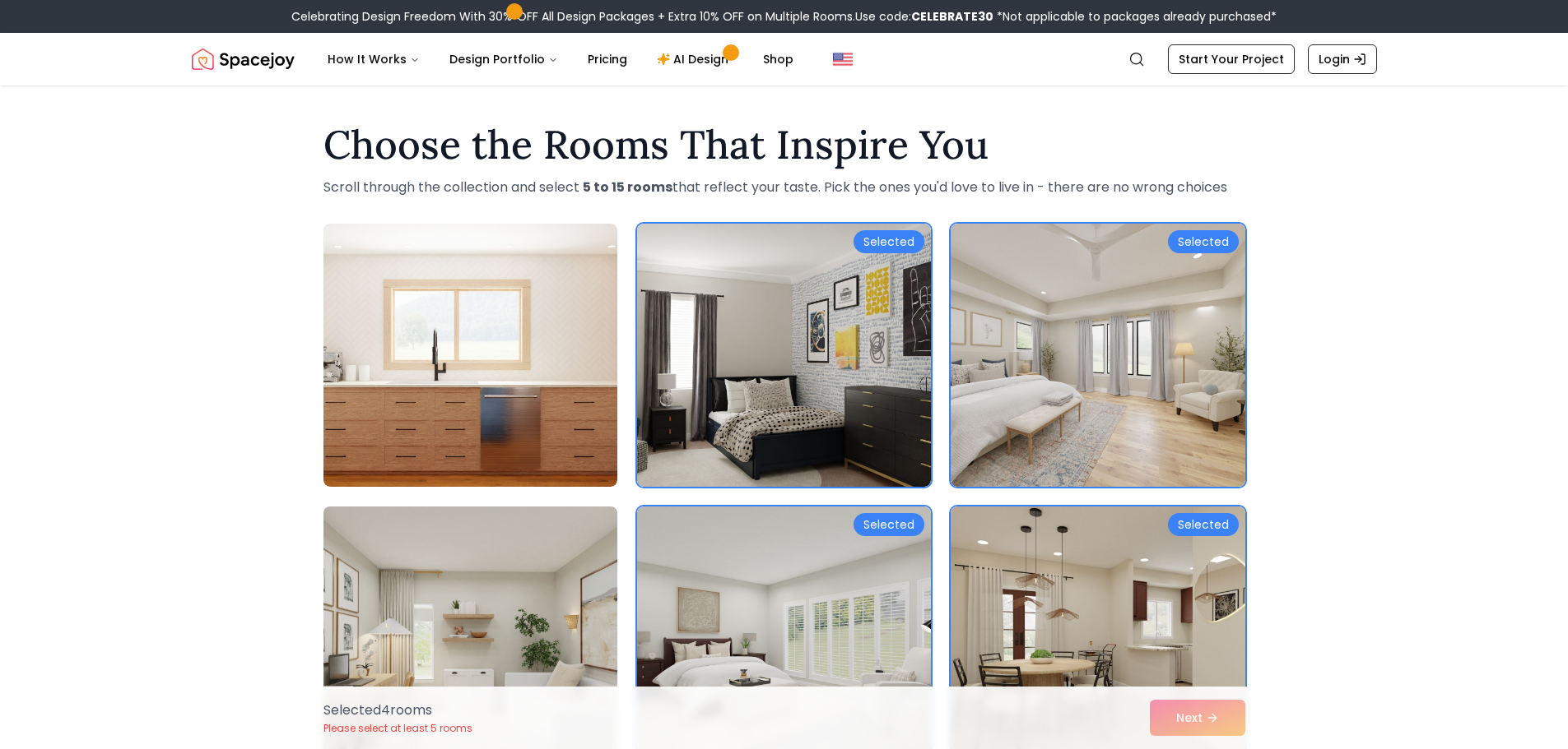
click at [392, 531] on img at bounding box center [470, 638] width 308 height 276
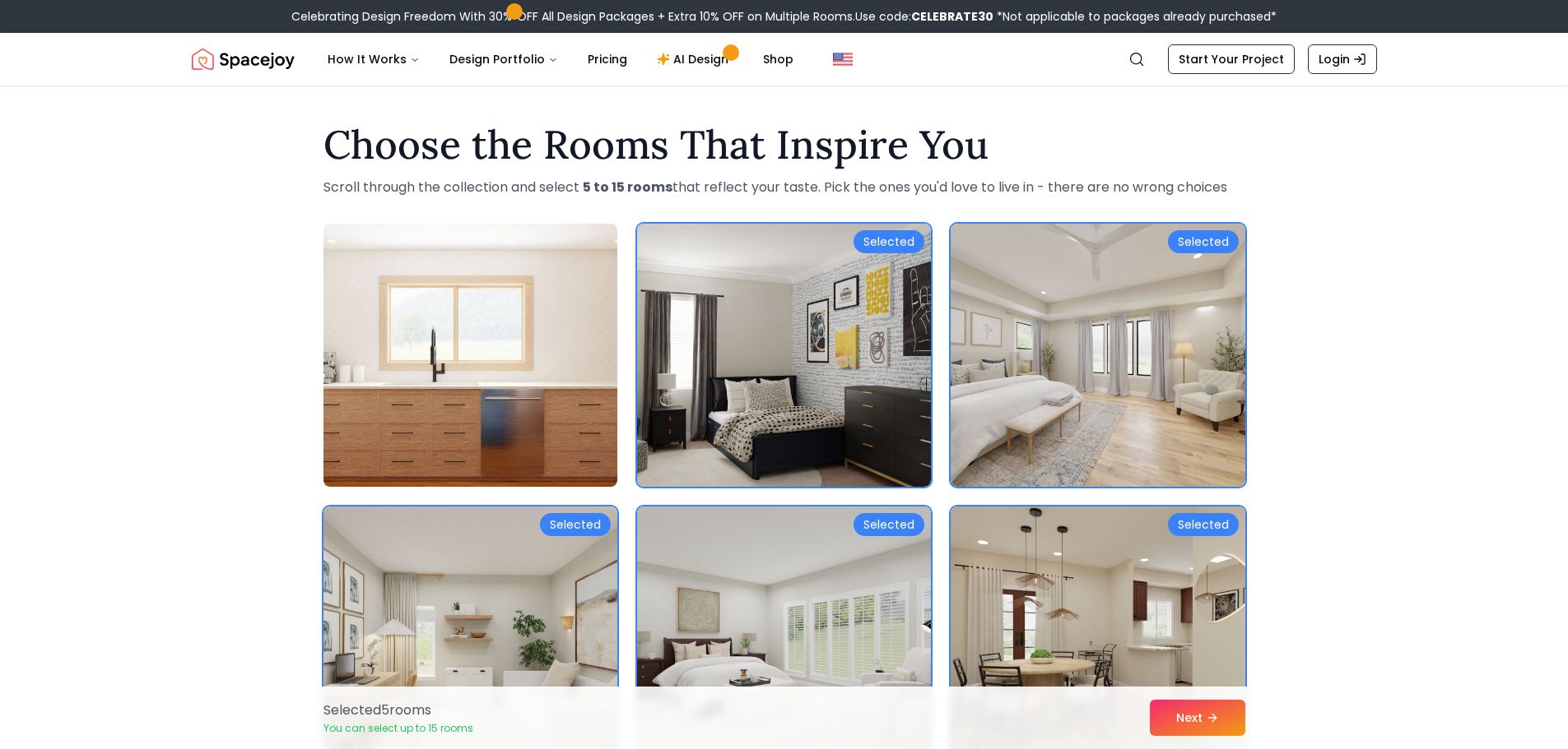
click at [453, 389] on img at bounding box center [470, 355] width 308 height 276
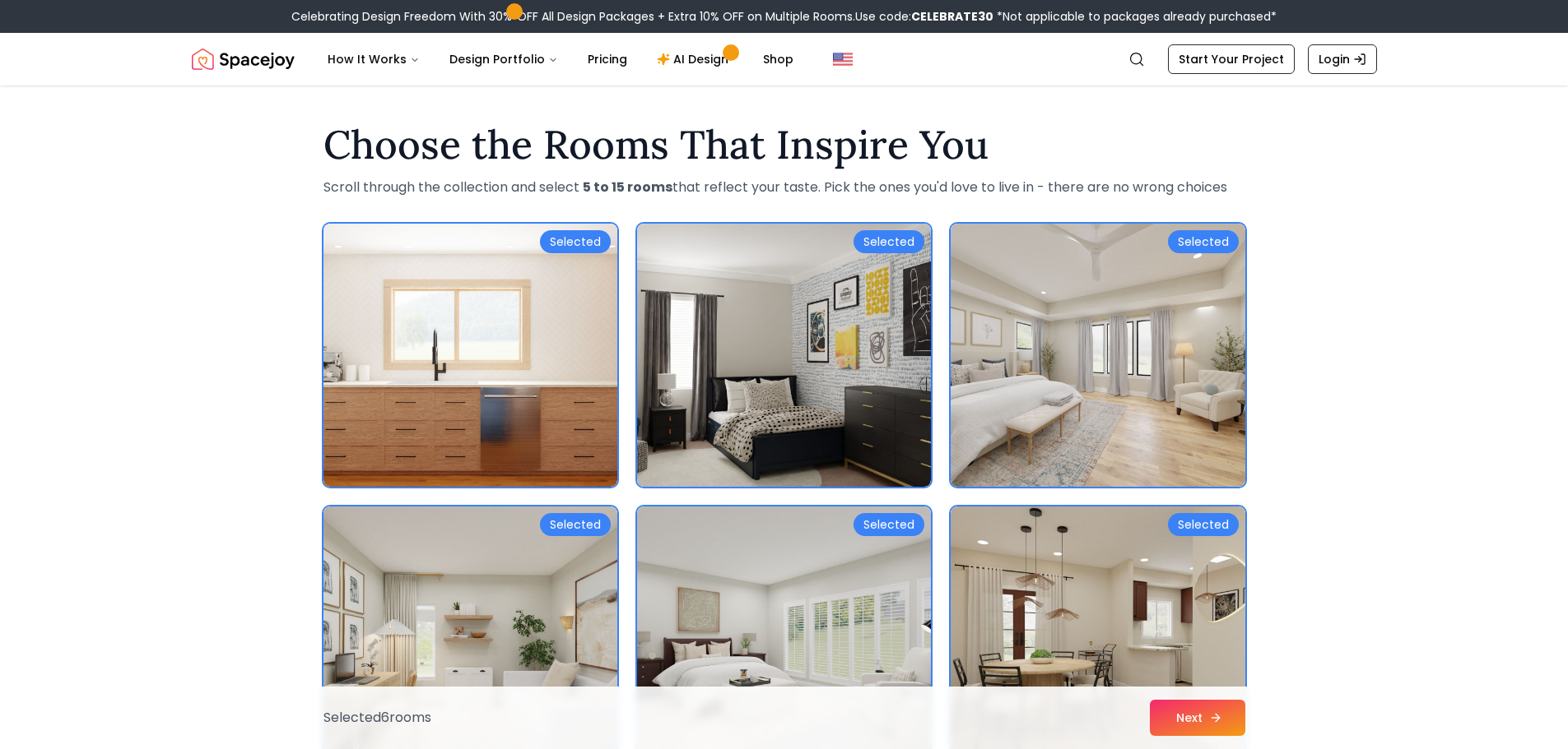
click at [1201, 734] on button "Next" at bounding box center [1197, 718] width 95 height 36
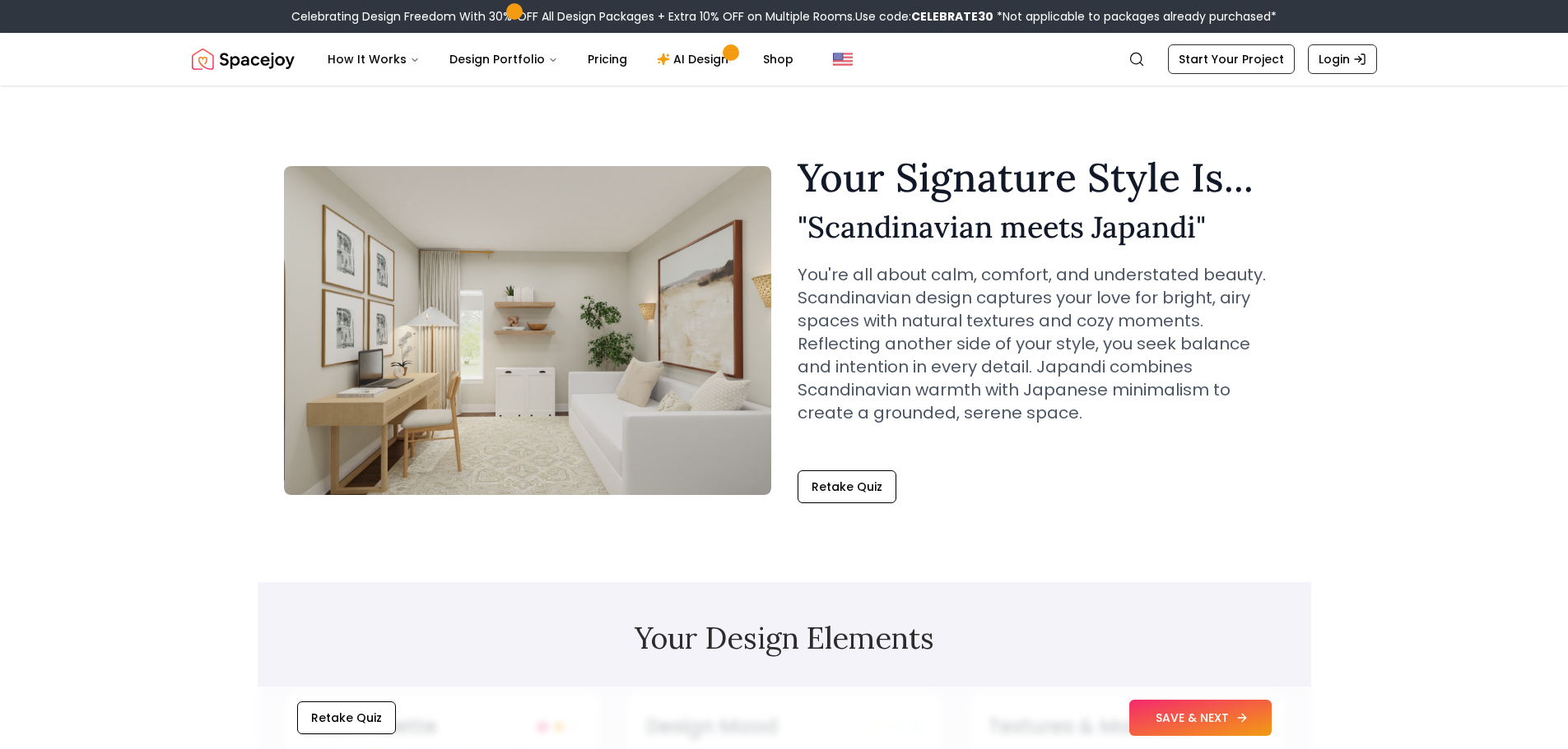
click at [1164, 713] on button "SAVE & NEXT" at bounding box center [1200, 718] width 142 height 36
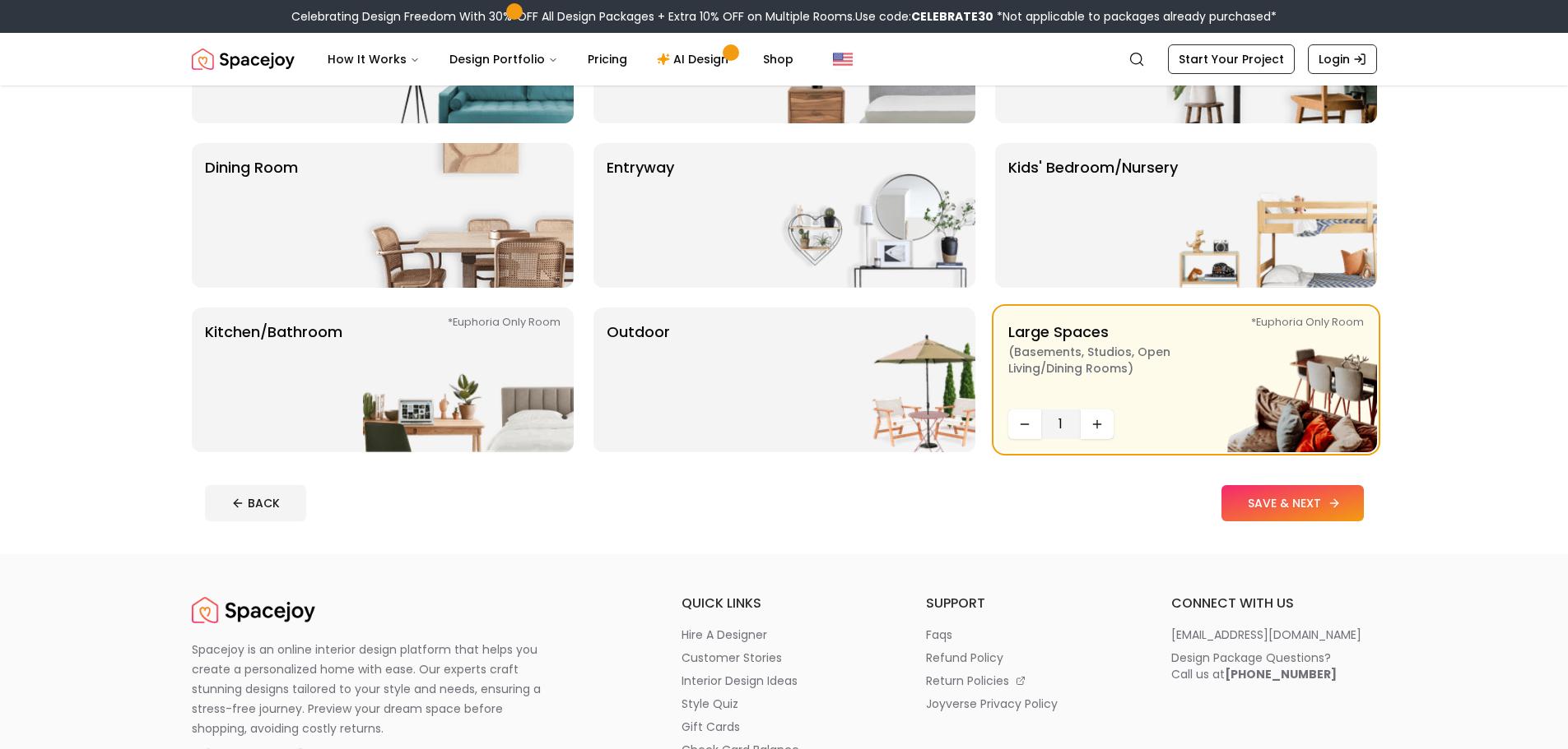
scroll to position [247, 0]
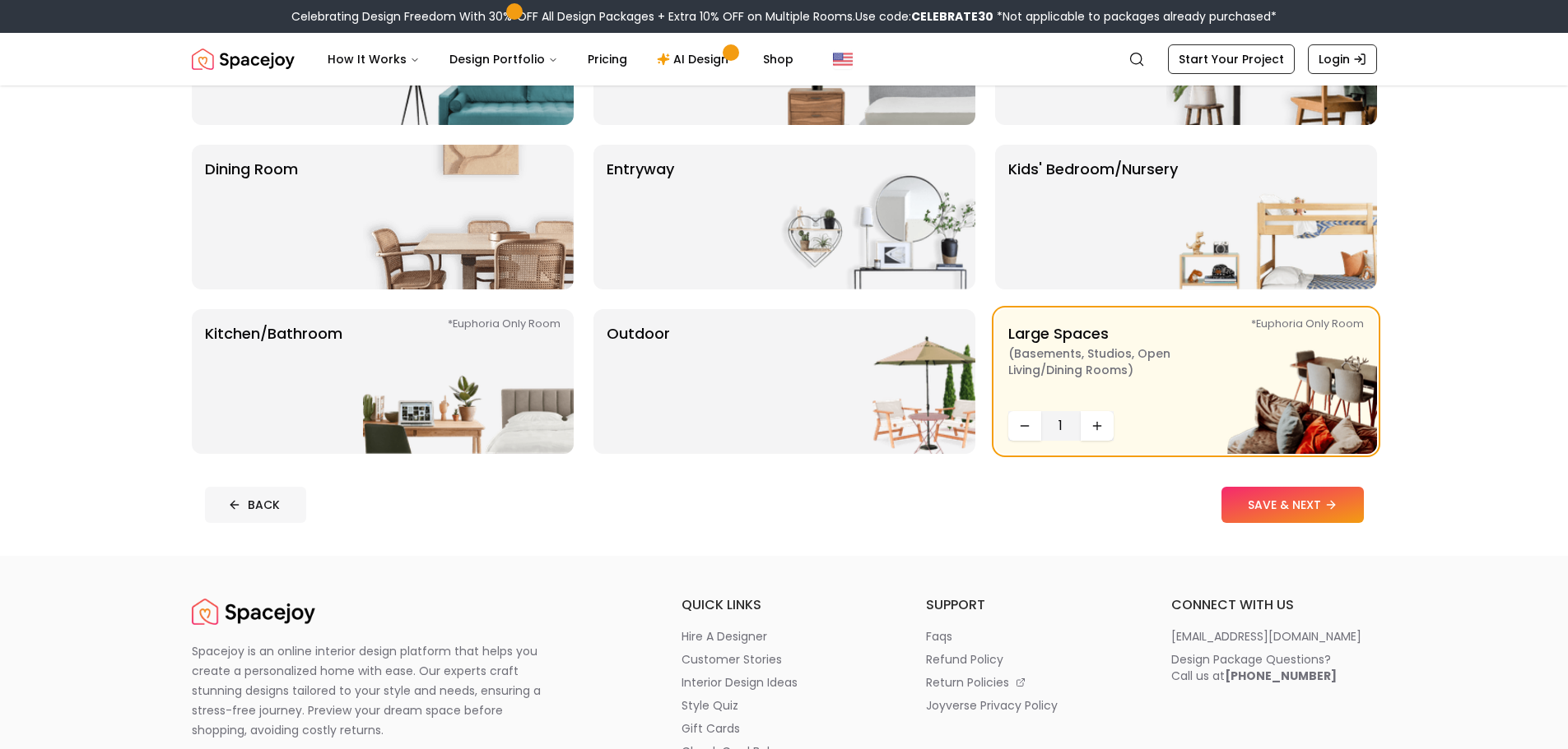
click at [264, 503] on button "BACK" at bounding box center [256, 505] width 101 height 36
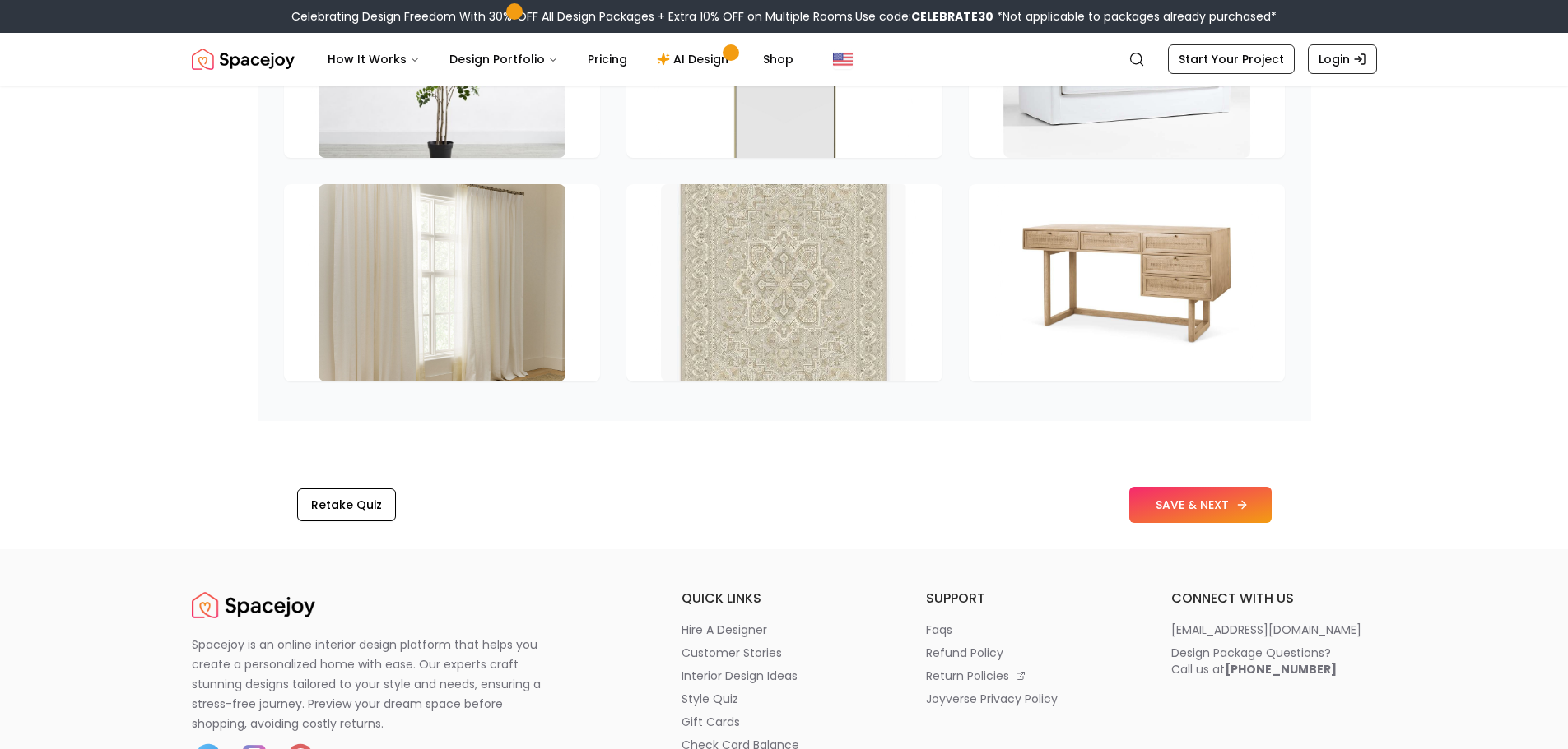
click at [1192, 487] on button "SAVE & NEXT" at bounding box center [1200, 505] width 142 height 36
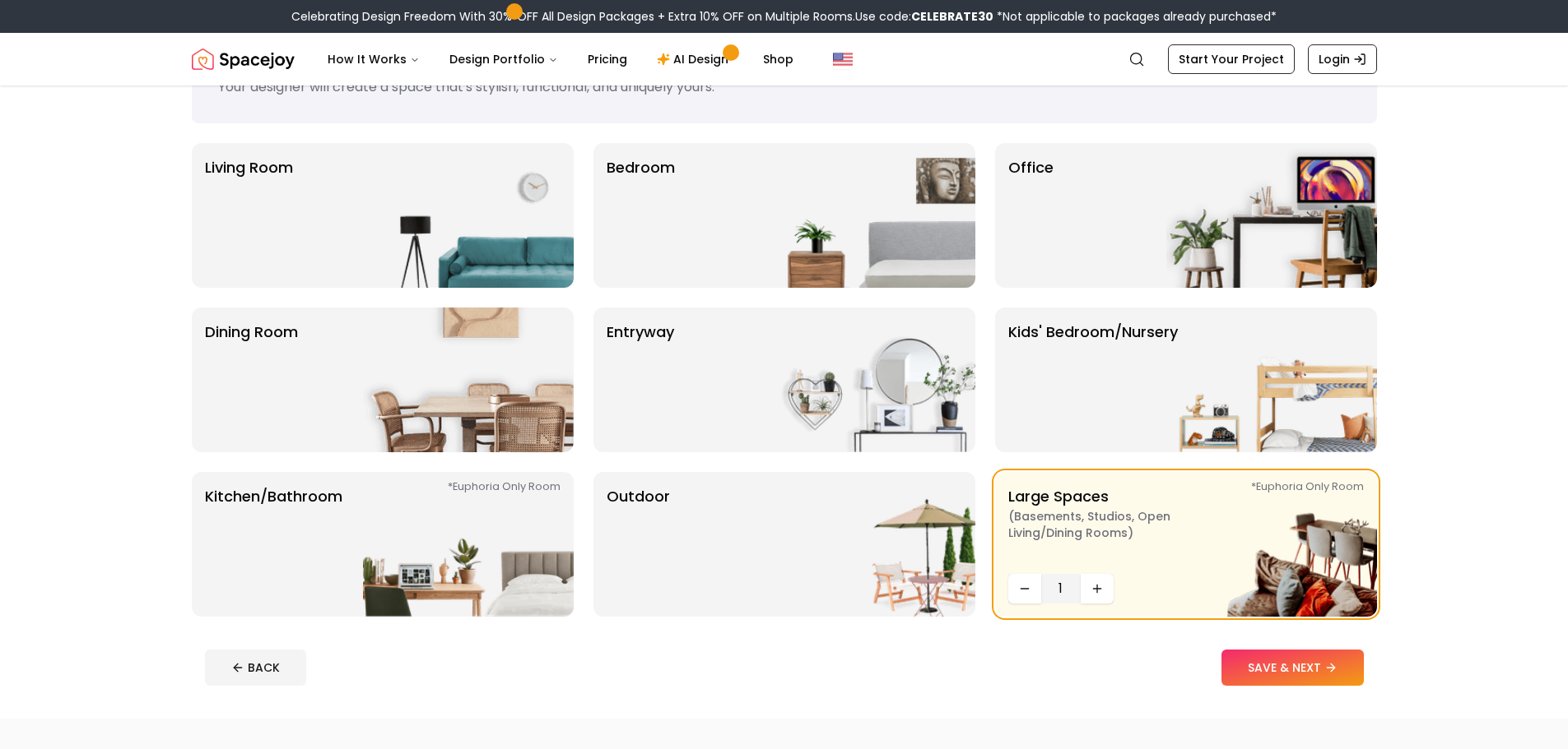
scroll to position [165, 0]
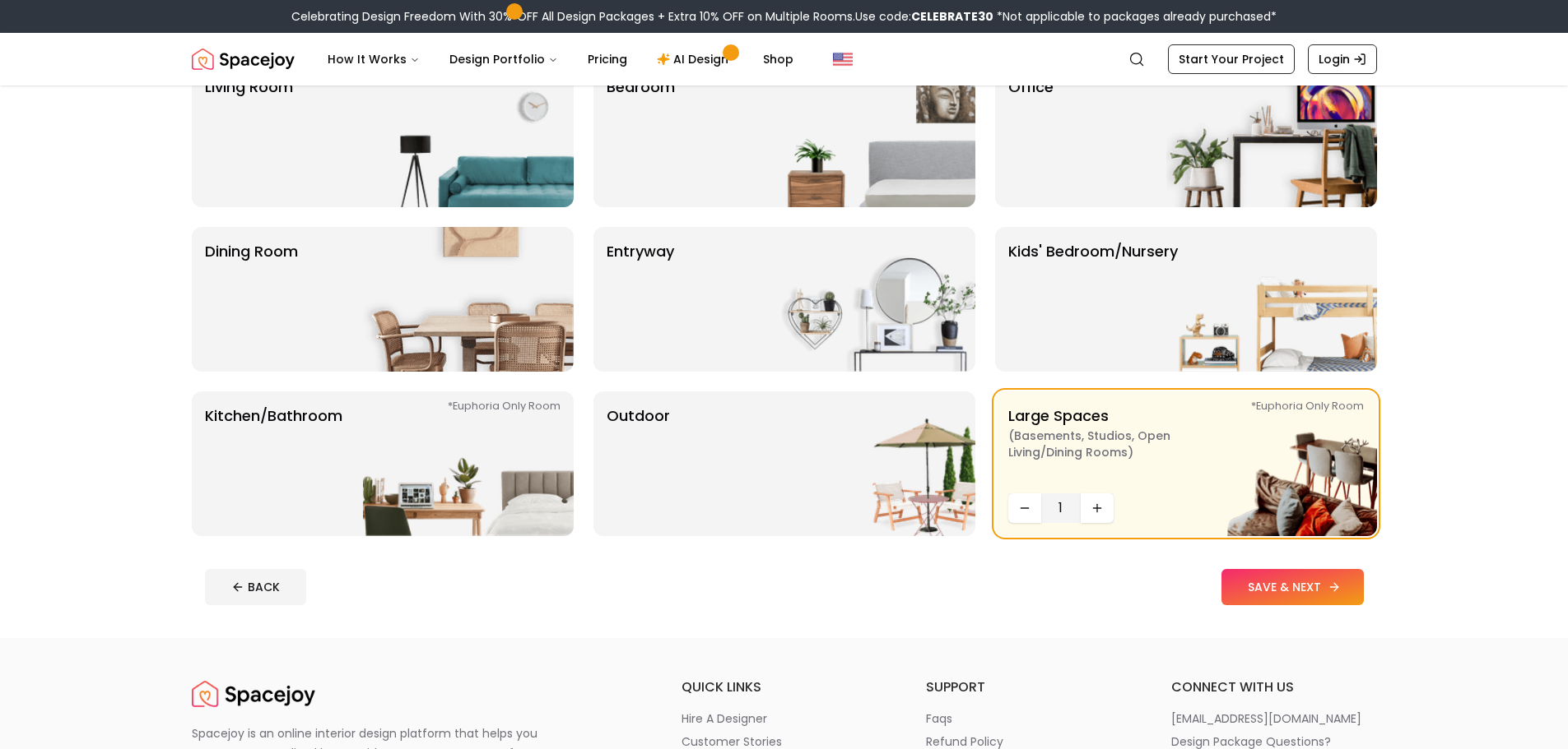
click at [1292, 594] on button "SAVE & NEXT" at bounding box center [1293, 587] width 142 height 36
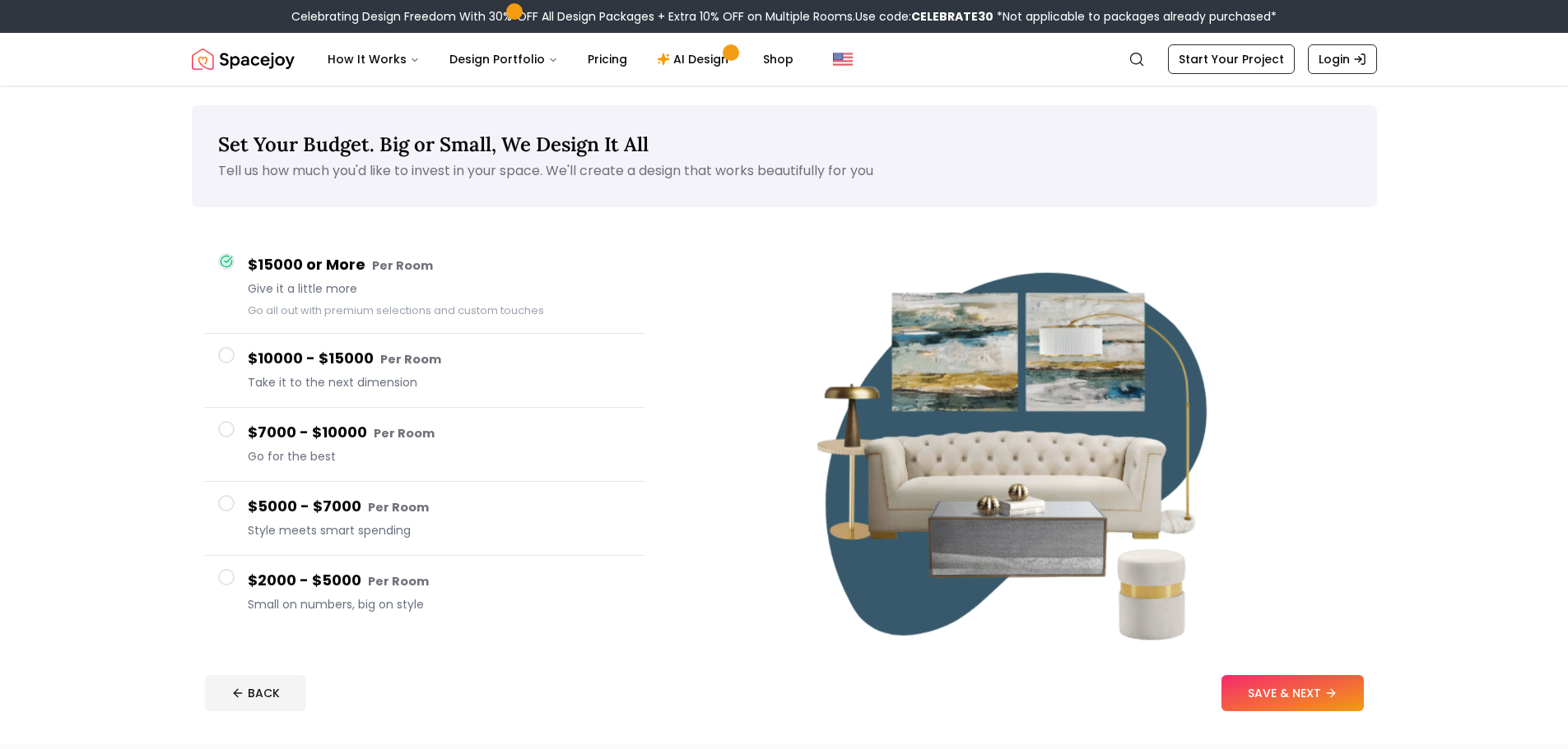
click at [1291, 685] on button "SAVE & NEXT" at bounding box center [1293, 694] width 142 height 36
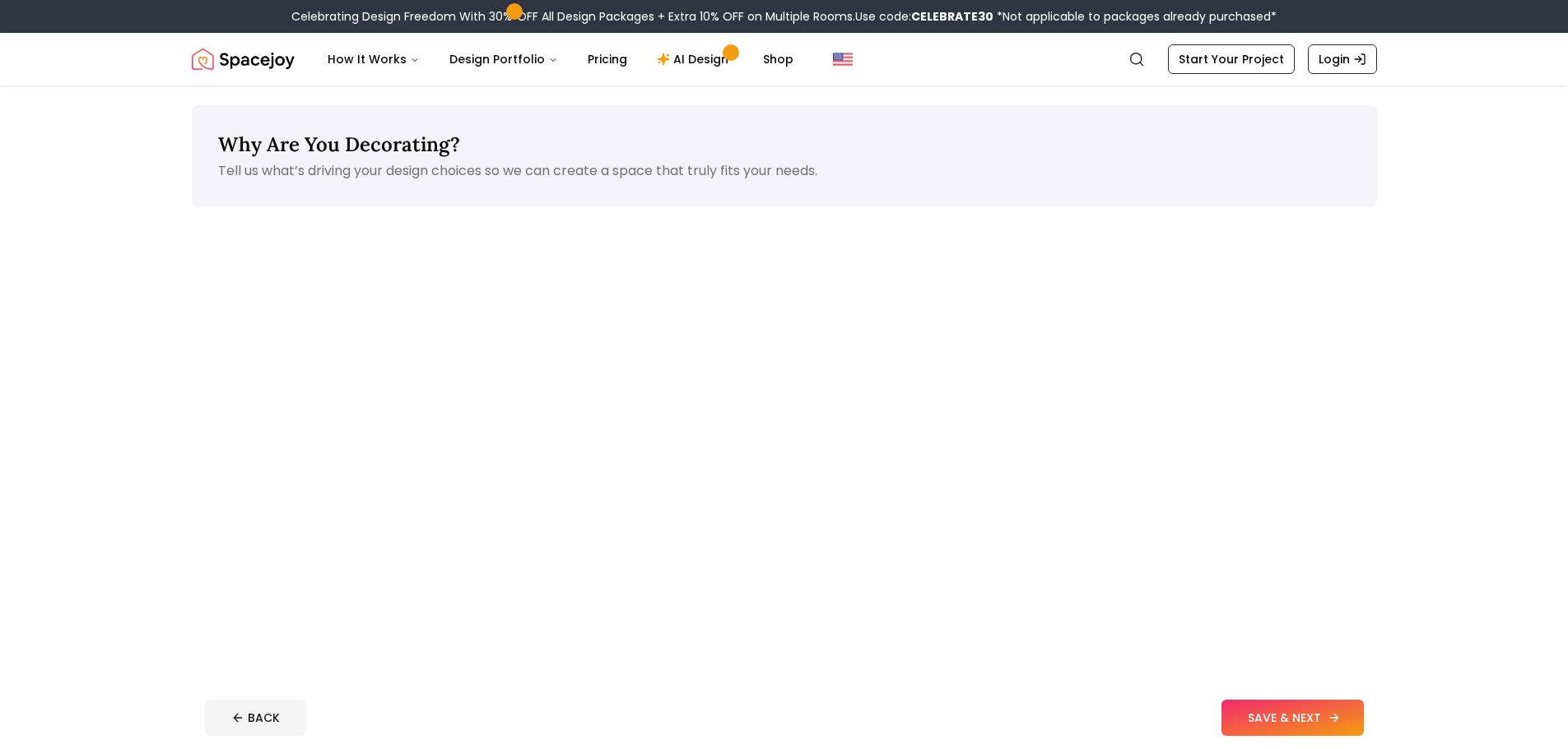
click at [1293, 716] on button "SAVE & NEXT" at bounding box center [1293, 718] width 142 height 36
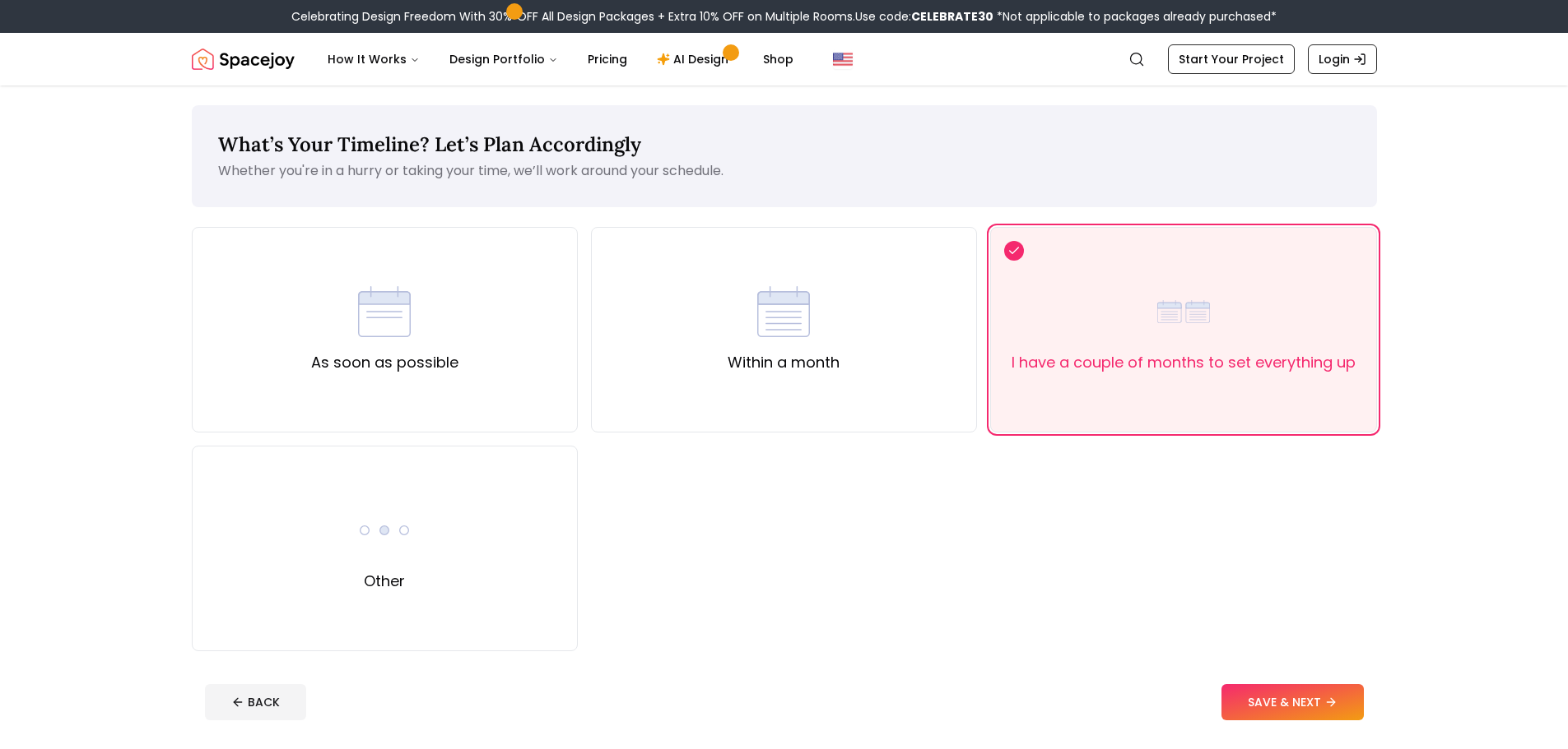
click at [1290, 720] on footer "BACK SAVE & NEXT" at bounding box center [784, 702] width 1185 height 62
click at [1290, 716] on button "SAVE & NEXT" at bounding box center [1293, 702] width 142 height 36
click at [1292, 715] on button at bounding box center [1328, 702] width 73 height 36
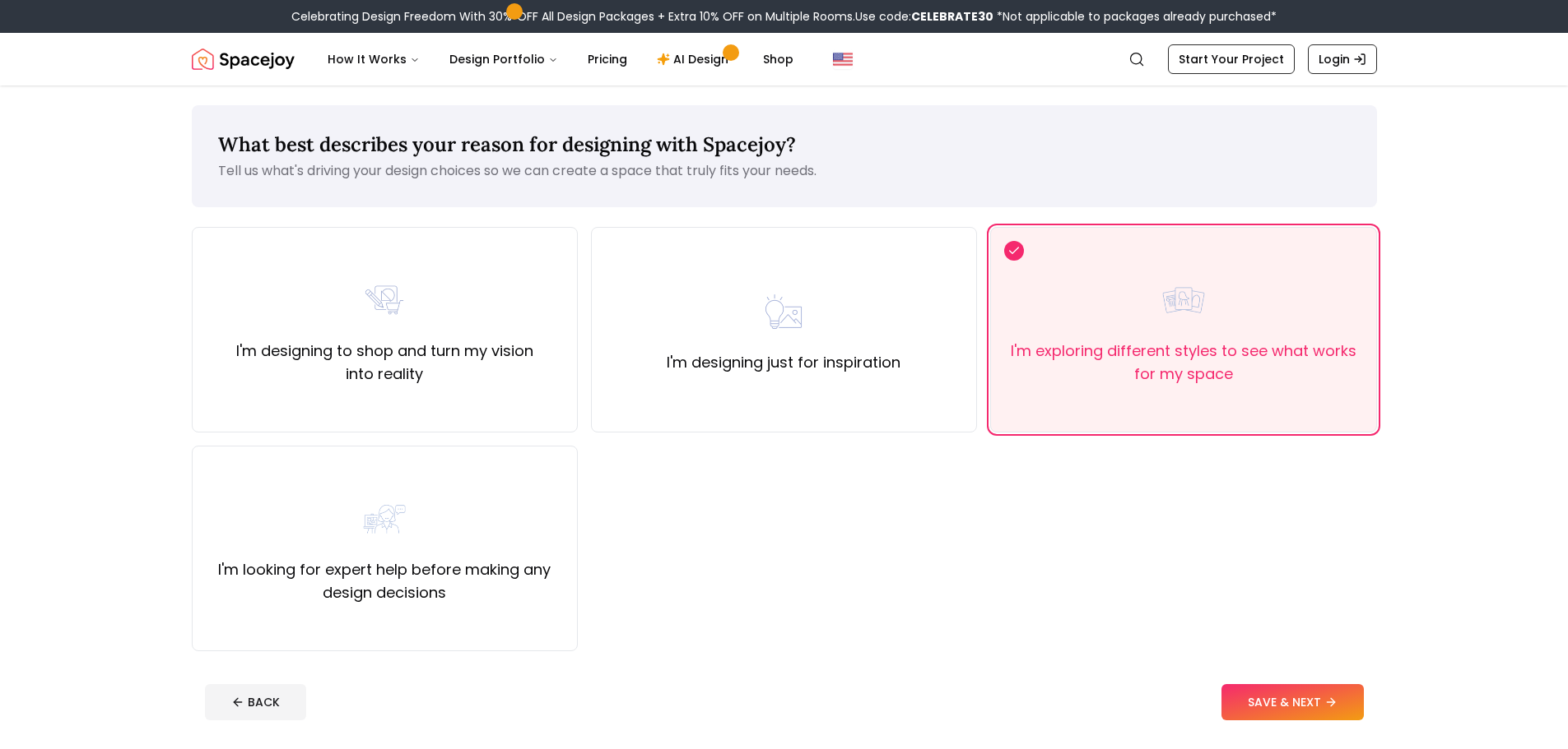
click at [1288, 714] on button "SAVE & NEXT" at bounding box center [1293, 702] width 142 height 36
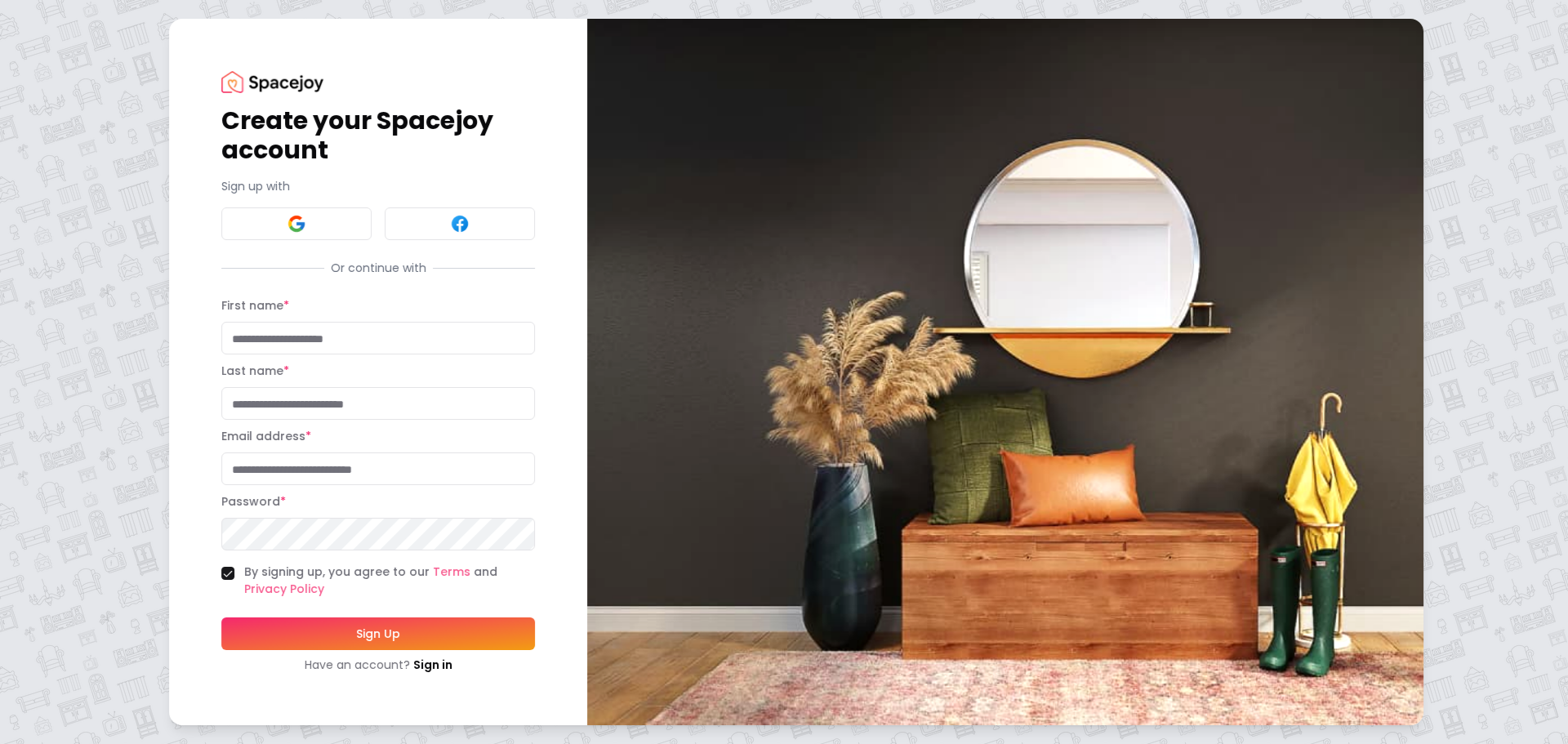
click at [1278, 710] on img at bounding box center [1005, 372] width 836 height 707
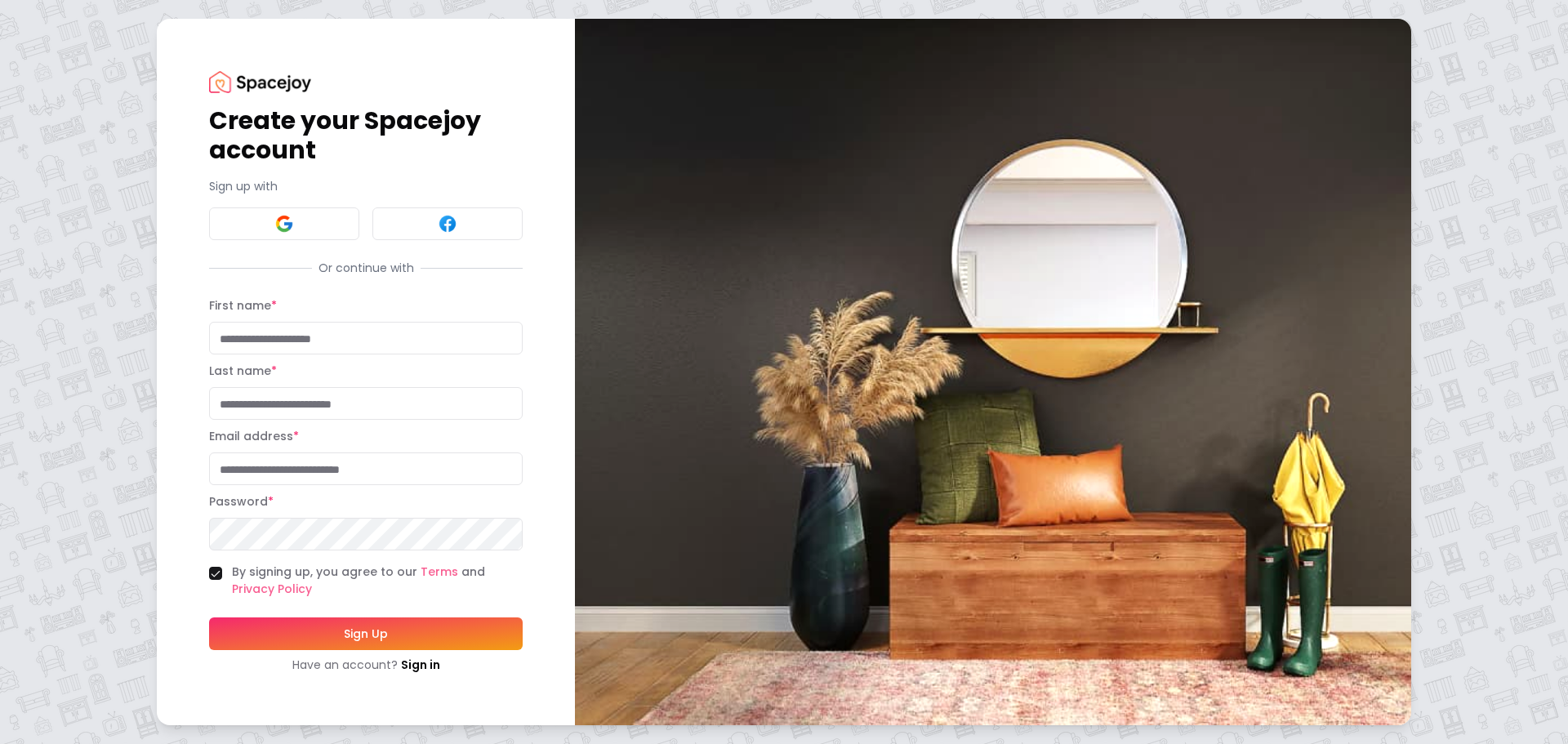
click at [289, 344] on input "First name *" at bounding box center [365, 338] width 314 height 33
click at [350, 353] on input "First name *" at bounding box center [365, 338] width 314 height 33
type input "****"
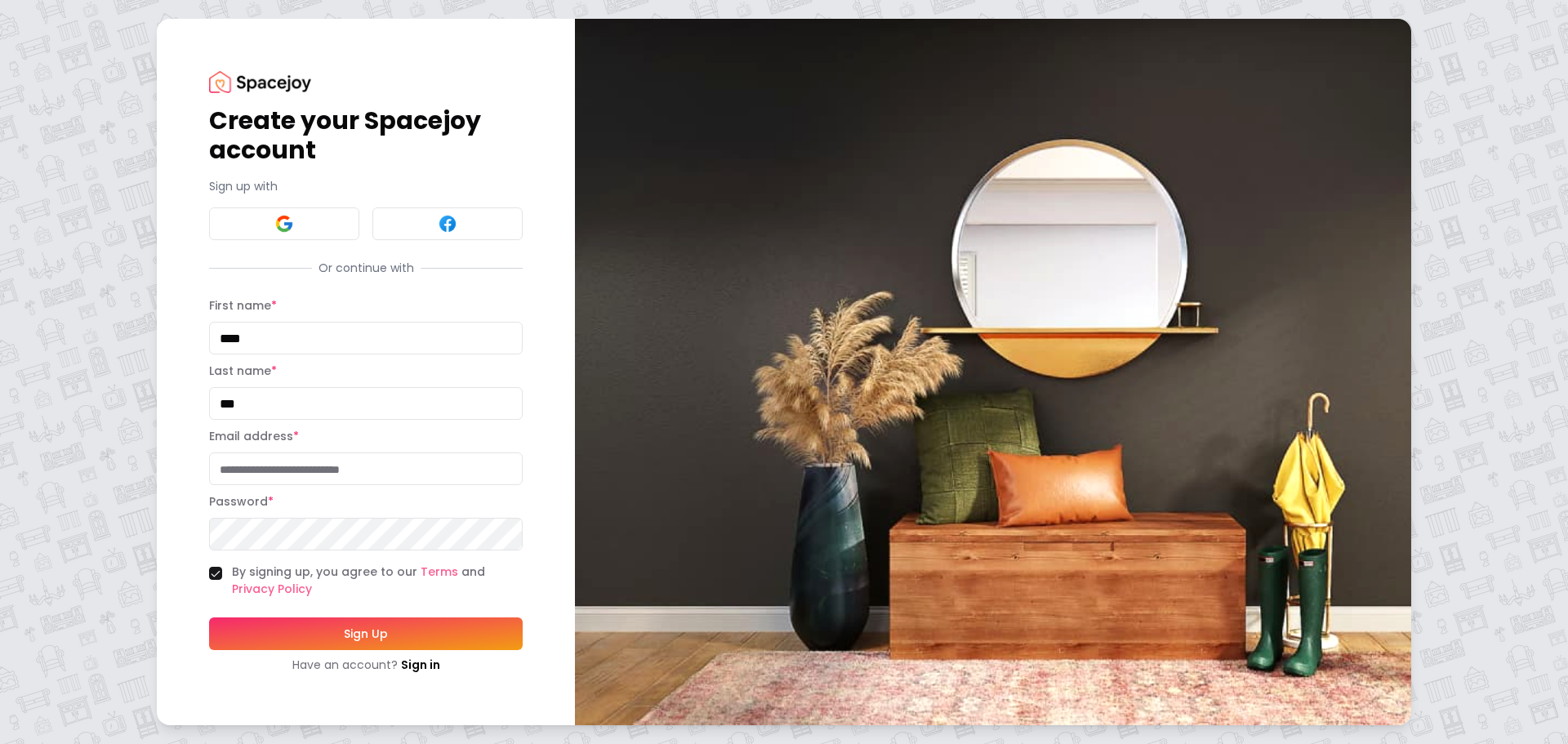
type input "***"
click at [378, 465] on input "Email address *" at bounding box center [365, 469] width 314 height 33
drag, startPoint x: 375, startPoint y: 466, endPoint x: 743, endPoint y: 554, distance: 378.4
click at [744, 553] on div "**********" at bounding box center [783, 372] width 1254 height 707
type input "**********"
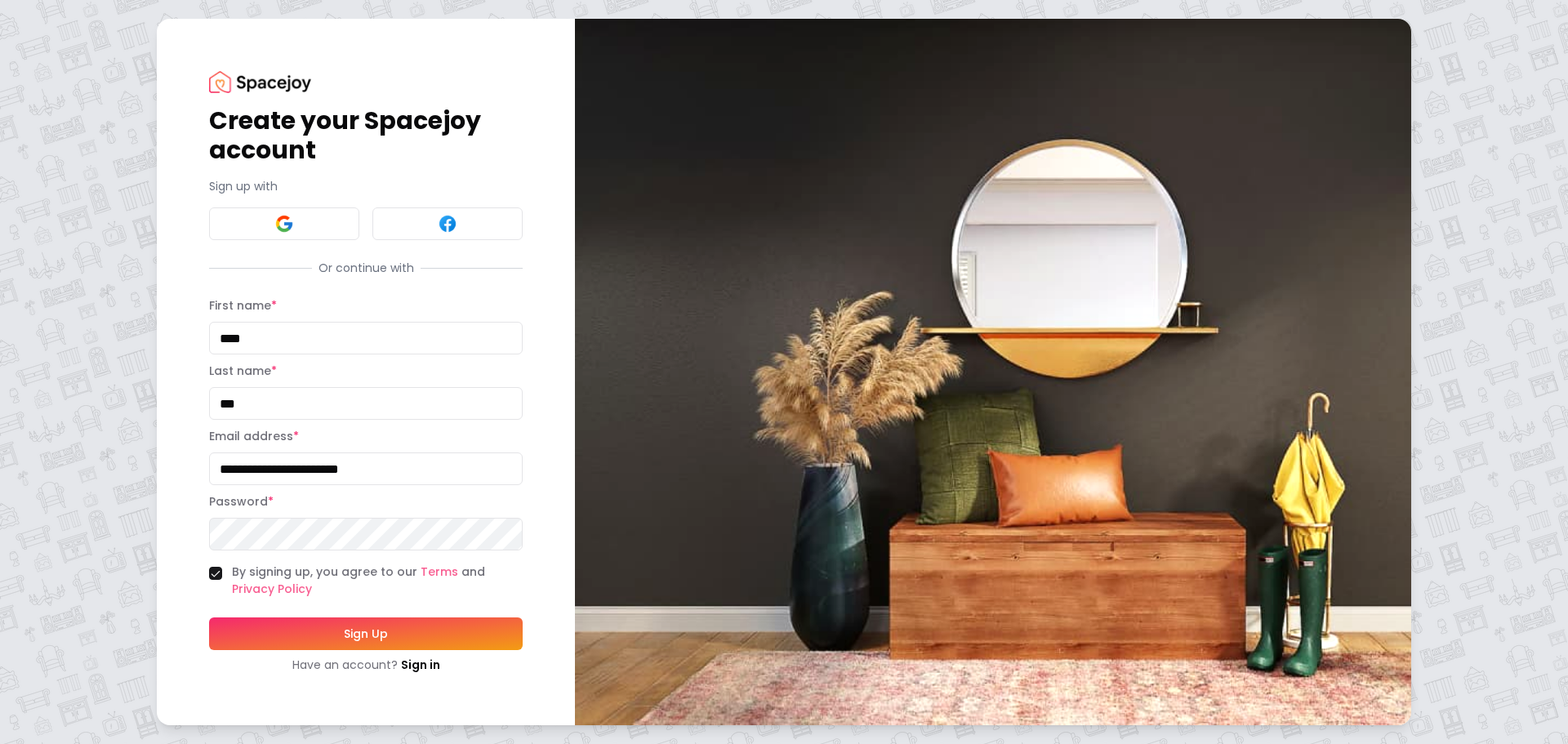
click at [0, 744] on com-1password-button at bounding box center [0, 744] width 0 height 0
click at [215, 572] on button "By signing up, you agree to our Terms and Privacy Policy" at bounding box center [215, 573] width 13 height 13
click at [293, 635] on button "Sign Up" at bounding box center [365, 634] width 314 height 33
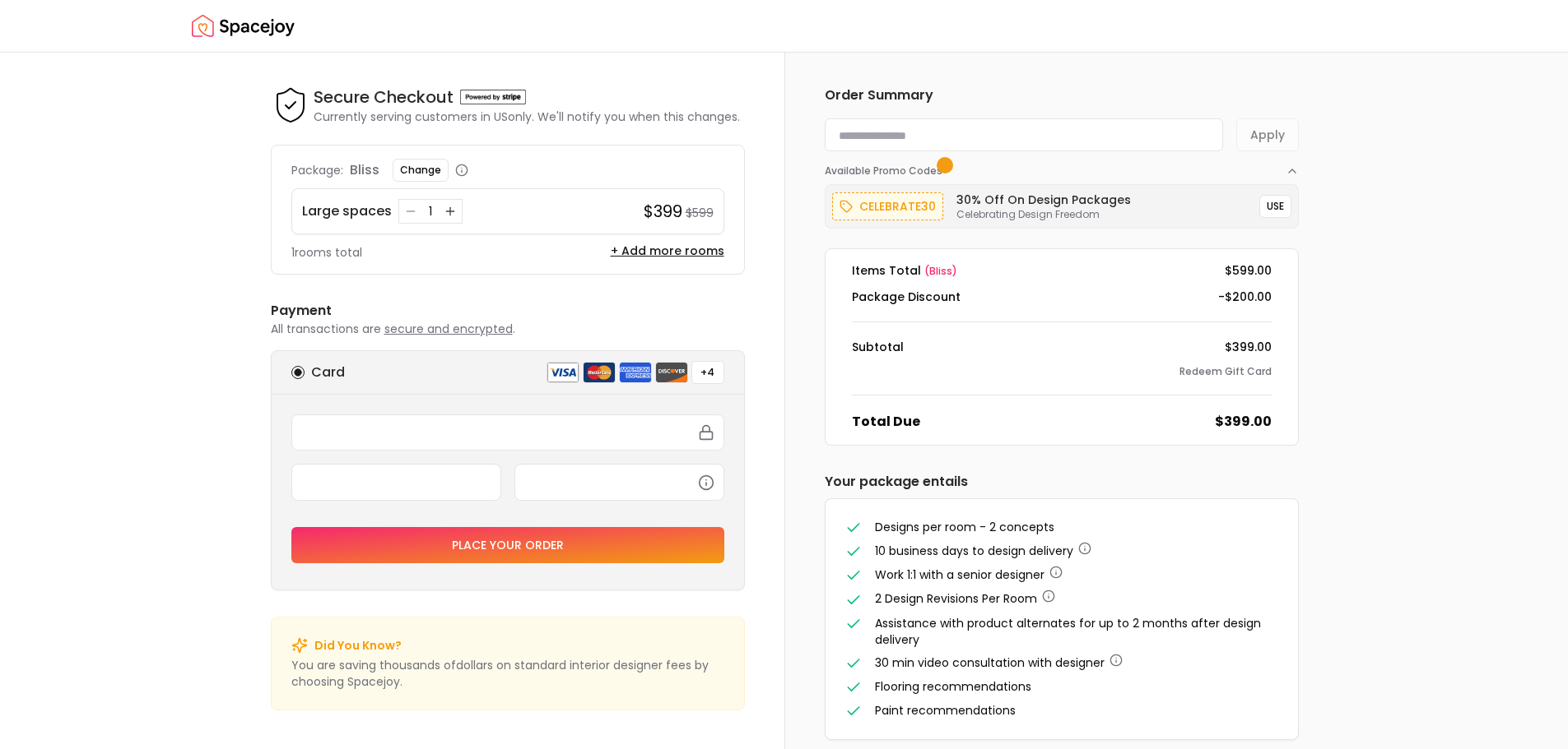
drag, startPoint x: 1061, startPoint y: 126, endPoint x: 1123, endPoint y: 146, distance: 65.1
click at [1066, 126] on input at bounding box center [1024, 135] width 398 height 33
paste input "********"
type input "********"
click at [1259, 134] on button "Apply" at bounding box center [1267, 135] width 62 height 33
